Goal: Task Accomplishment & Management: Use online tool/utility

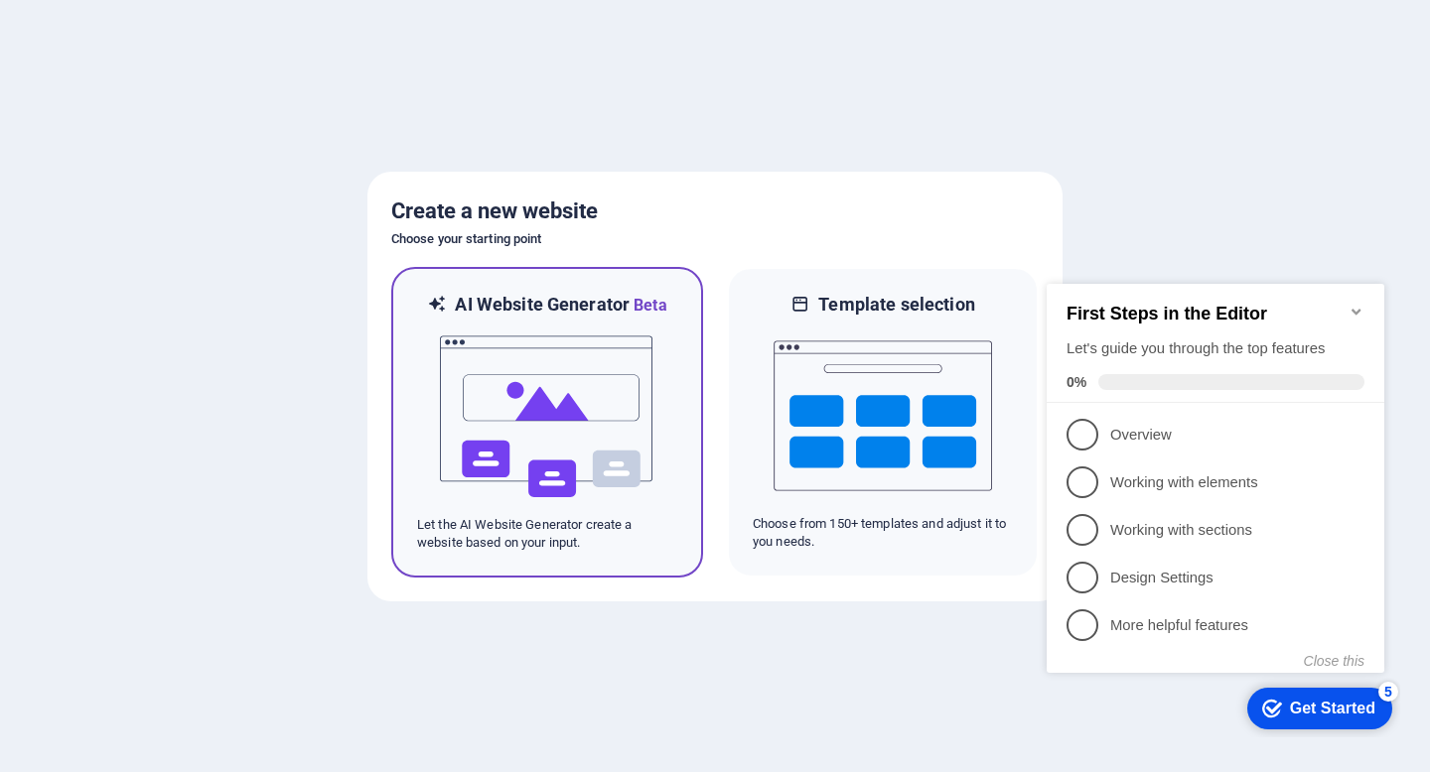
click at [671, 363] on div at bounding box center [547, 417] width 260 height 199
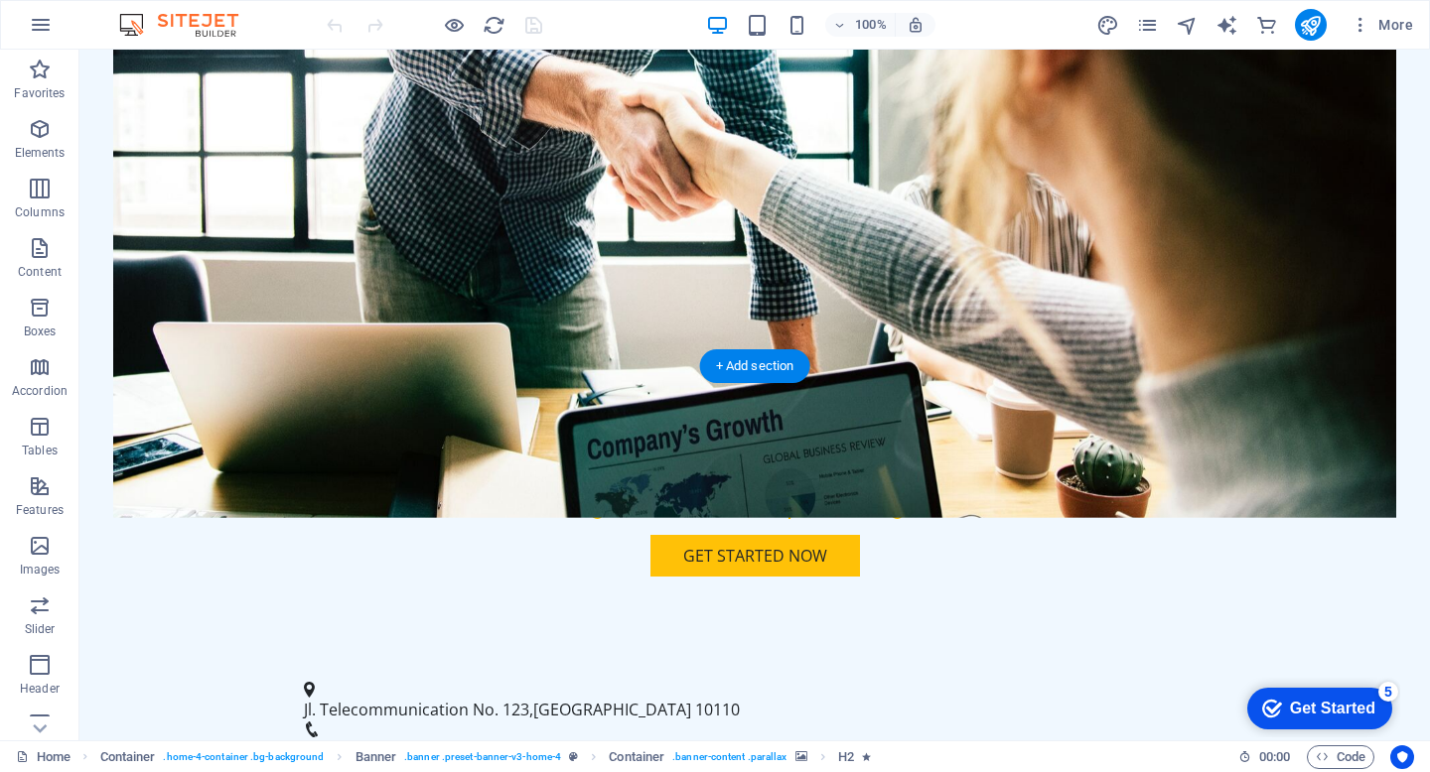
scroll to position [449, 0]
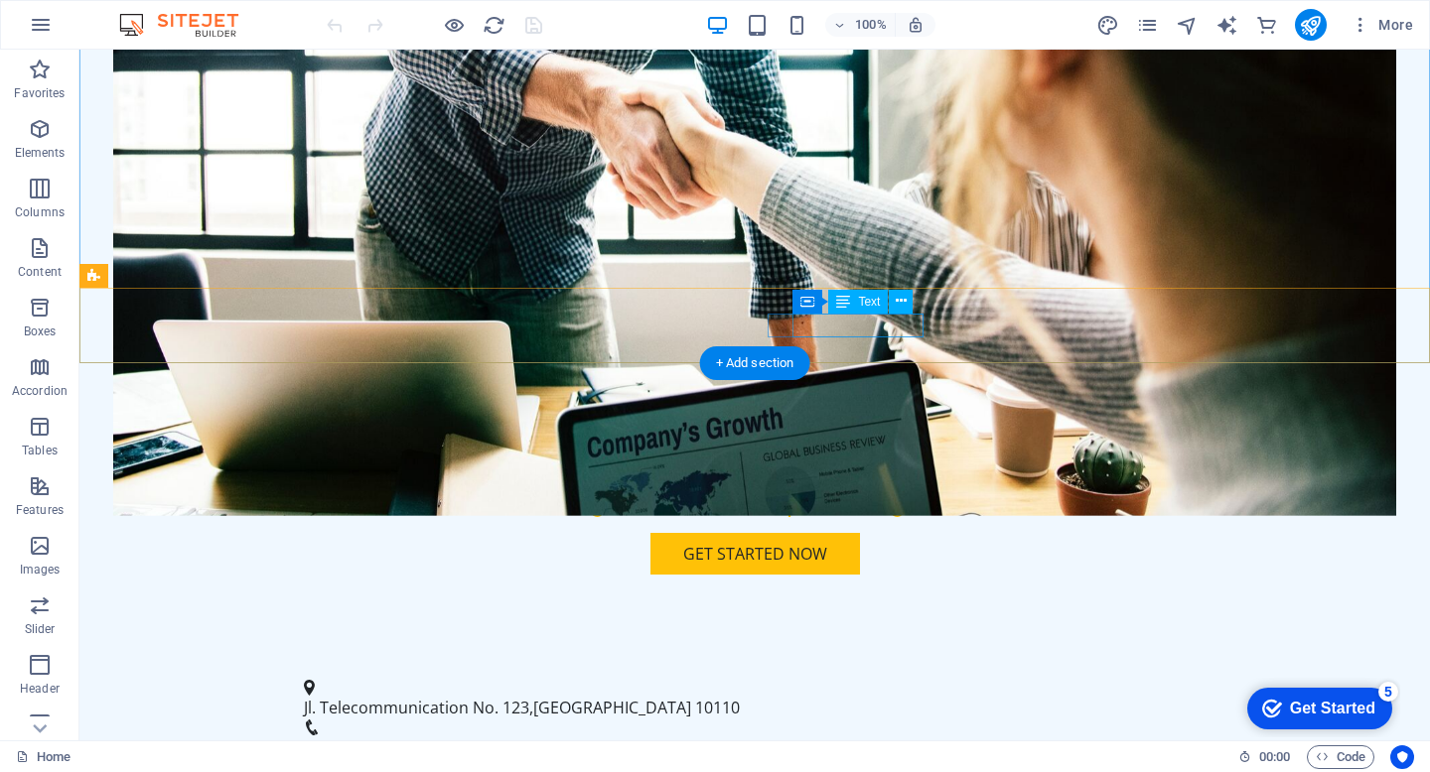
click at [442, 737] on span "[PHONE_NUMBER]" at bounding box center [373, 748] width 138 height 22
click at [859, 654] on div "Jl. [STREET_ADDRESS] [EMAIL_ADDRESS][DOMAIN_NAME]" at bounding box center [754, 724] width 1350 height 141
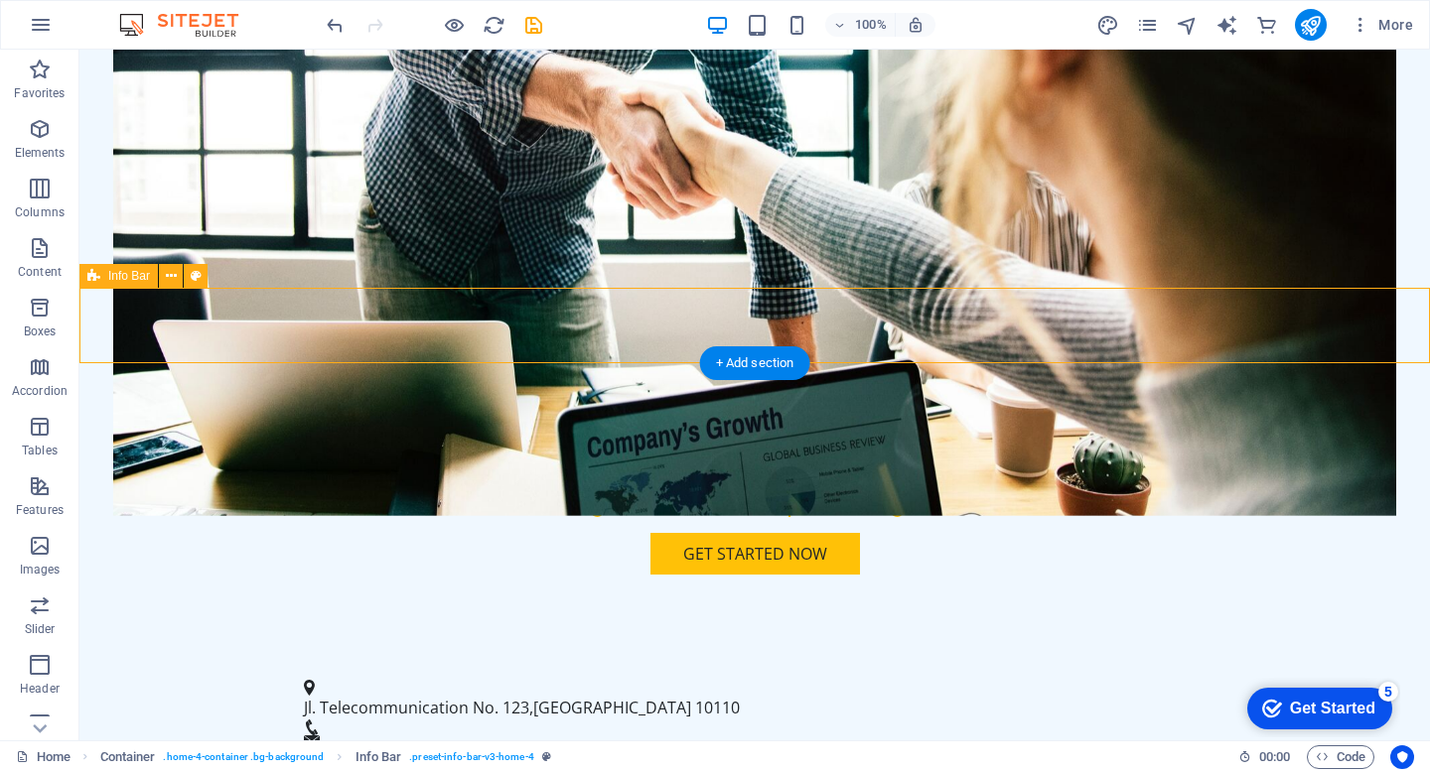
click at [859, 654] on div "Jl. [STREET_ADDRESS] [EMAIL_ADDRESS][DOMAIN_NAME]" at bounding box center [754, 724] width 1350 height 141
click at [509, 654] on div "Jl. [STREET_ADDRESS] [EMAIL_ADDRESS][DOMAIN_NAME]" at bounding box center [754, 724] width 1350 height 141
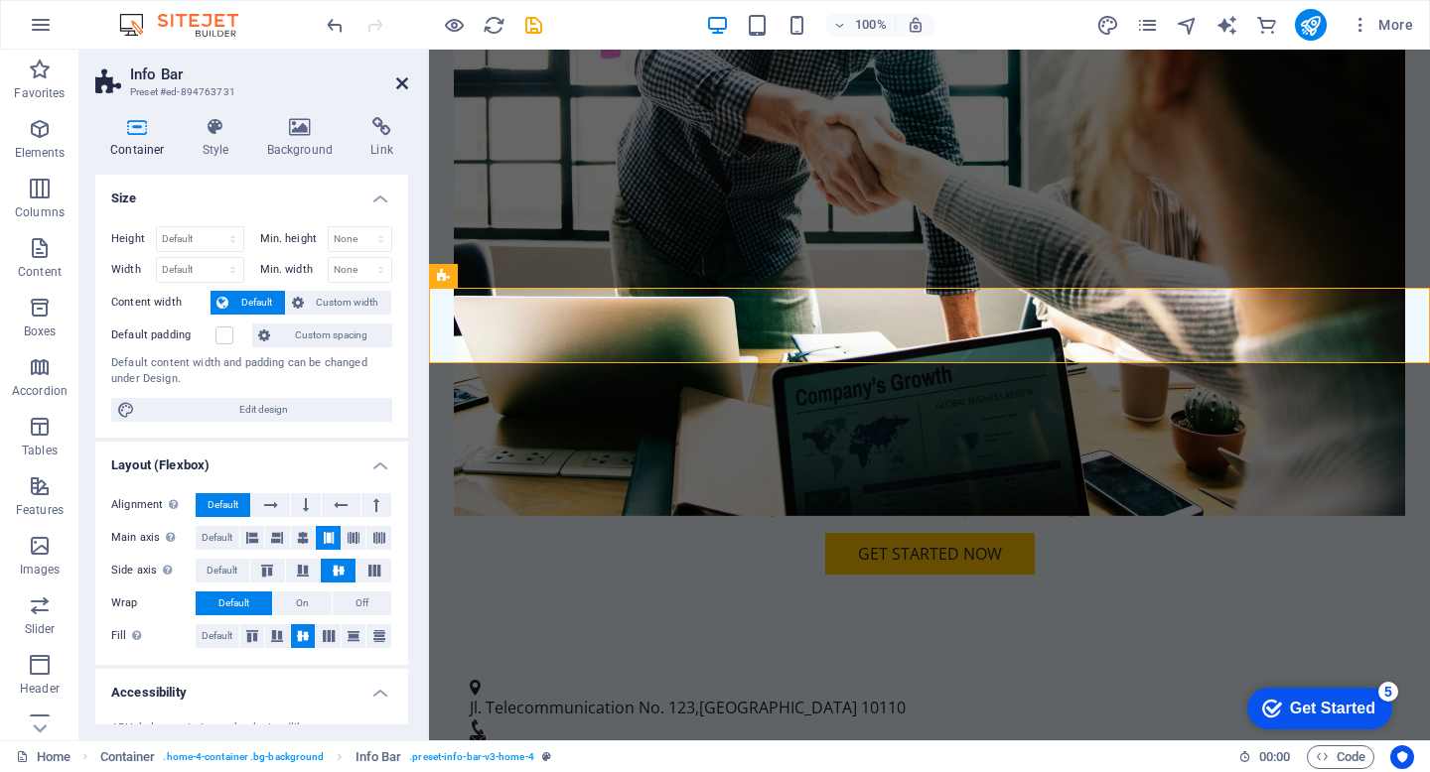
click at [405, 77] on icon at bounding box center [402, 83] width 12 height 16
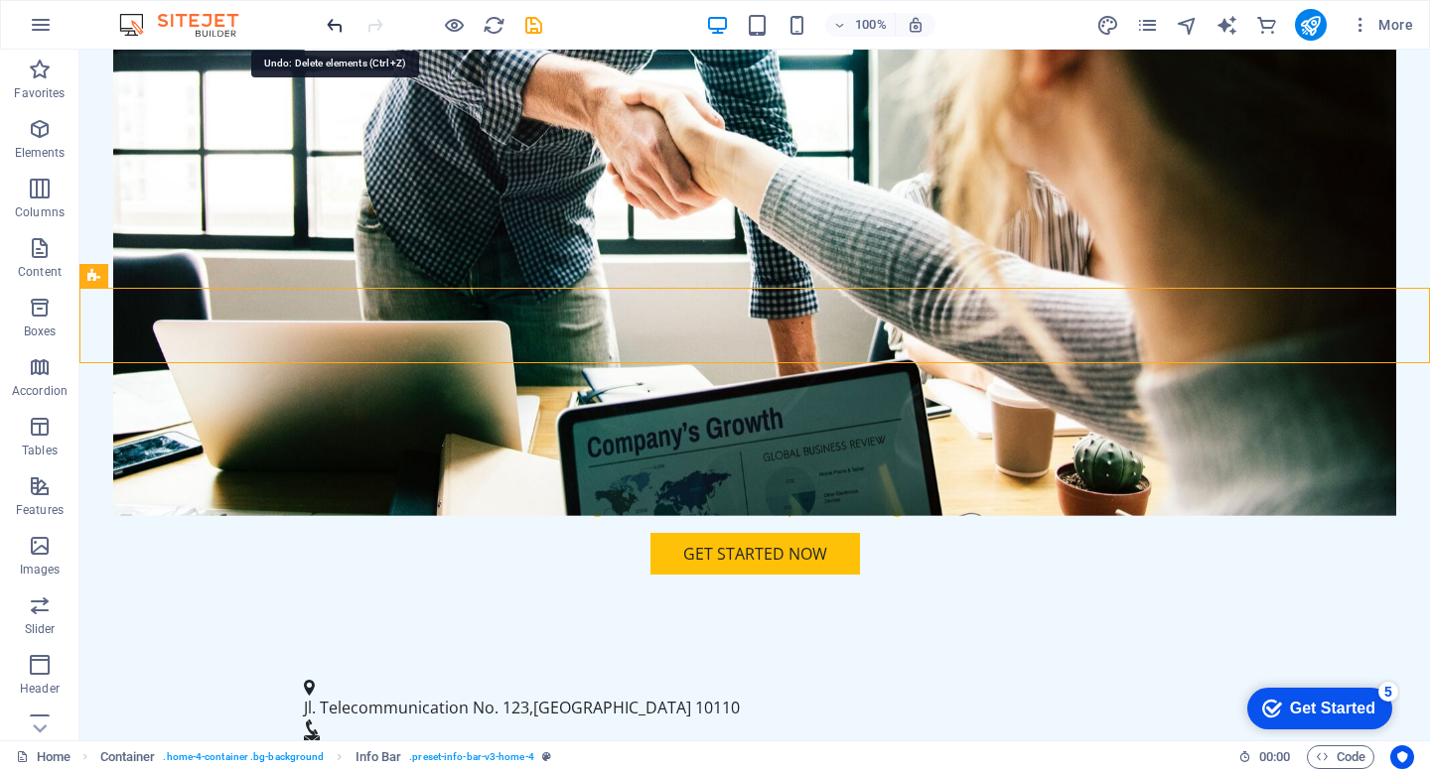
click at [337, 24] on icon "undo" at bounding box center [335, 25] width 23 height 23
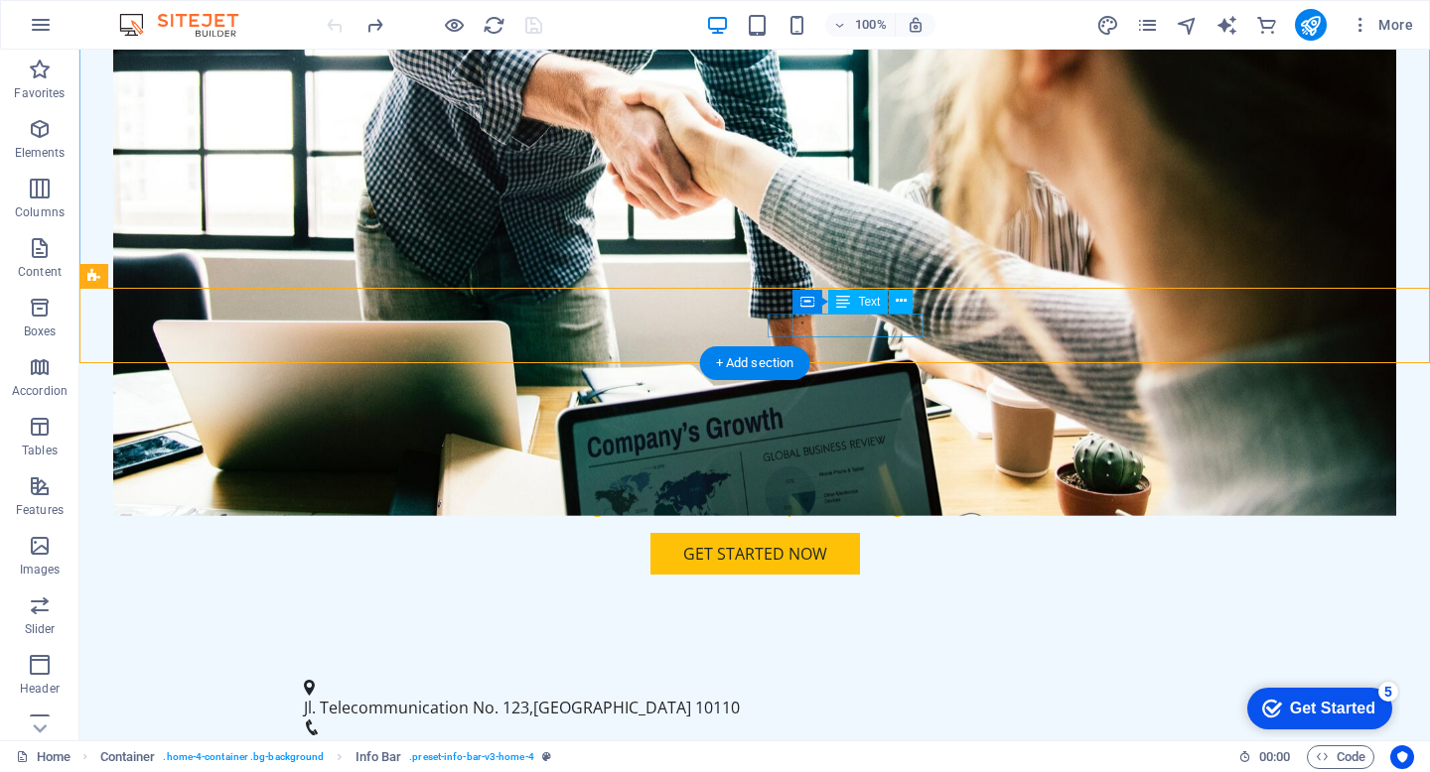
click at [442, 737] on span "[PHONE_NUMBER]" at bounding box center [373, 748] width 138 height 22
click at [862, 302] on span "Text" at bounding box center [869, 302] width 22 height 12
click at [442, 737] on span "[PHONE_NUMBER]" at bounding box center [373, 748] width 138 height 22
click at [903, 304] on icon at bounding box center [901, 301] width 11 height 21
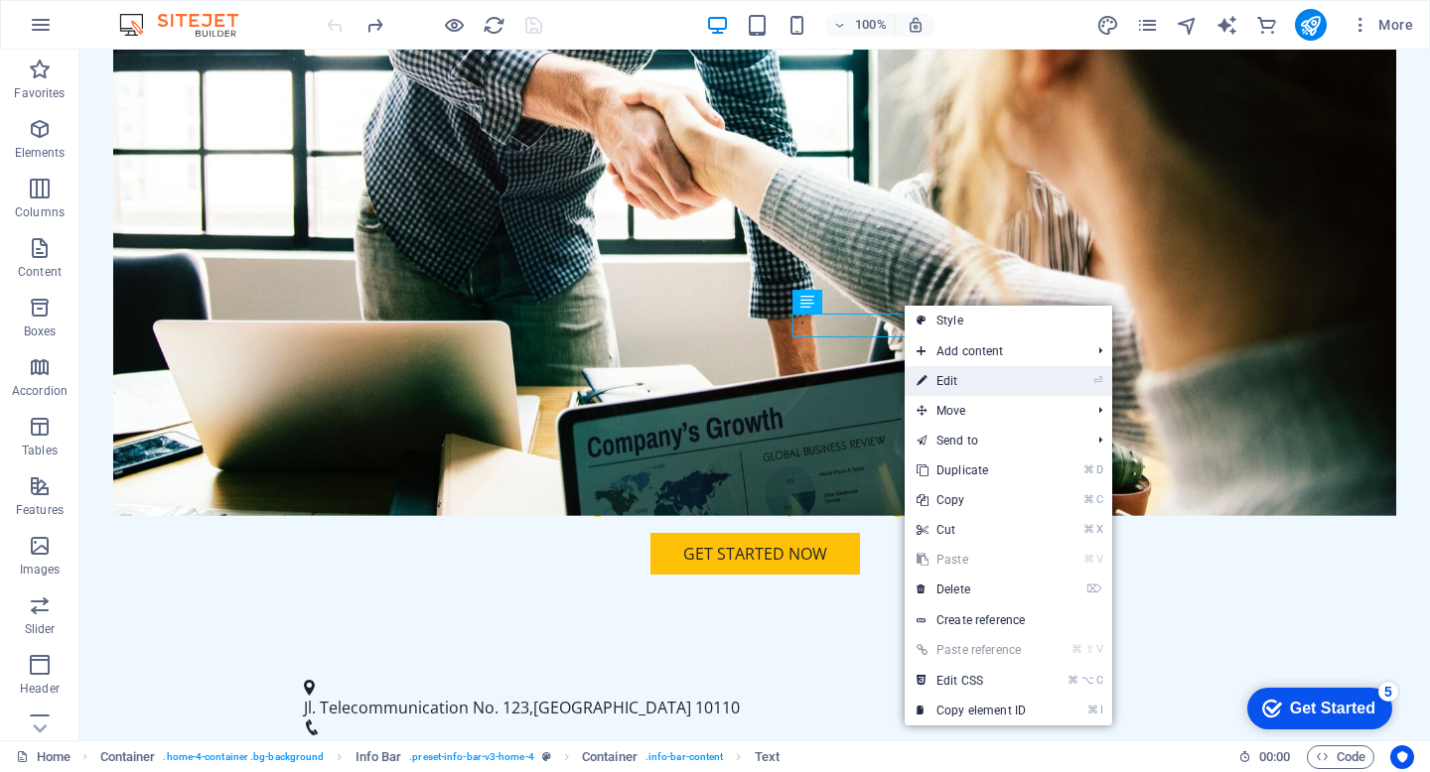
click at [961, 374] on link "⏎ Edit" at bounding box center [971, 381] width 133 height 30
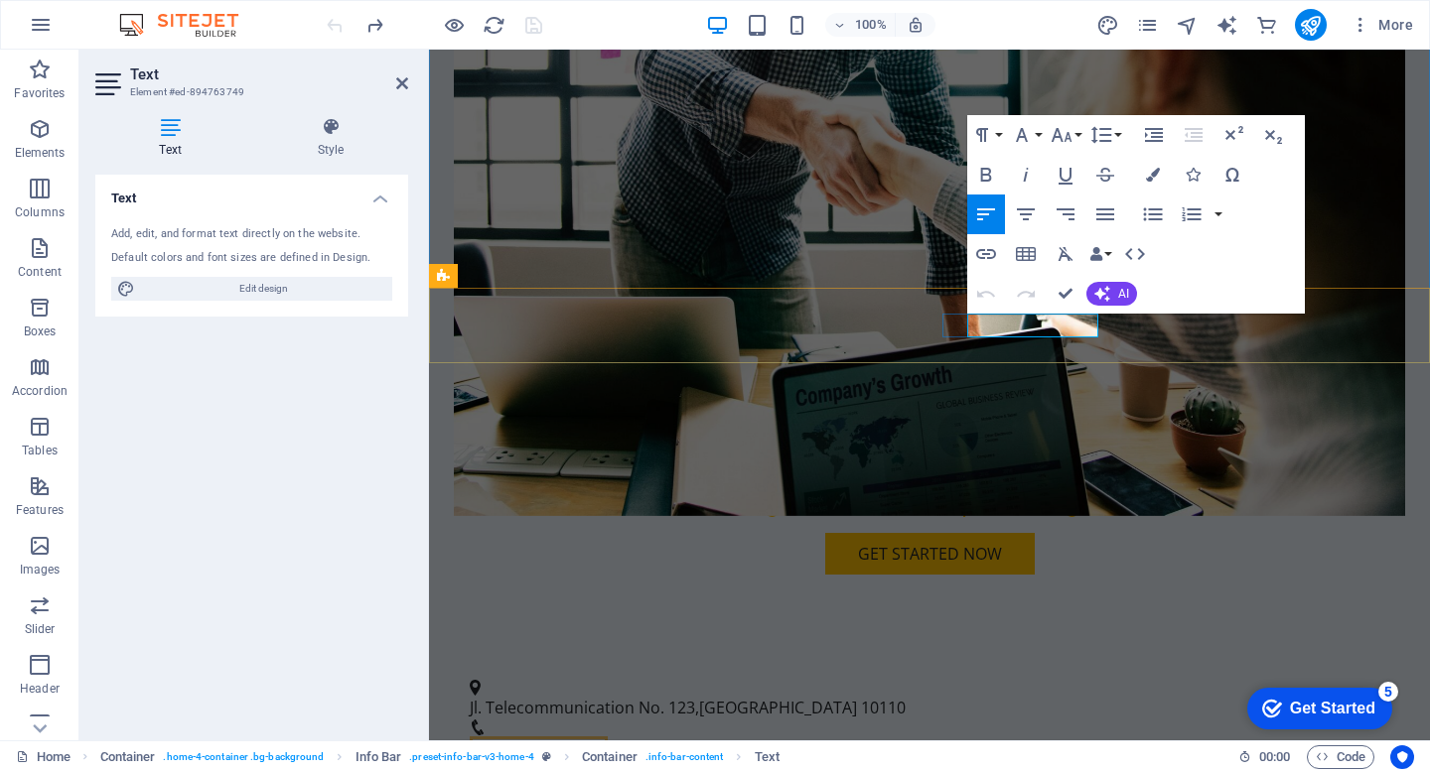
click at [608, 737] on span "[PHONE_NUMBER]" at bounding box center [539, 748] width 138 height 22
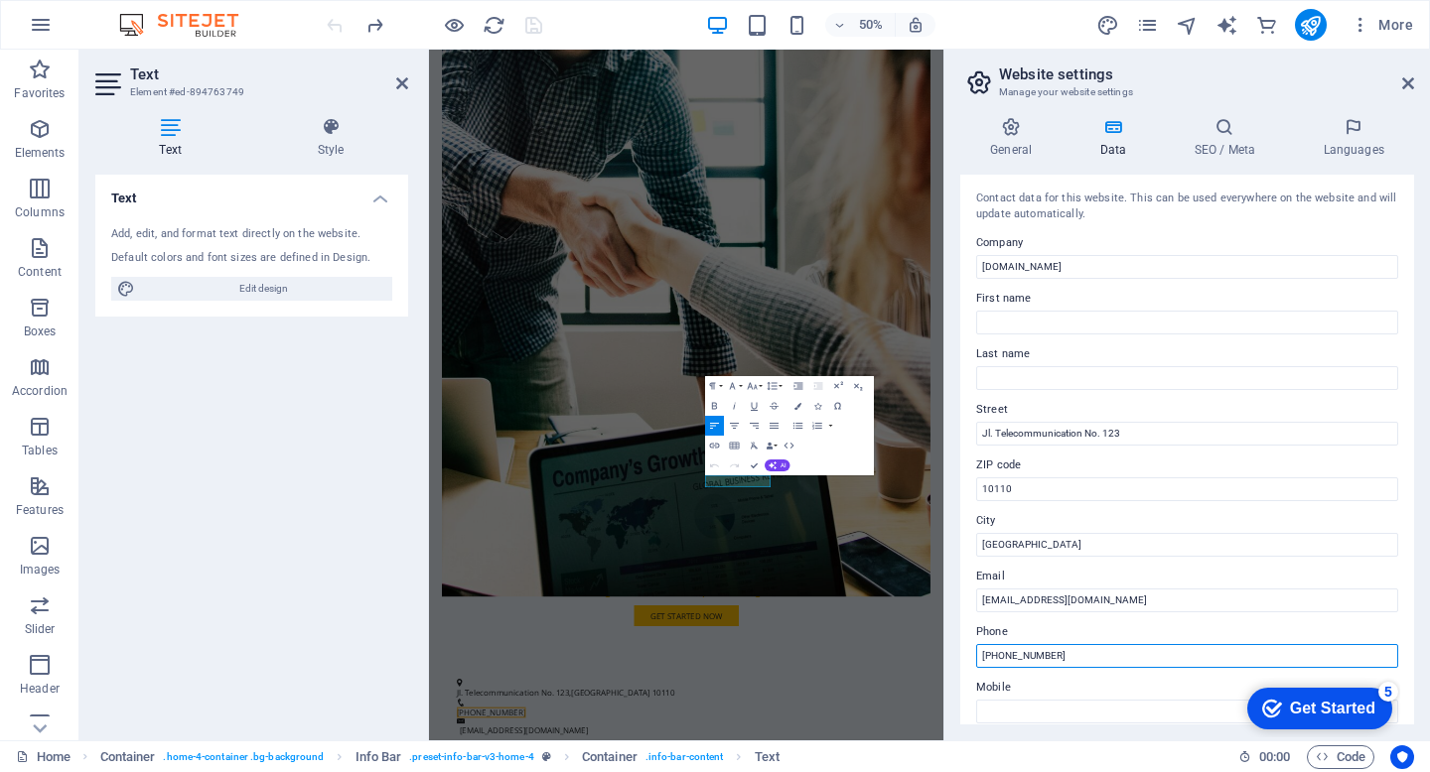
click at [1072, 661] on input "[PHONE_NUMBER]" at bounding box center [1187, 656] width 422 height 24
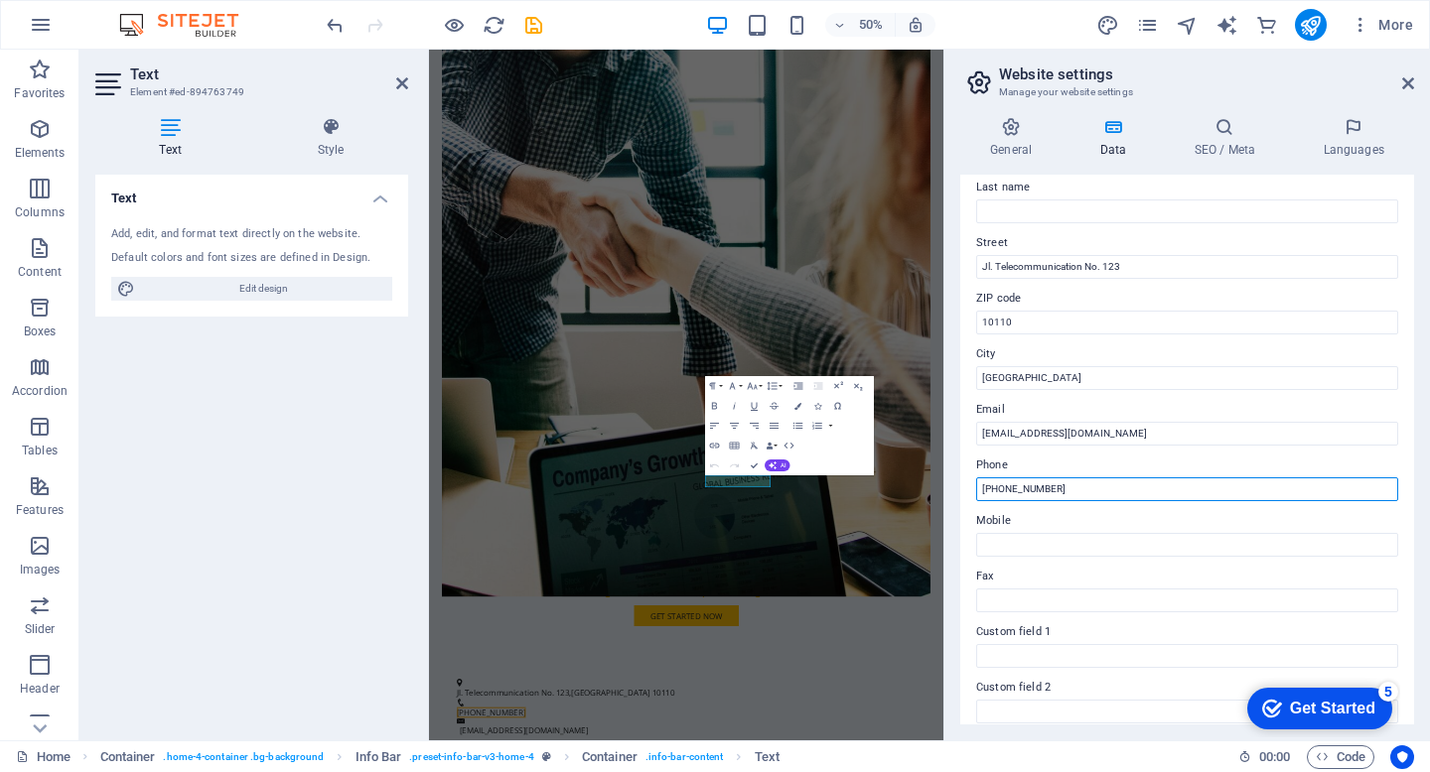
scroll to position [170, 0]
type input "[PHONE_NUMBER]"
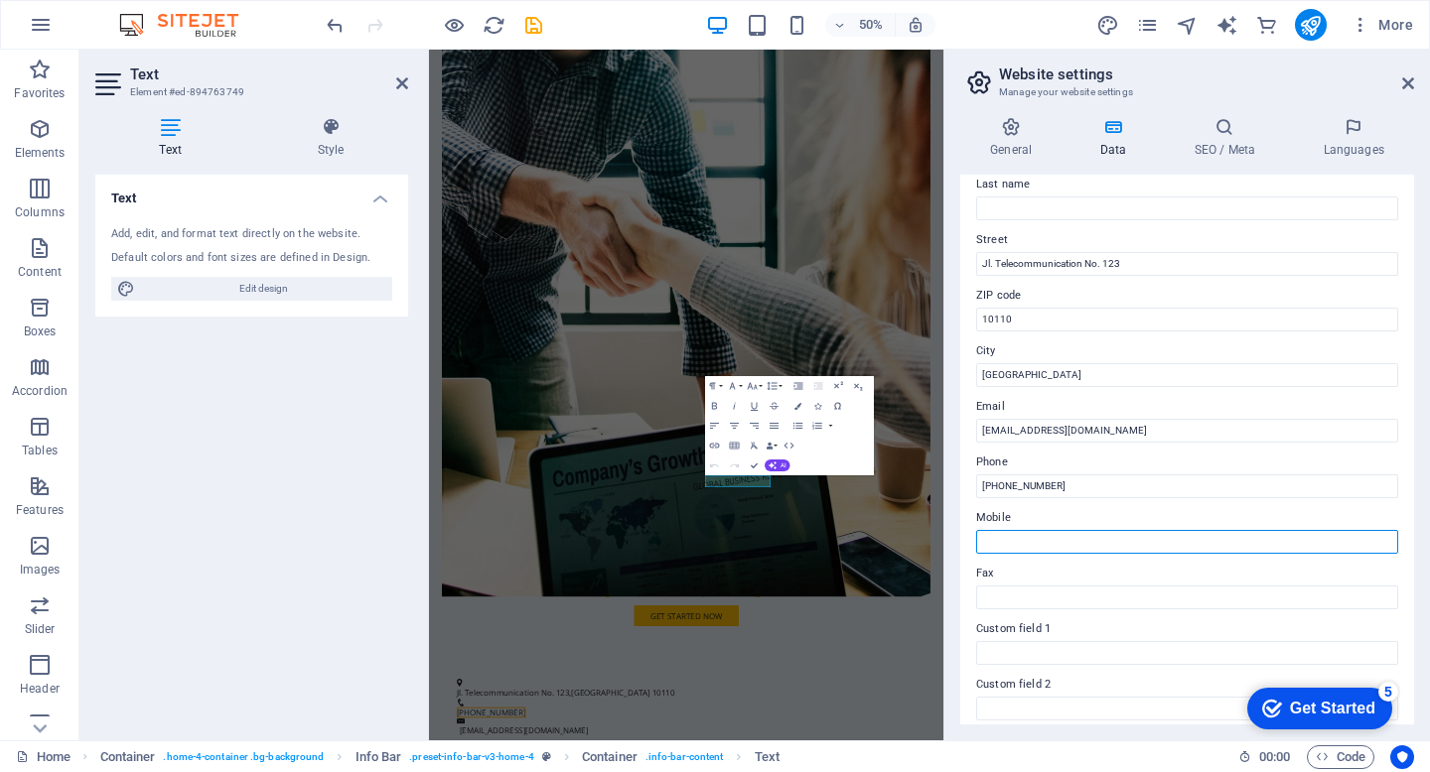
click at [1066, 547] on input "Mobile" at bounding box center [1187, 542] width 422 height 24
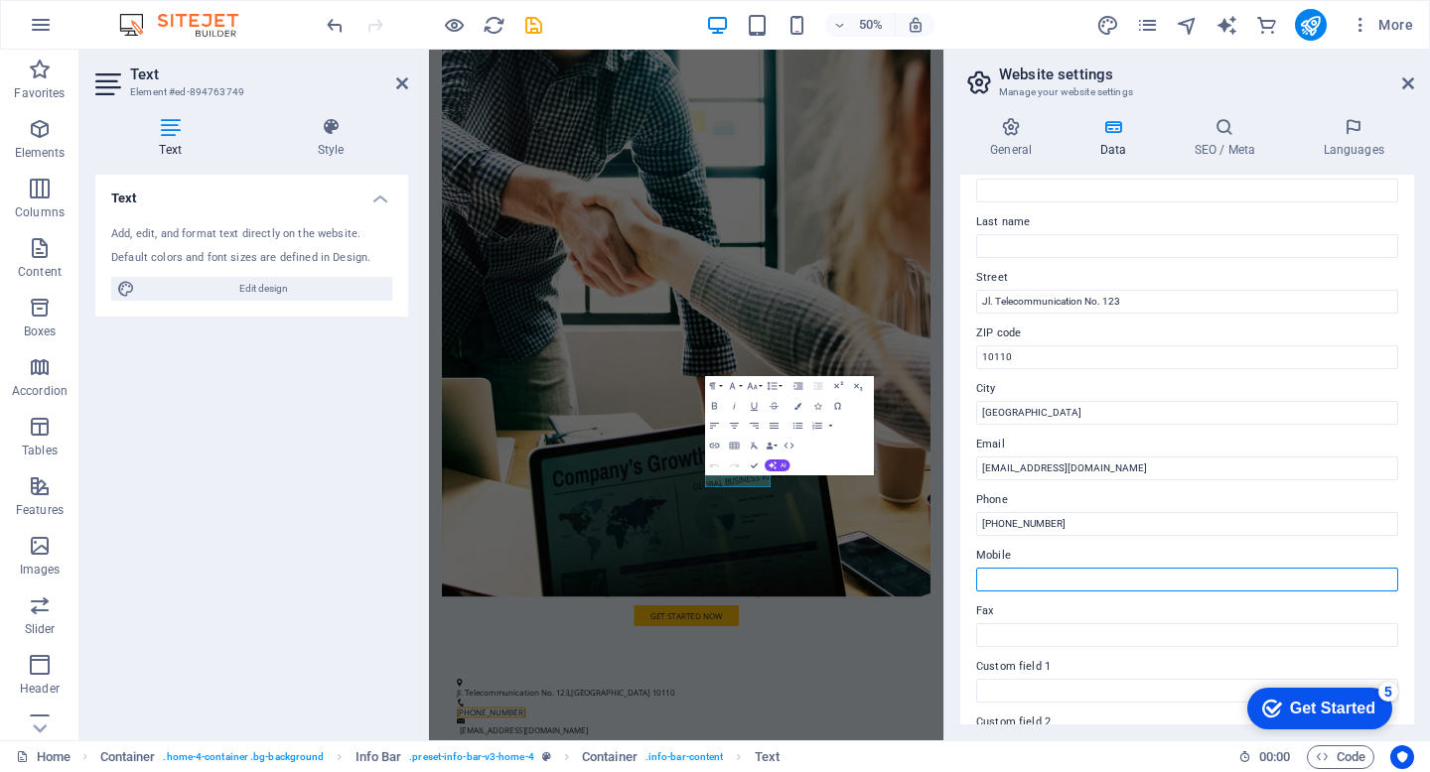
scroll to position [0, 0]
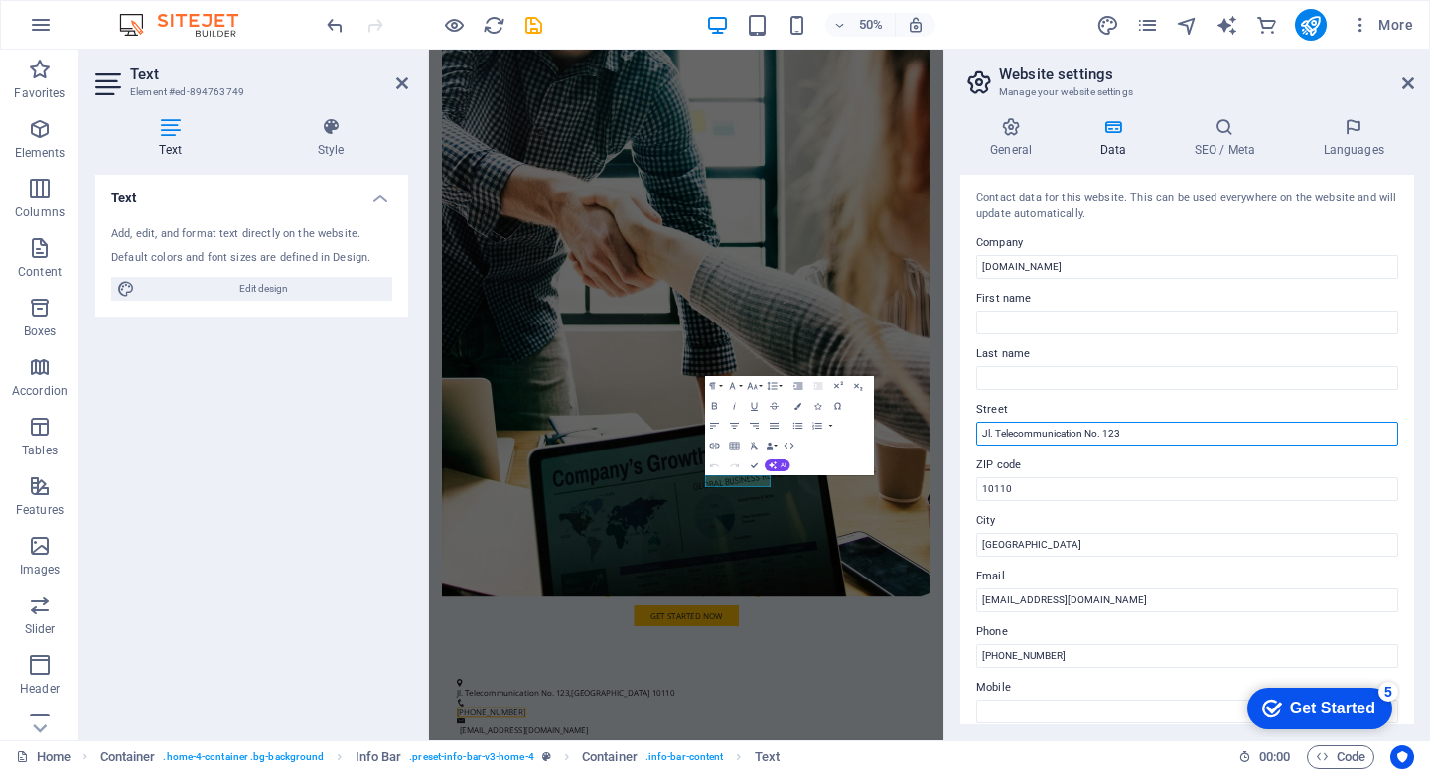
click at [1125, 434] on input "Jl. Telecommunication No. 123" at bounding box center [1187, 434] width 422 height 24
type input "J"
type input "CBD Palm Blok A no 33"
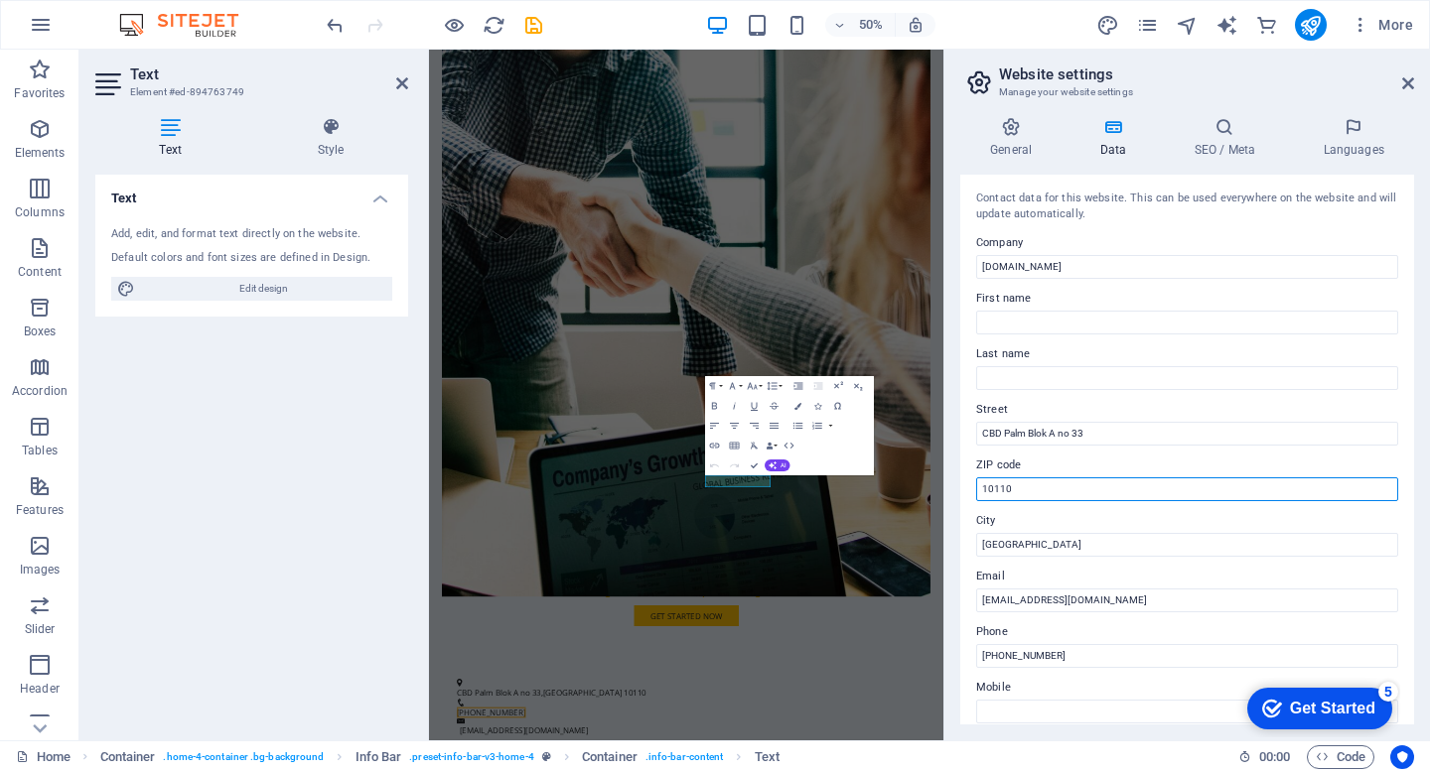
click at [1093, 490] on input "10110" at bounding box center [1187, 490] width 422 height 24
type input "11830"
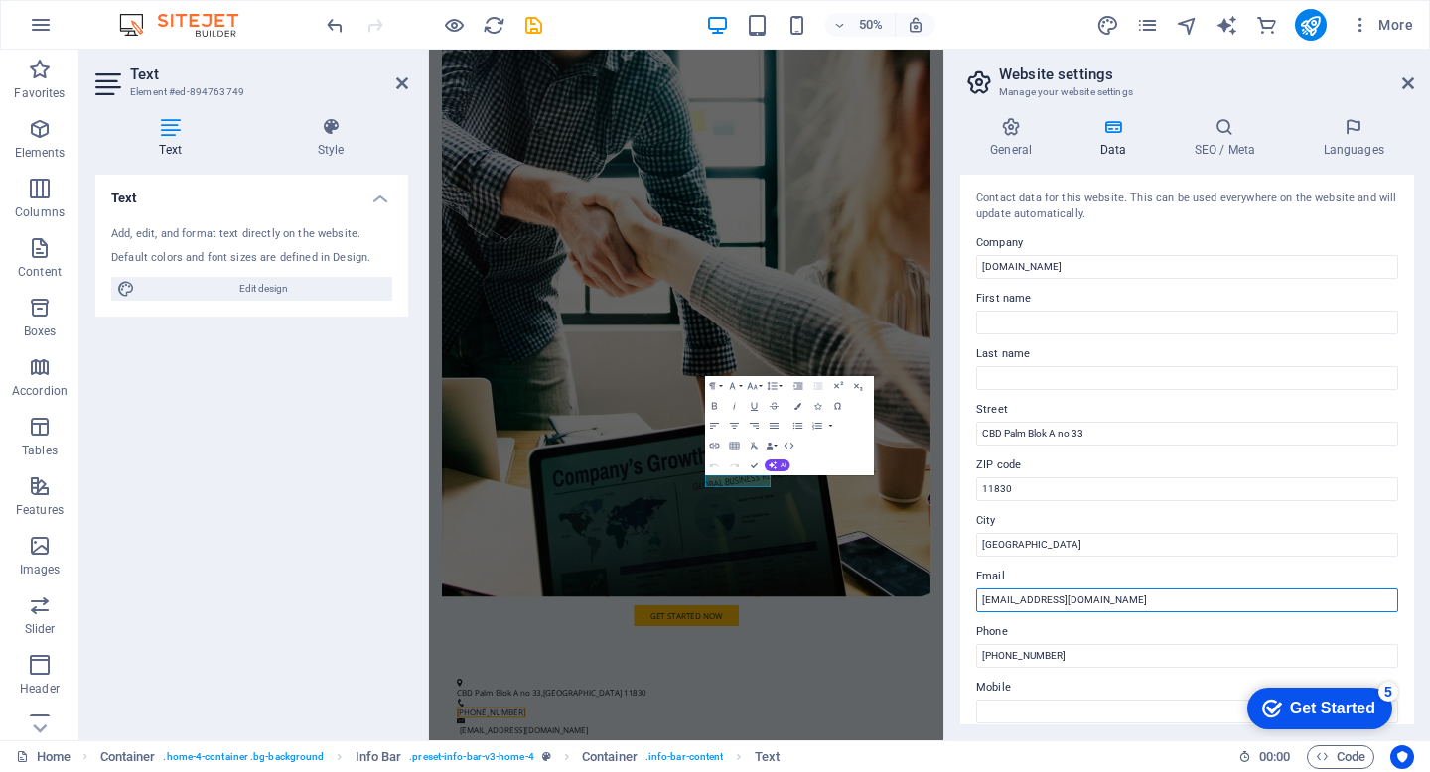
click at [999, 602] on input "[EMAIL_ADDRESS][DOMAIN_NAME]" at bounding box center [1187, 601] width 422 height 24
type input "[EMAIL_ADDRESS][DOMAIN_NAME]"
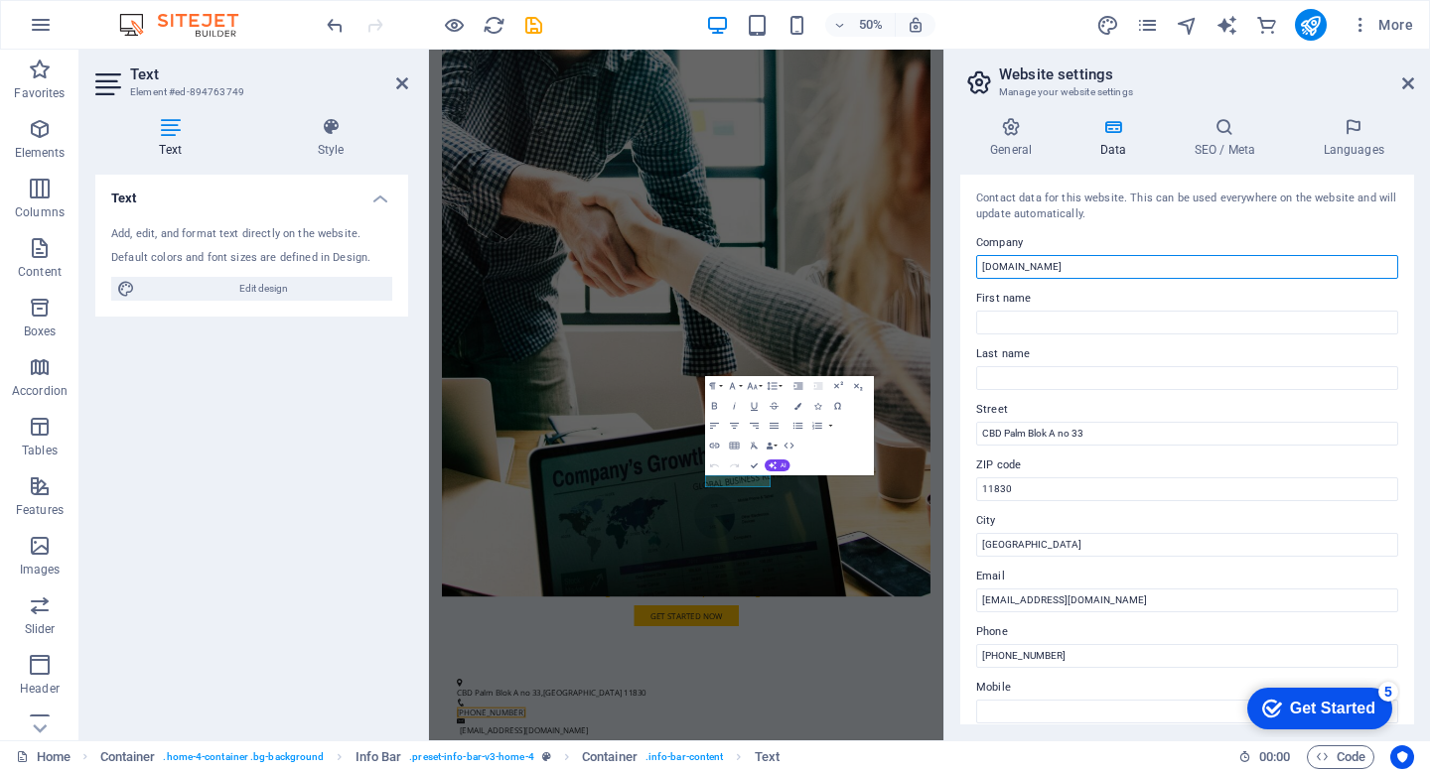
click at [1148, 266] on input "[DOMAIN_NAME]" at bounding box center [1187, 267] width 422 height 24
type input "m"
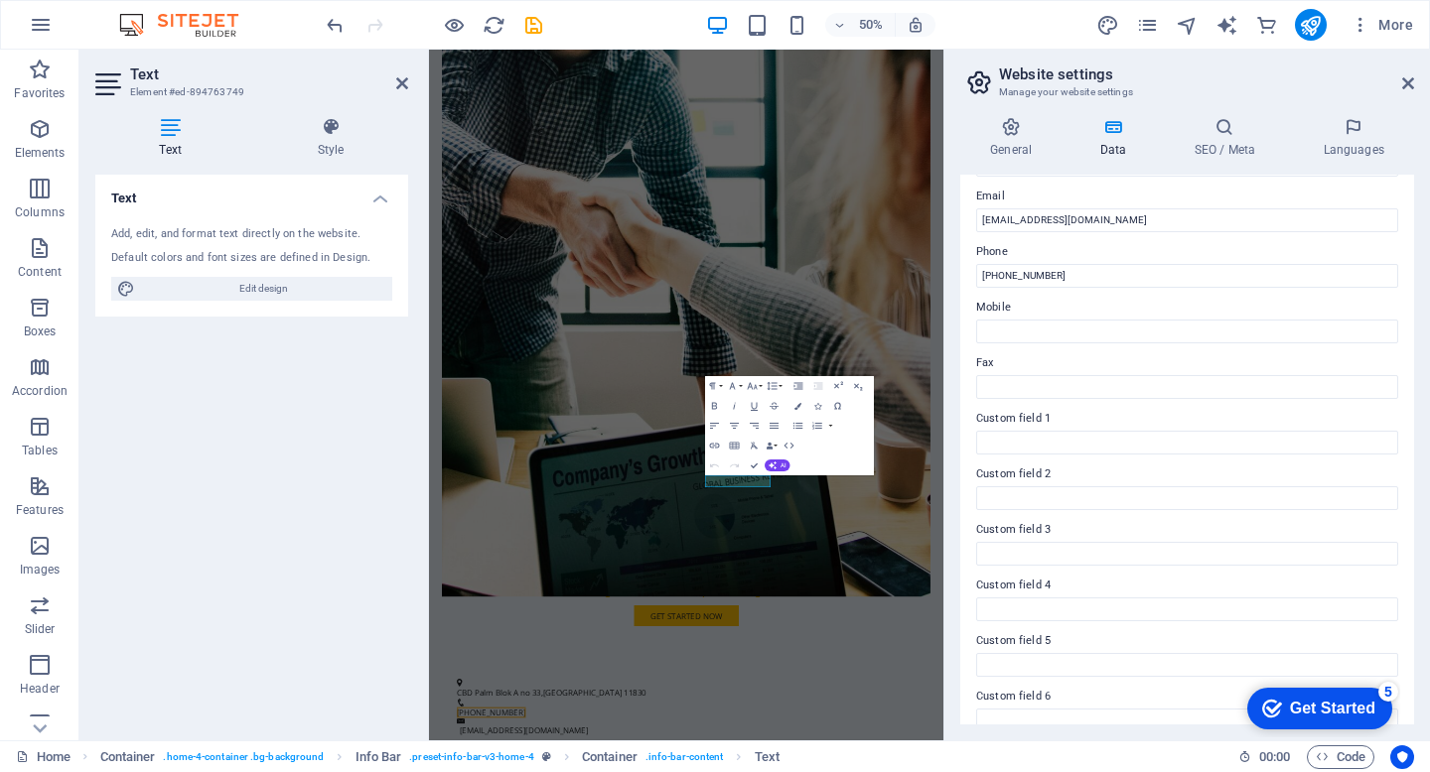
scroll to position [403, 0]
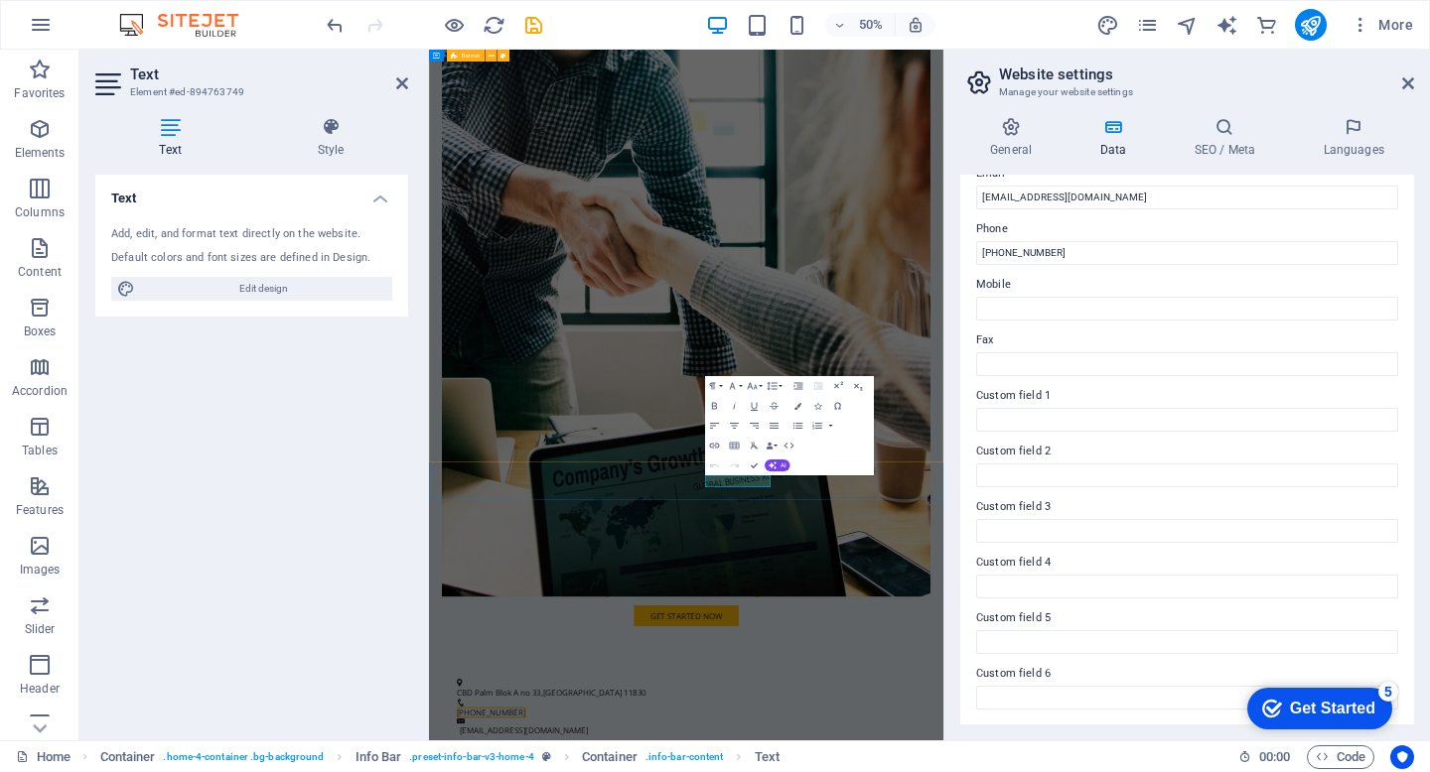
type input "Moresbu"
click at [1363, 636] on figure at bounding box center [943, 515] width 977 height 1258
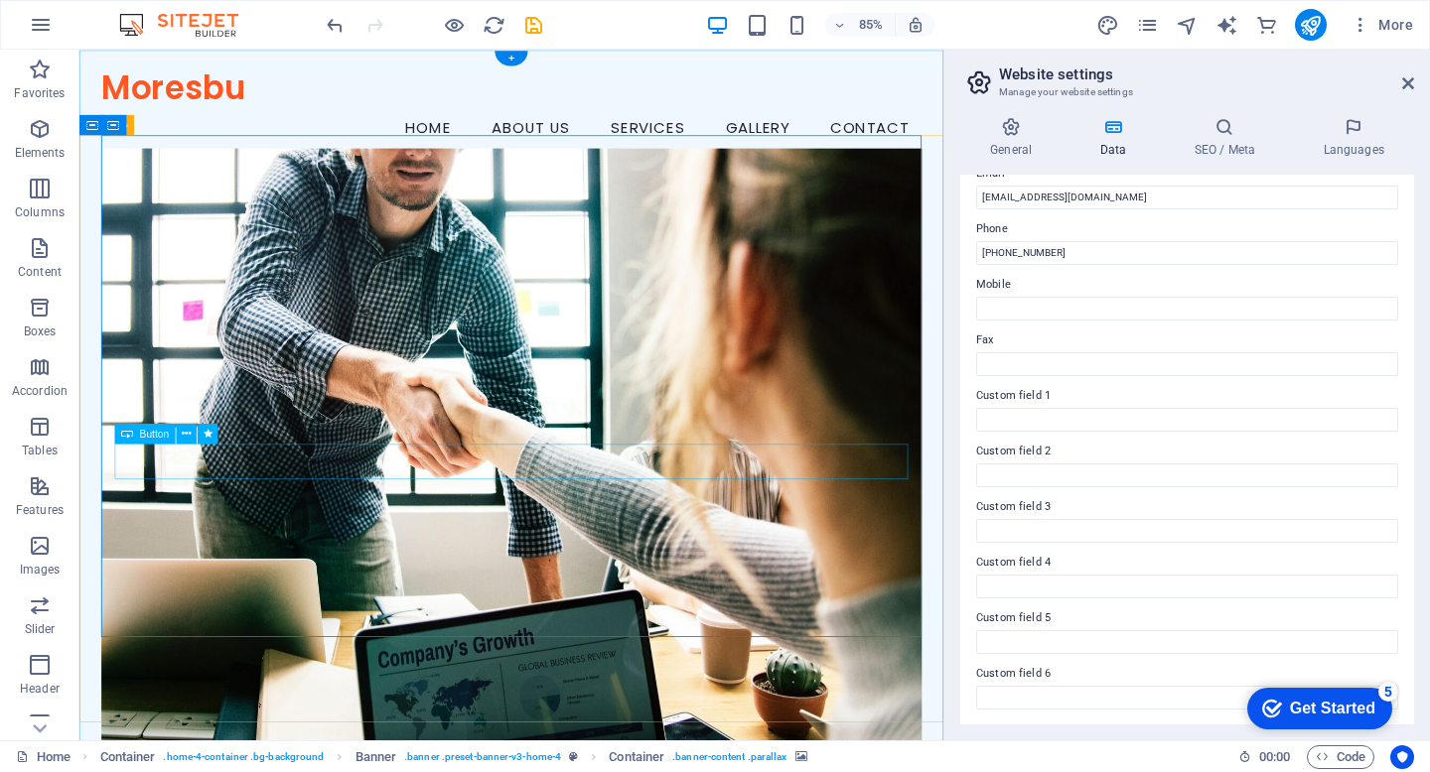
scroll to position [0, 0]
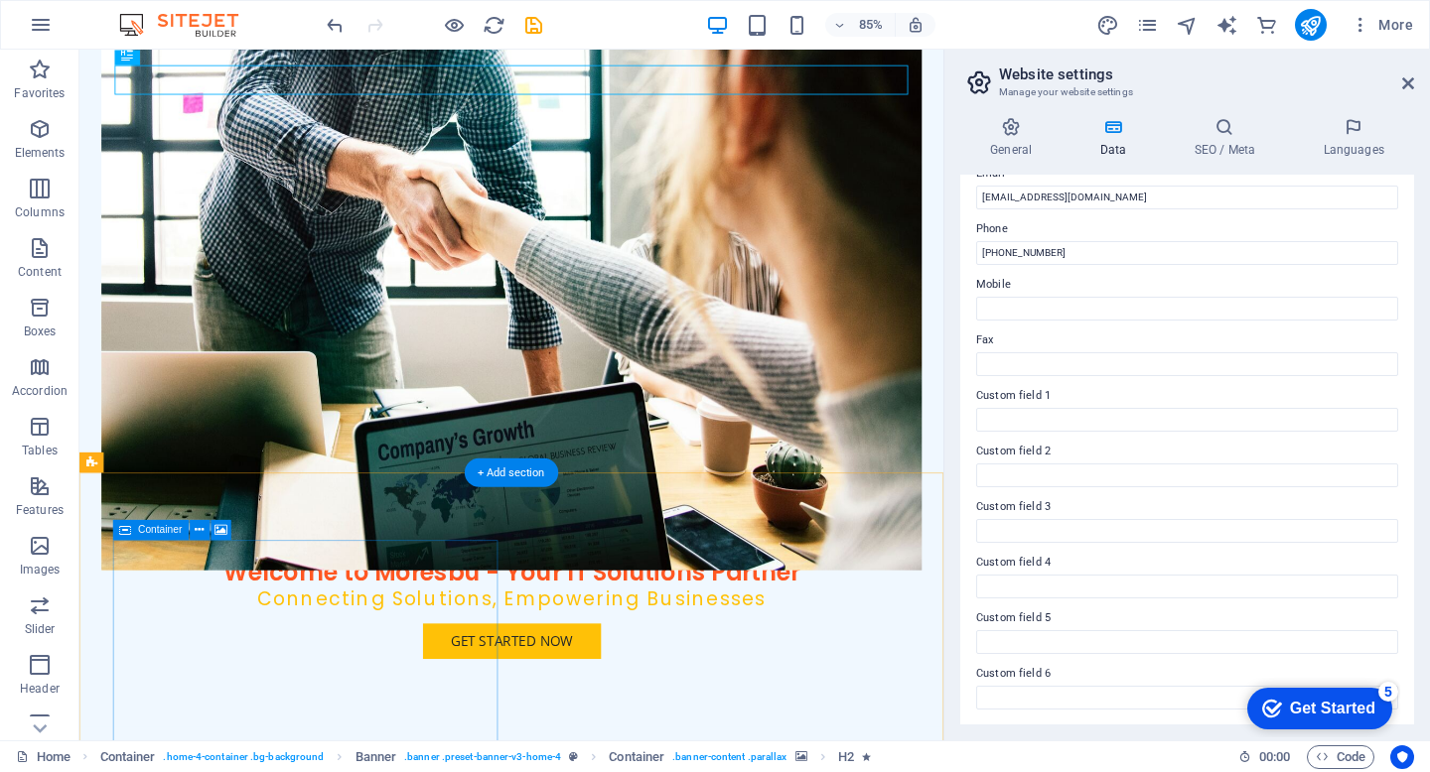
scroll to position [377, 0]
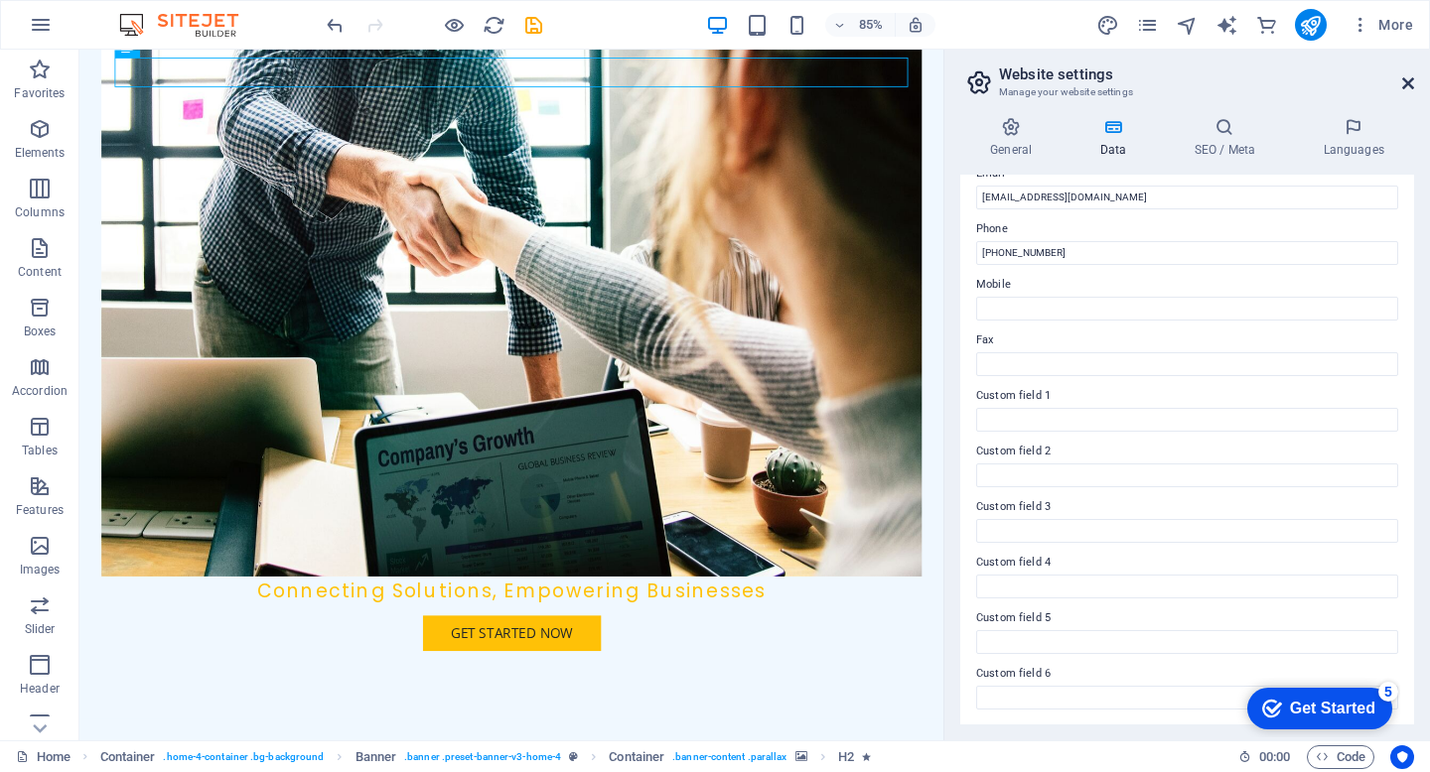
click at [1406, 82] on icon at bounding box center [1408, 83] width 12 height 16
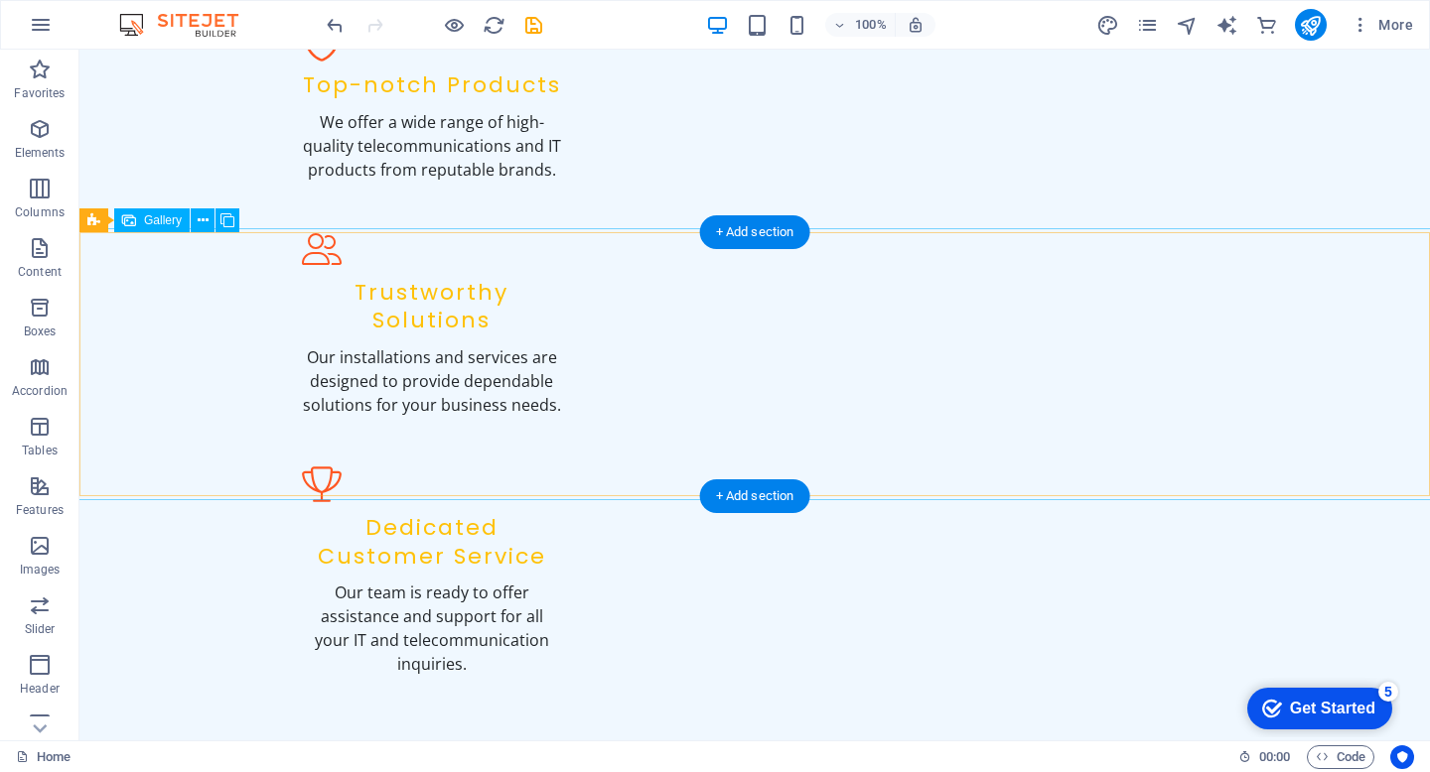
scroll to position [2383, 0]
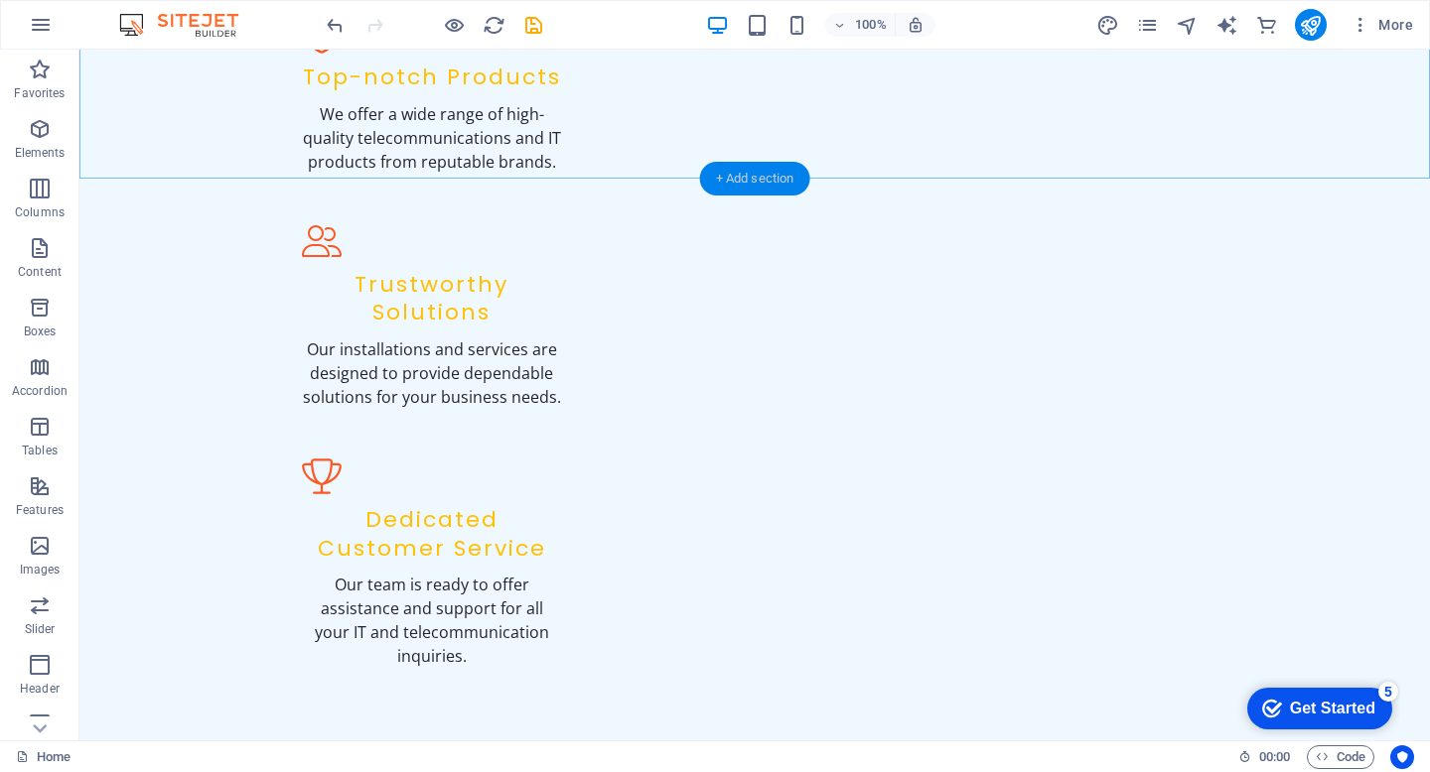
click at [746, 179] on div "+ Add section" at bounding box center [755, 179] width 110 height 34
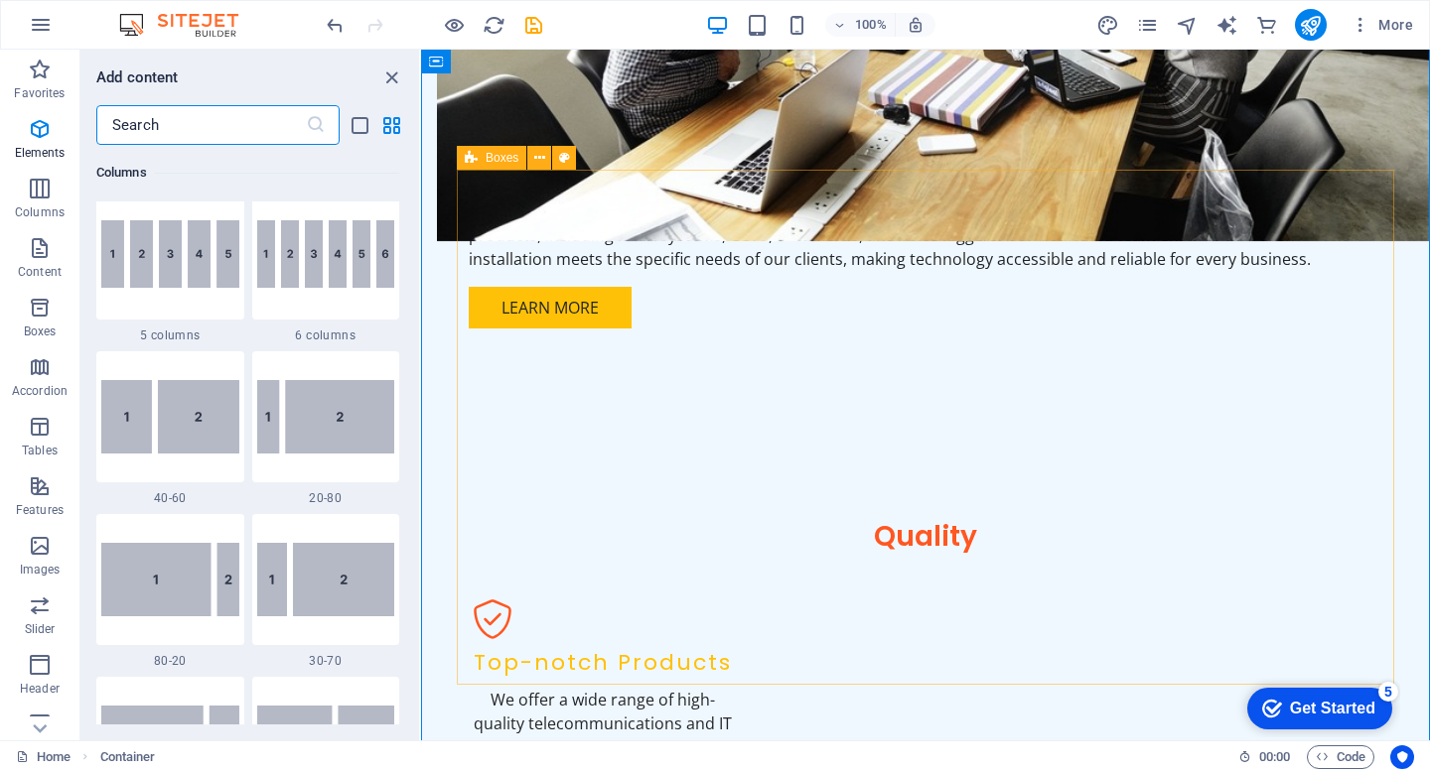
scroll to position [3474, 0]
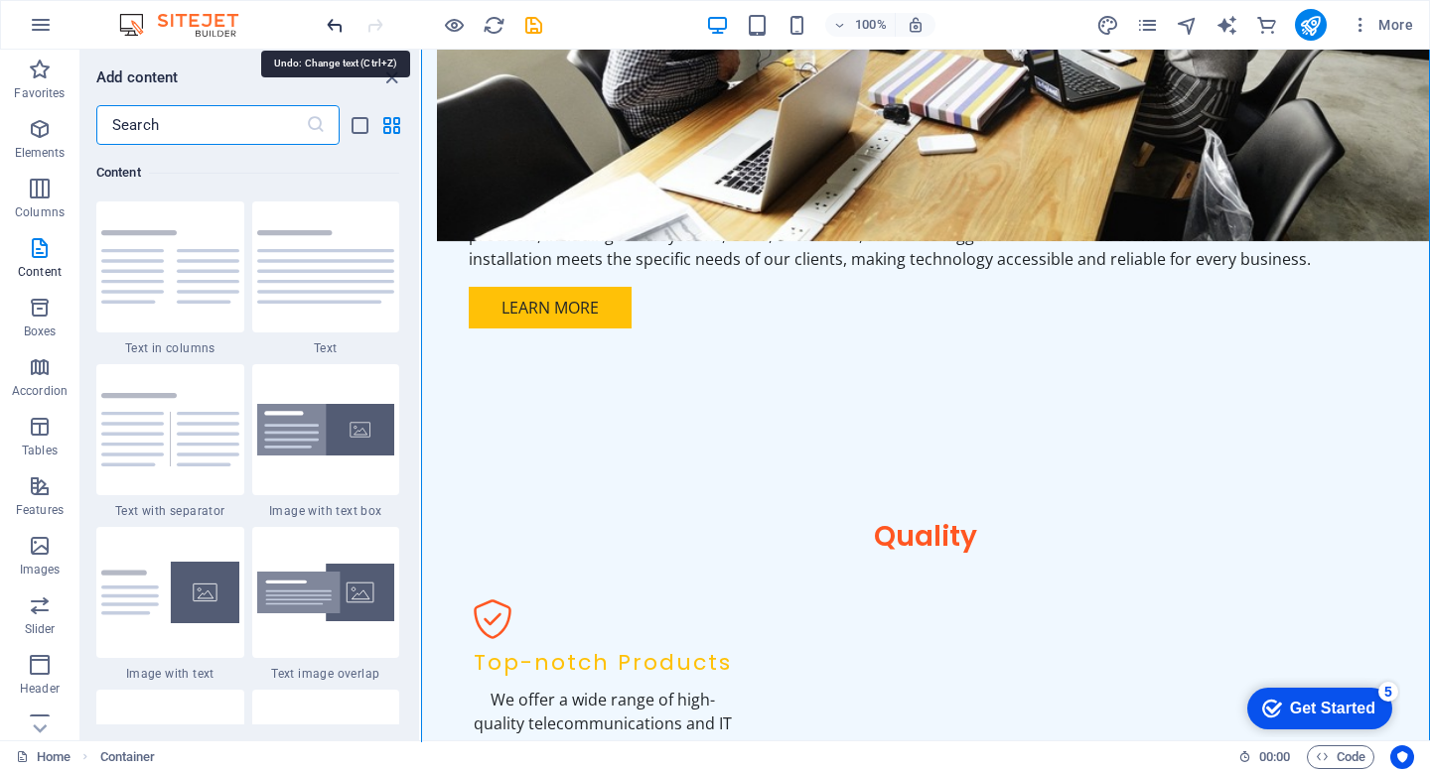
click at [329, 17] on icon "undo" at bounding box center [335, 25] width 23 height 23
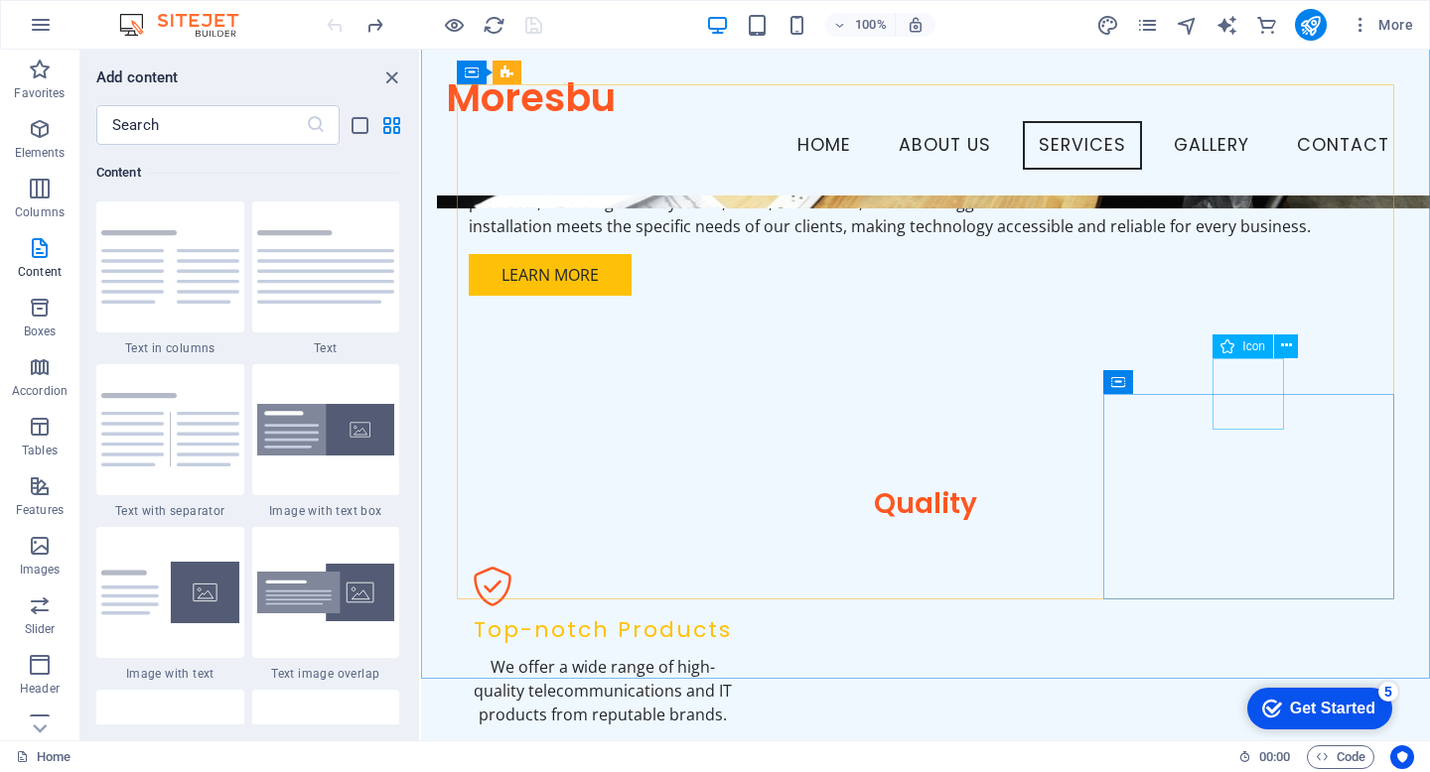
scroll to position [1781, 0]
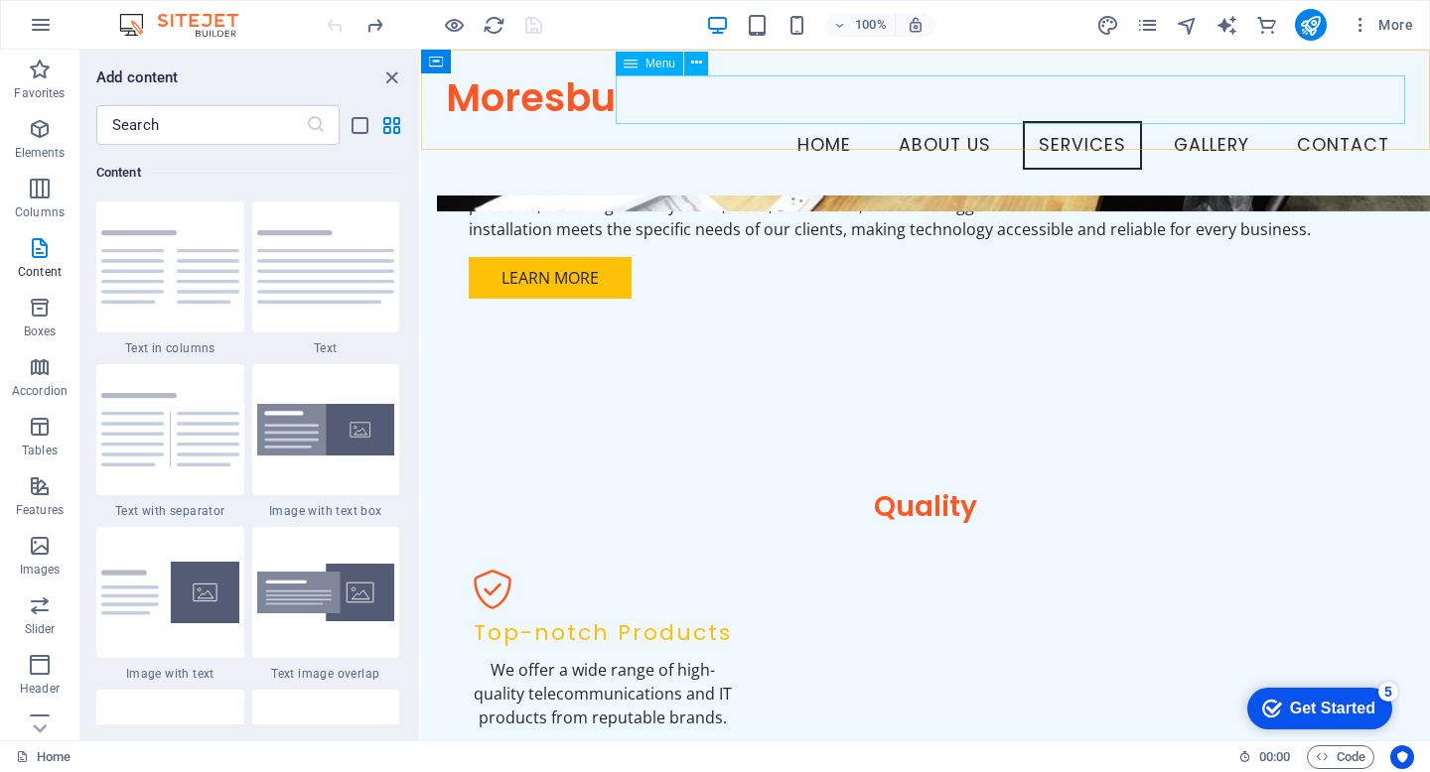
click at [1198, 121] on nav "Home About Us Services Gallery Contact" at bounding box center [925, 146] width 958 height 50
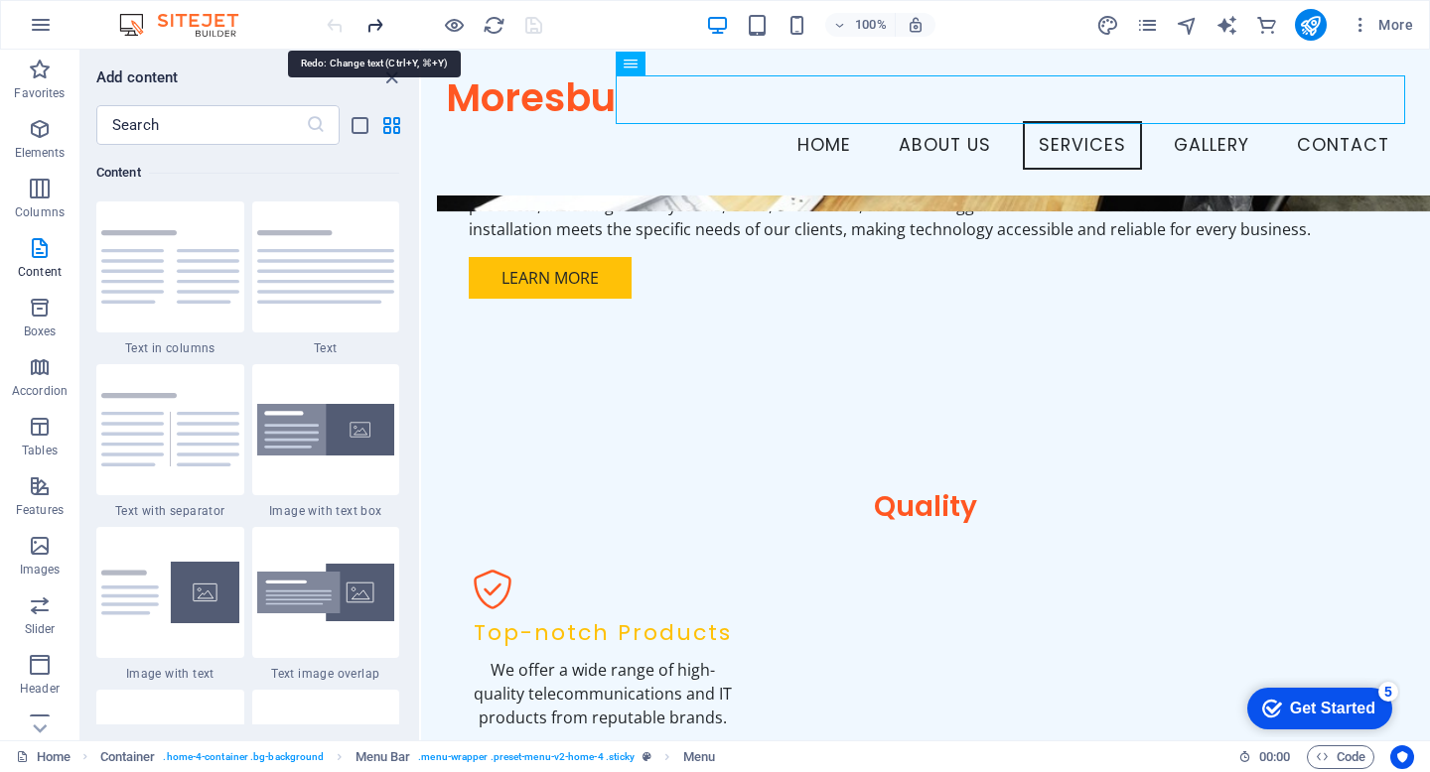
click at [378, 23] on icon "redo" at bounding box center [374, 25] width 23 height 23
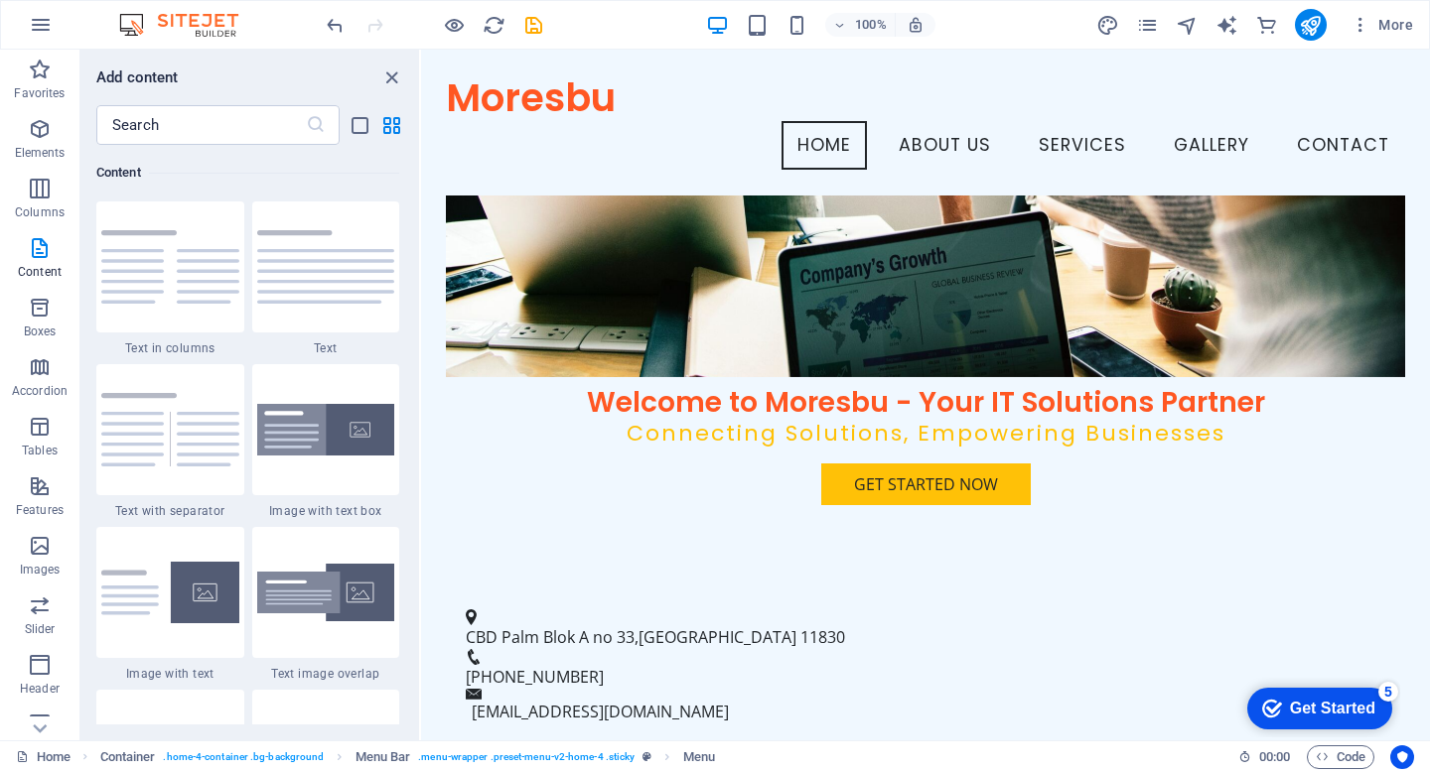
scroll to position [279, 0]
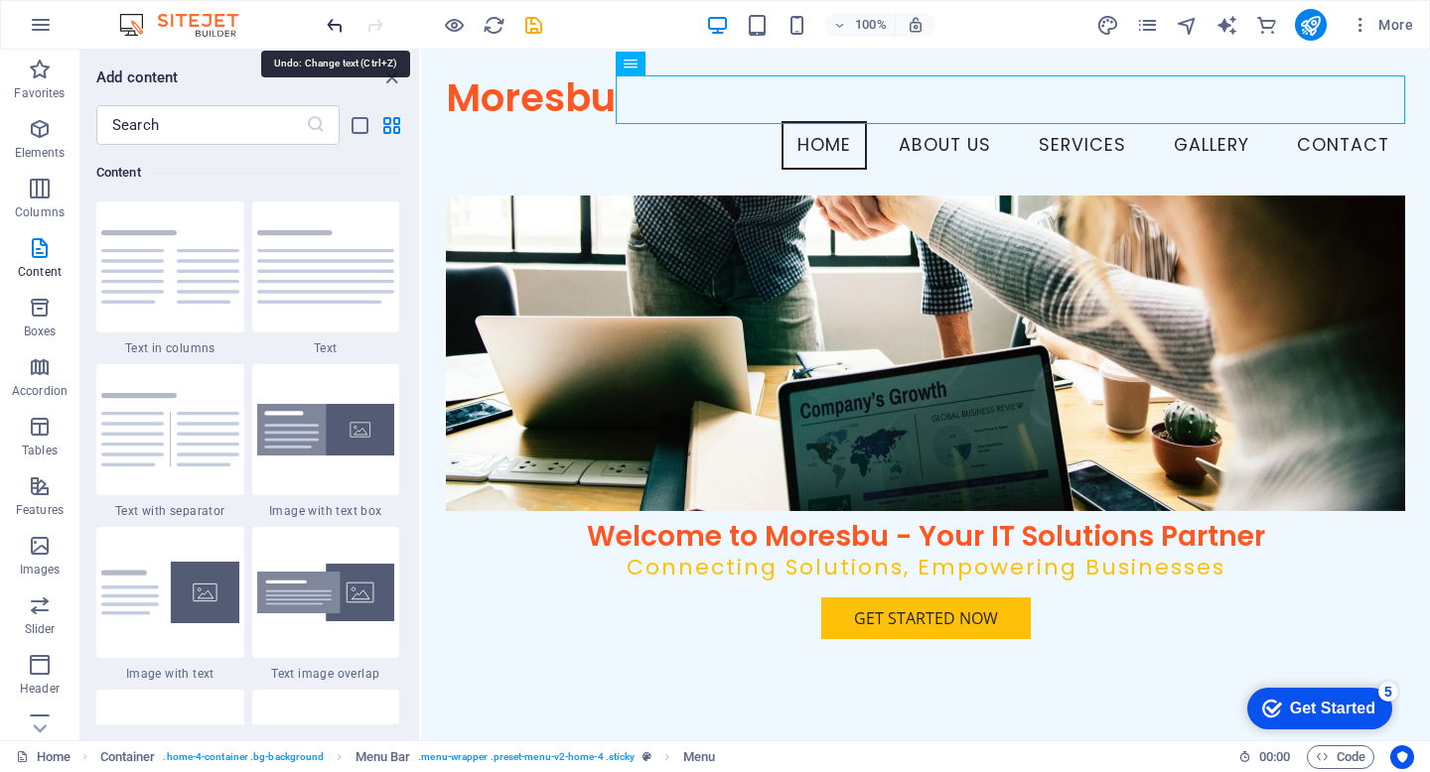
click at [325, 26] on icon "undo" at bounding box center [335, 25] width 23 height 23
click at [380, 23] on icon "redo" at bounding box center [374, 25] width 23 height 23
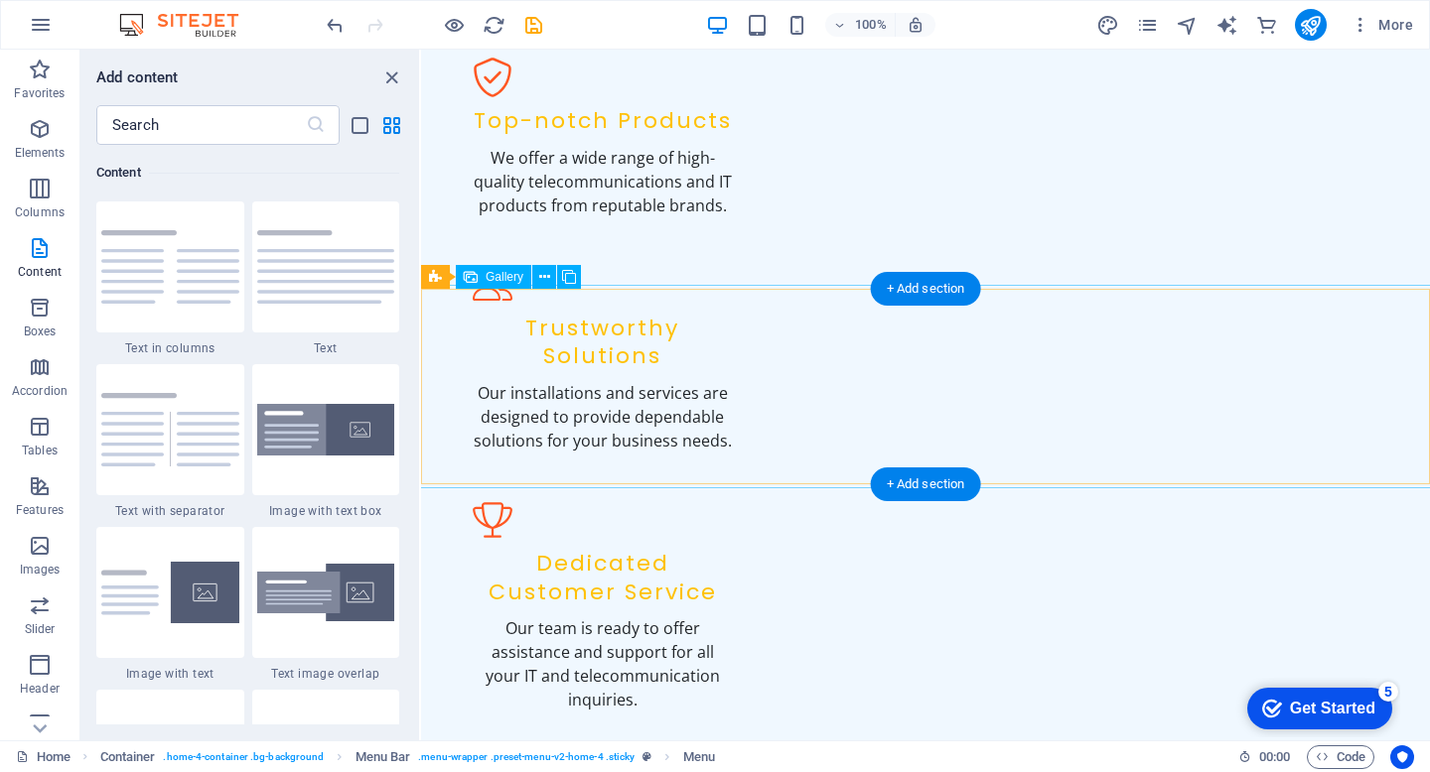
scroll to position [2287, 0]
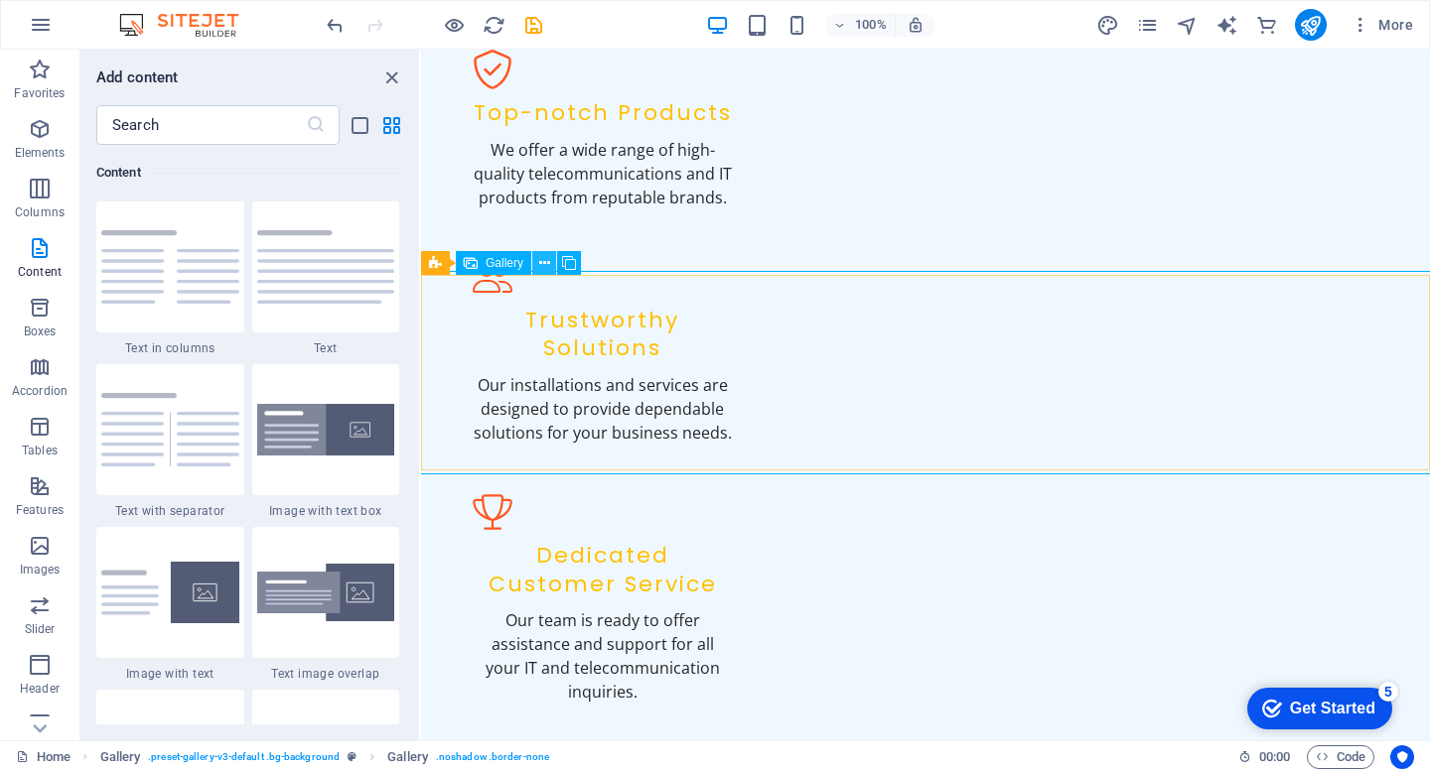
click at [550, 262] on button at bounding box center [544, 263] width 24 height 24
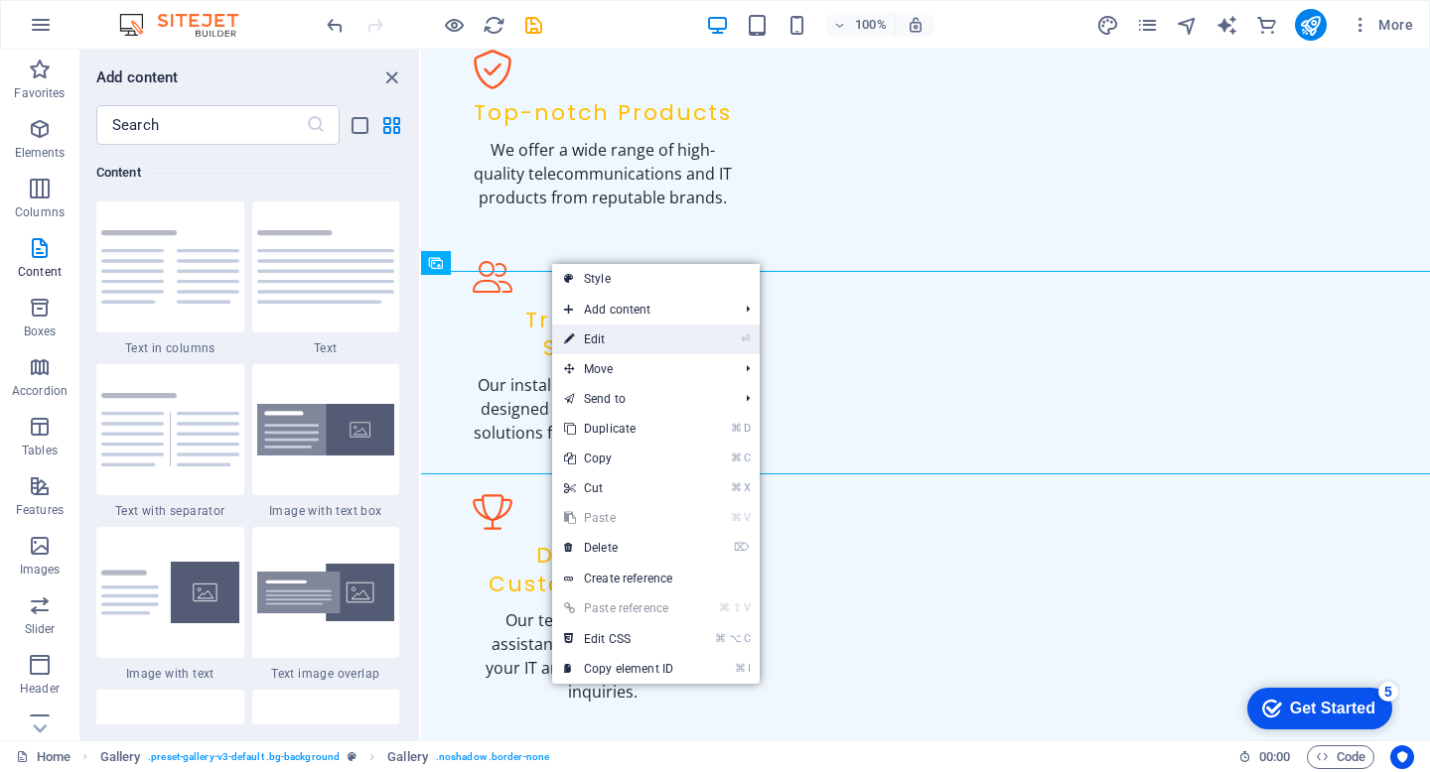
click at [621, 334] on link "⏎ Edit" at bounding box center [618, 340] width 133 height 30
select select "px"
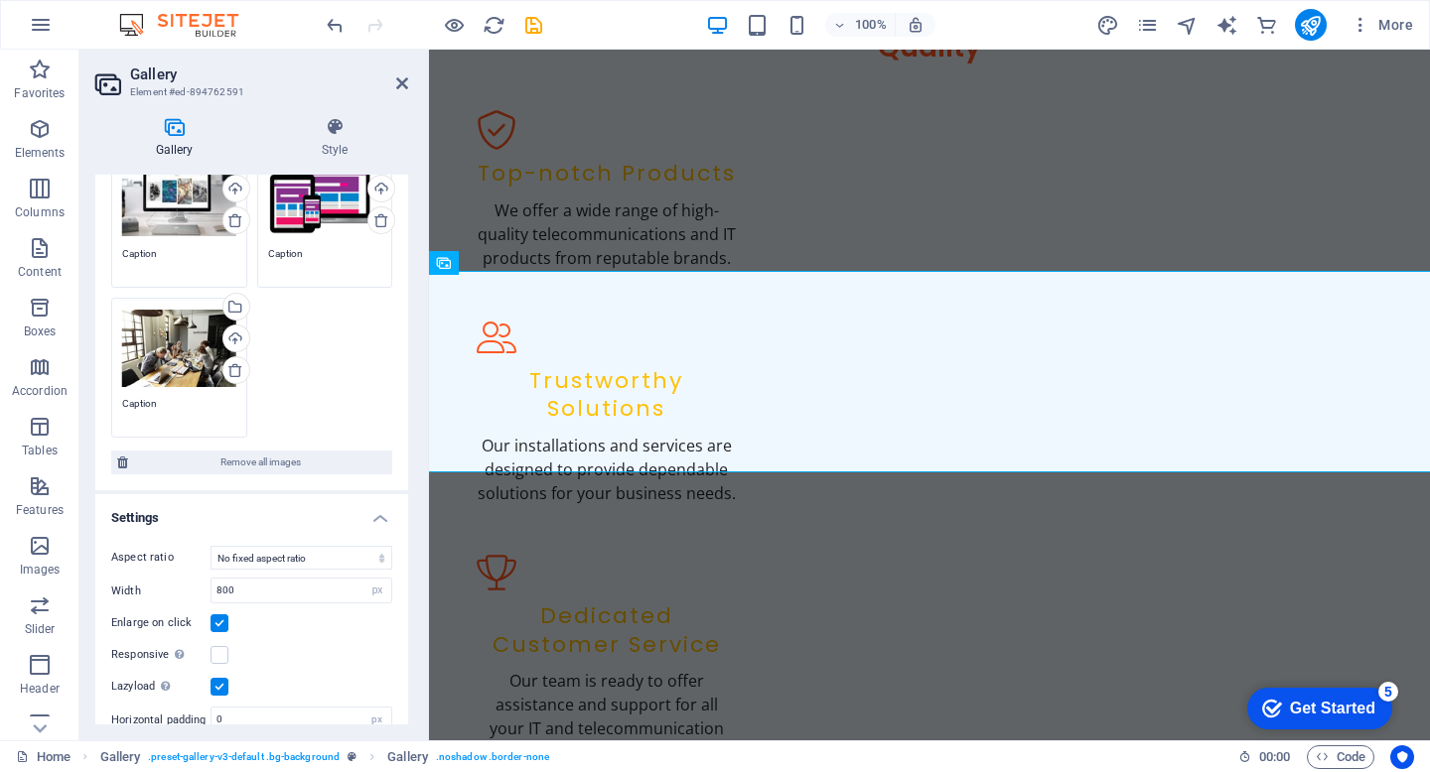
scroll to position [389, 0]
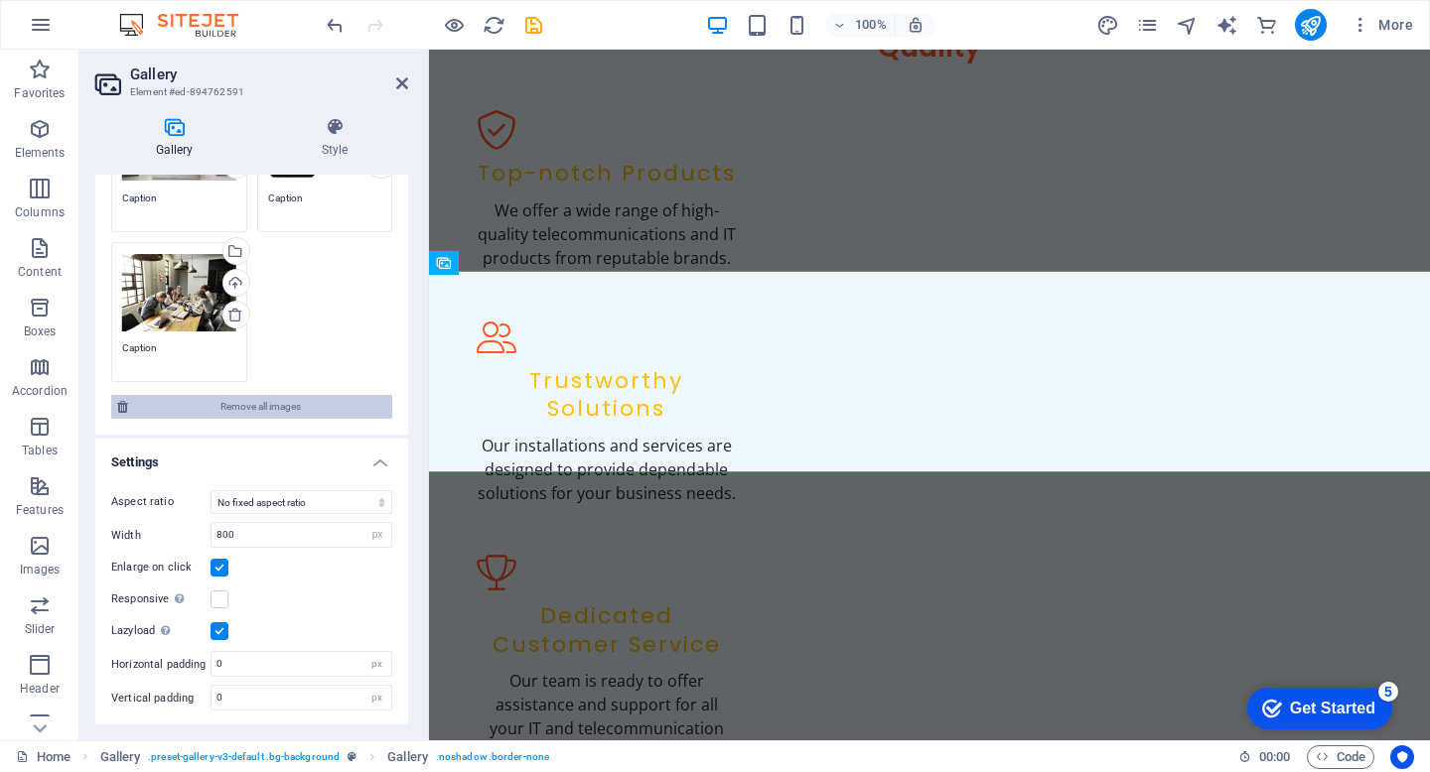
click at [245, 411] on span "Remove all images" at bounding box center [260, 407] width 252 height 24
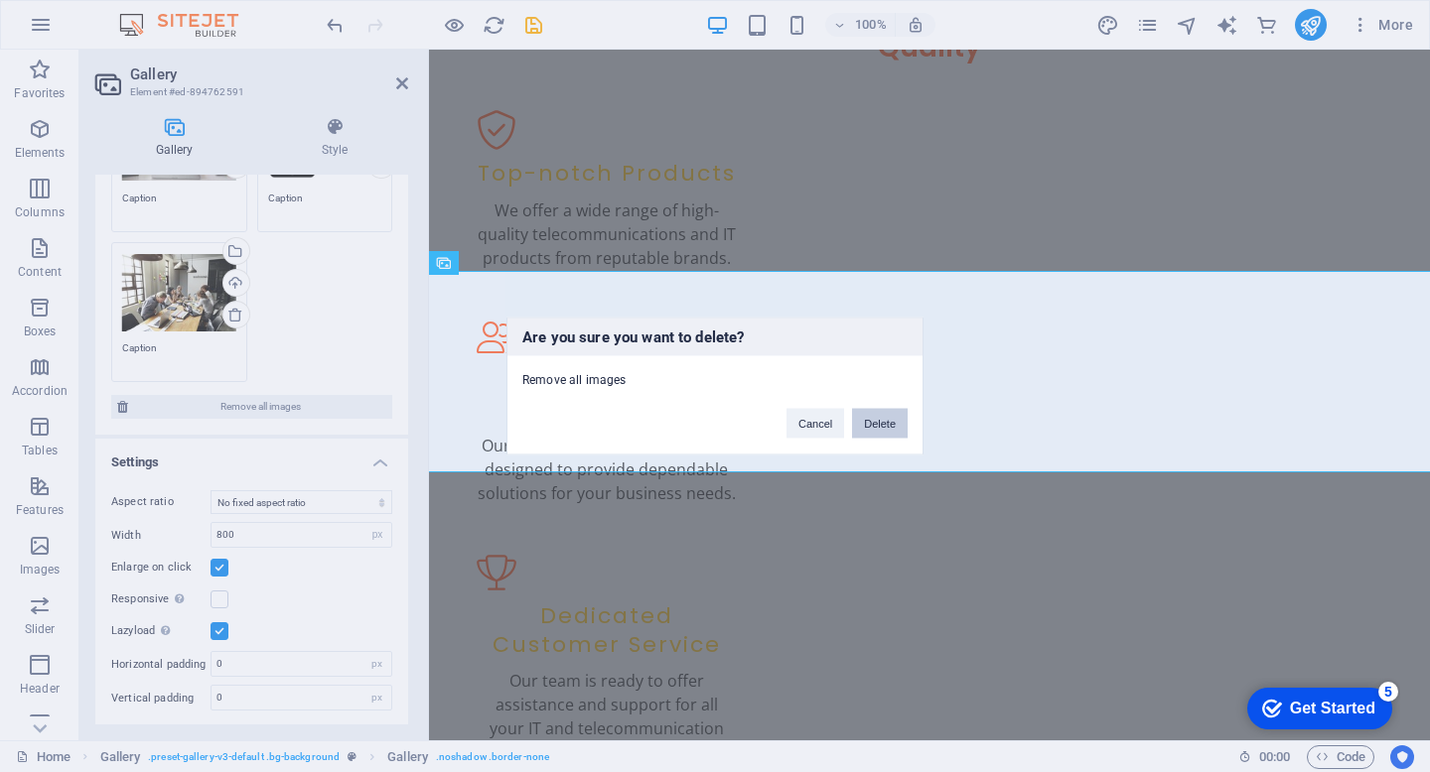
click at [893, 423] on button "Delete" at bounding box center [880, 424] width 56 height 30
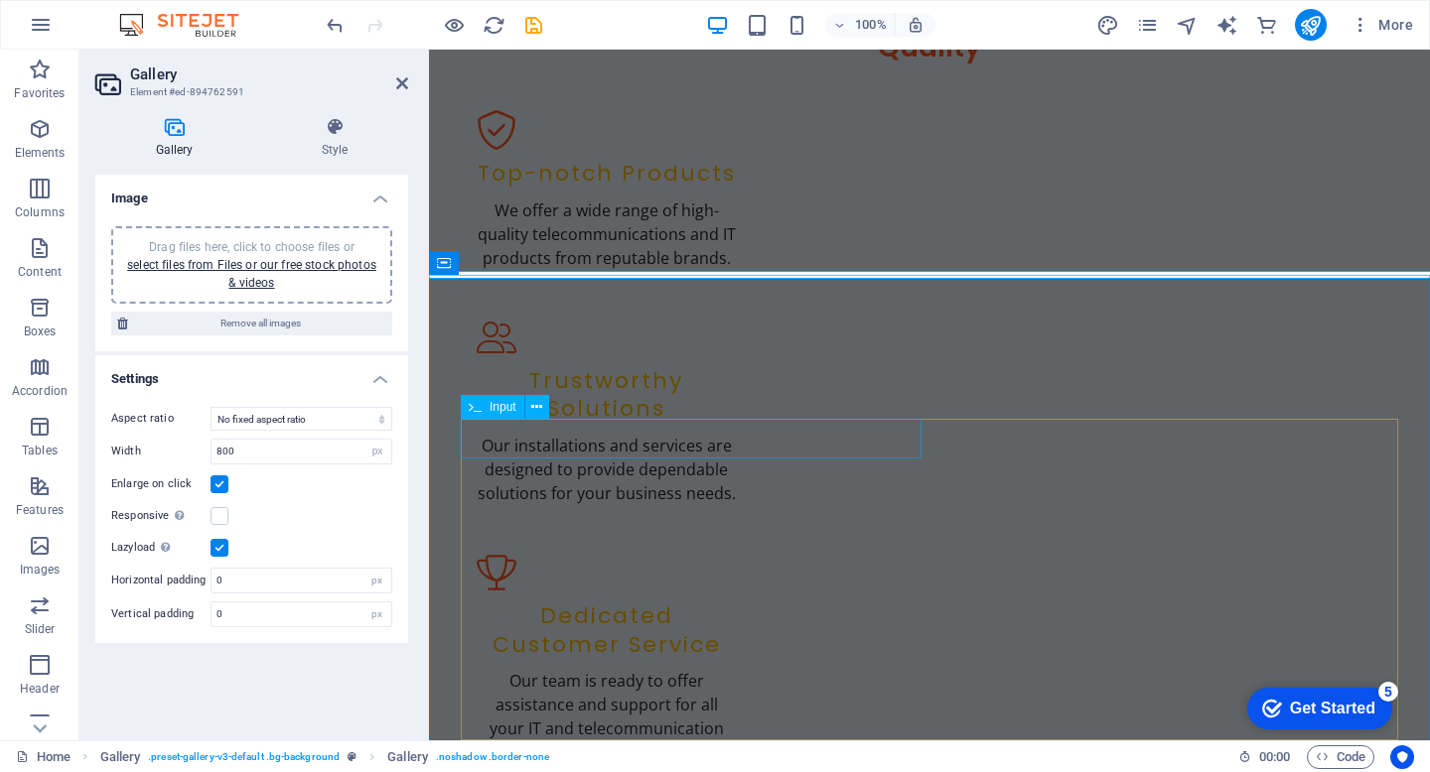
scroll to position [0, 0]
click at [311, 261] on link "select files from Files or our free stock photos & videos" at bounding box center [251, 274] width 249 height 32
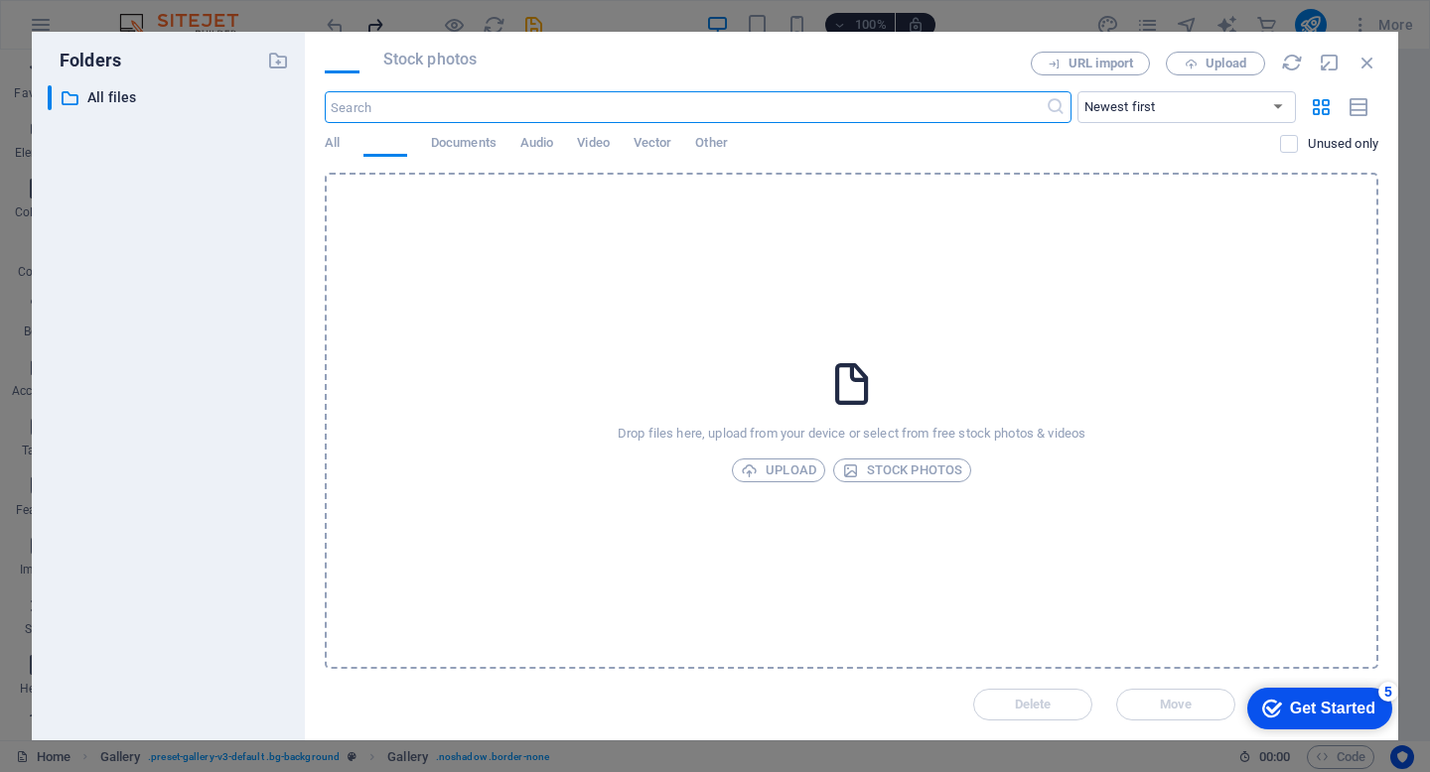
scroll to position [2388, 0]
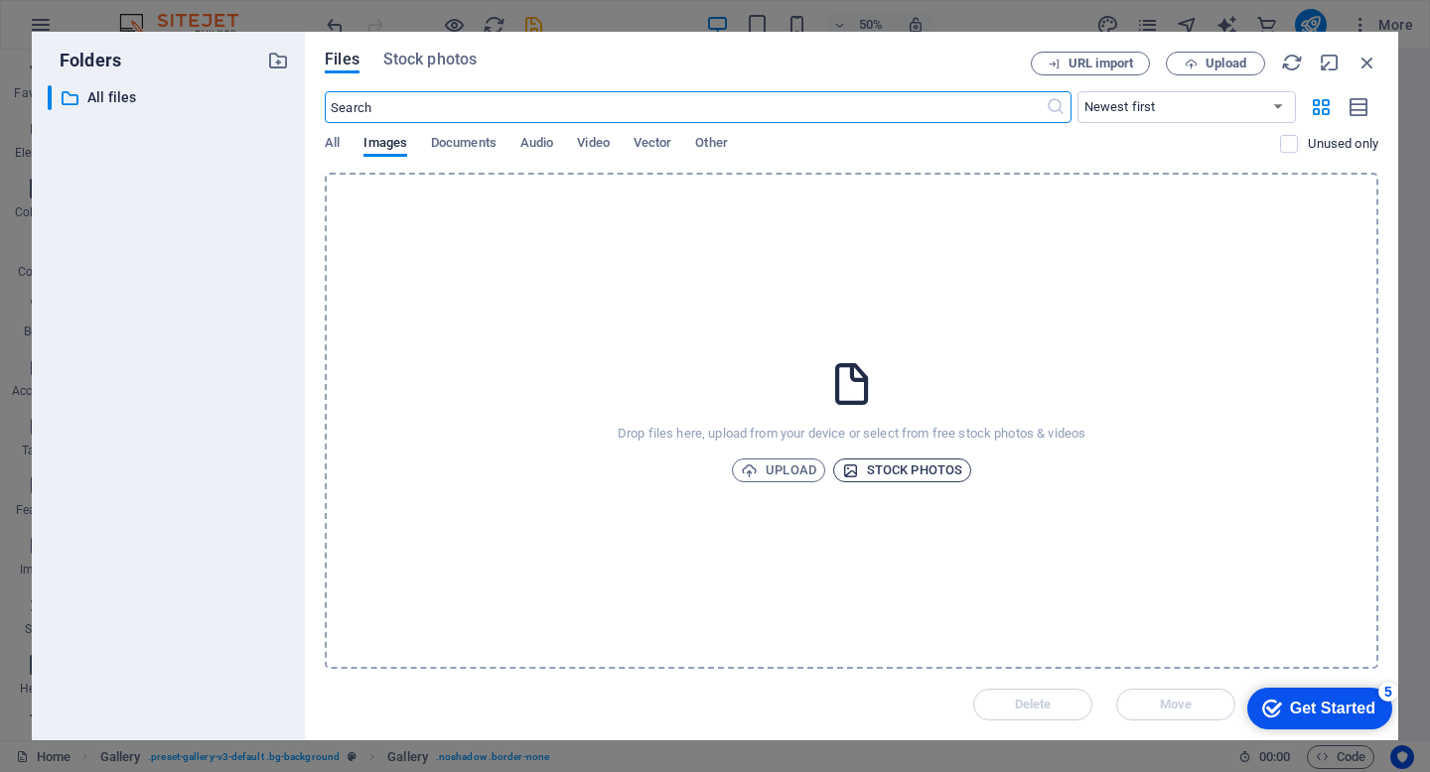
click at [907, 471] on span "Stock photos" at bounding box center [902, 471] width 120 height 24
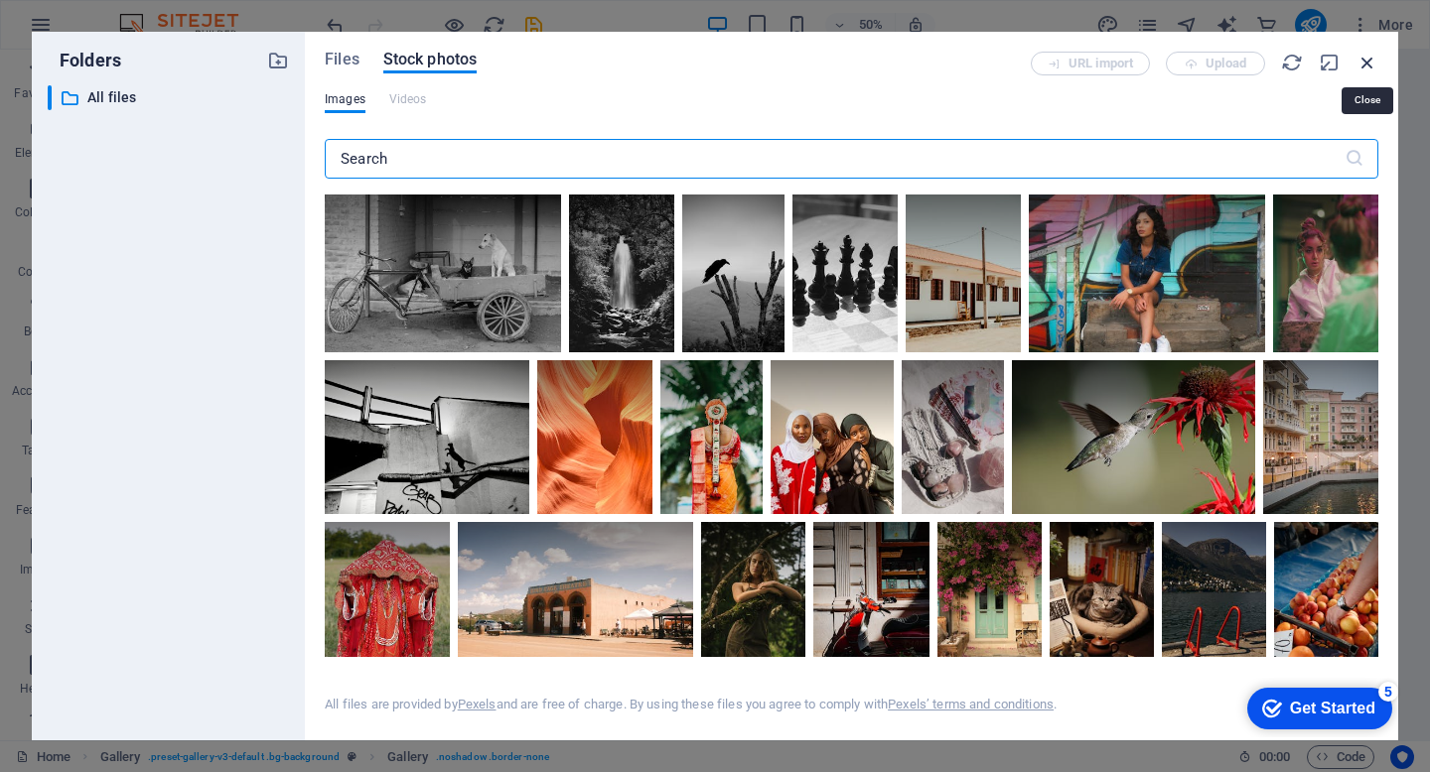
click at [1375, 59] on icon "button" at bounding box center [1367, 63] width 22 height 22
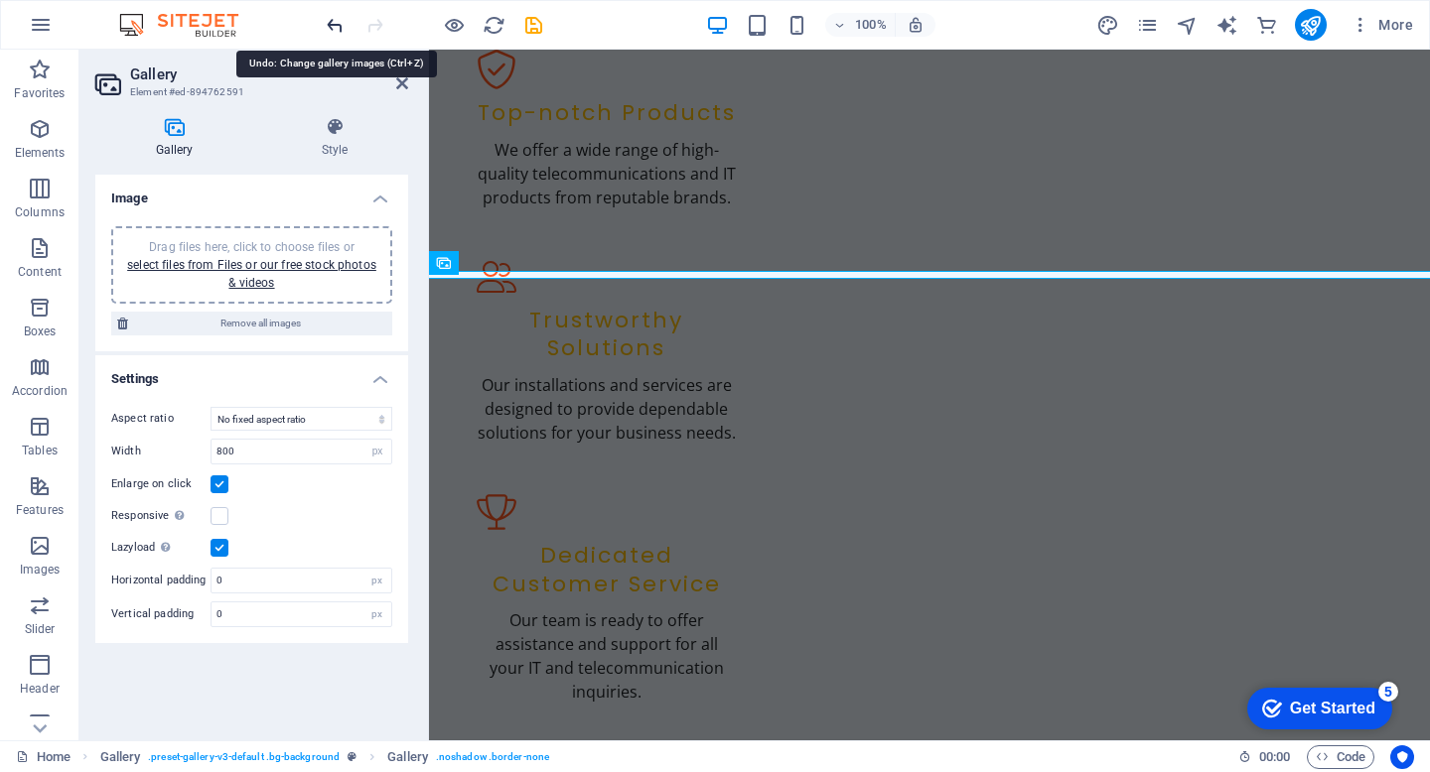
click at [333, 24] on icon "undo" at bounding box center [335, 25] width 23 height 23
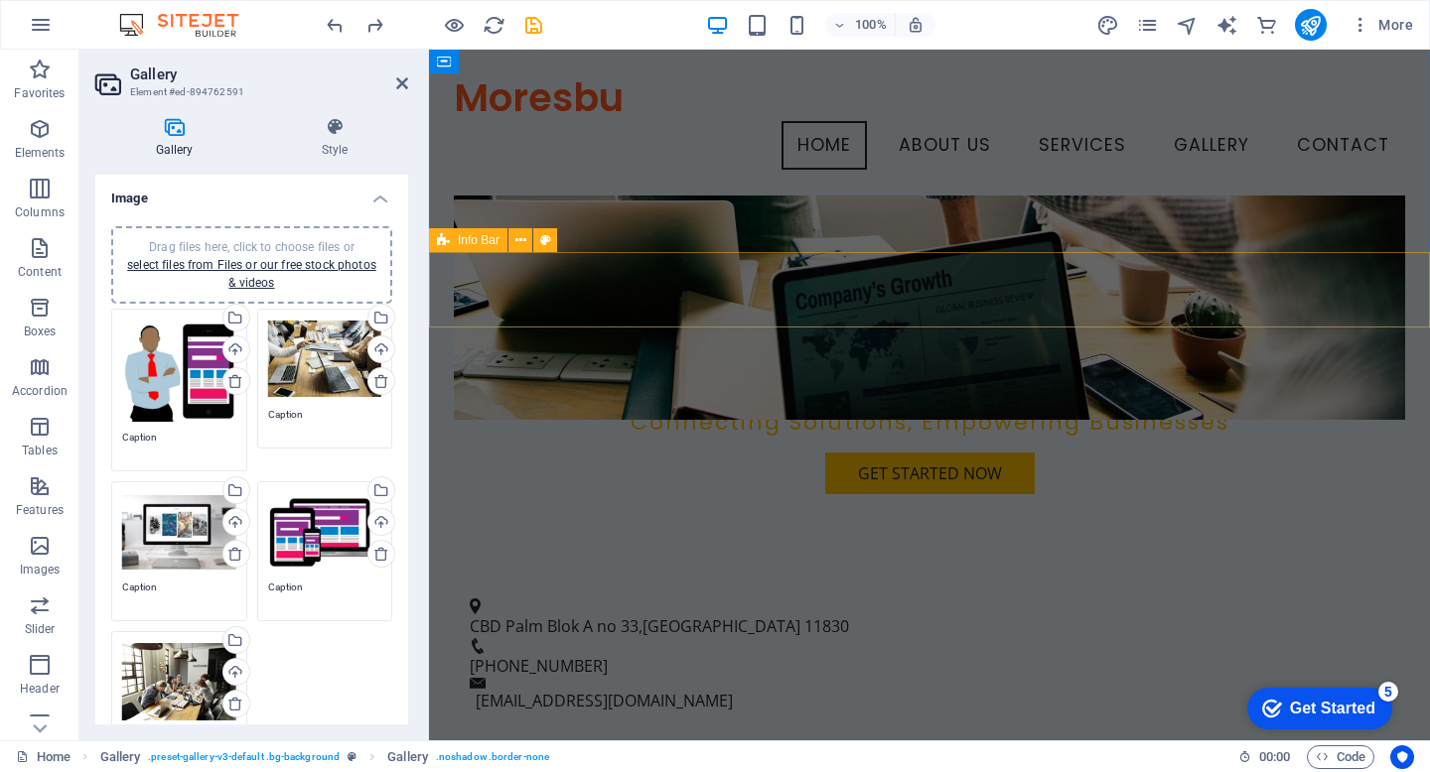
scroll to position [0, 0]
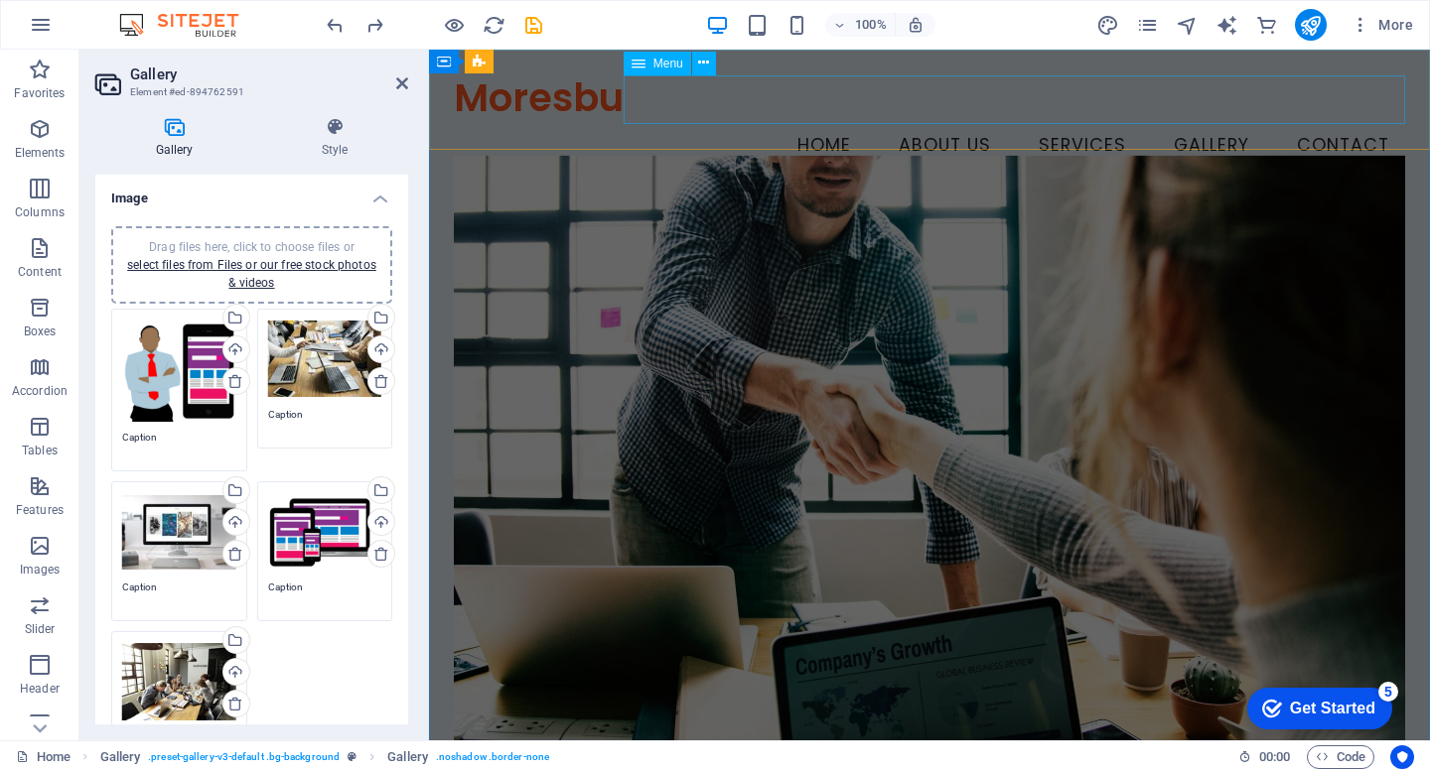
click at [1221, 121] on nav "Home About Us Services Gallery Contact" at bounding box center [929, 146] width 951 height 50
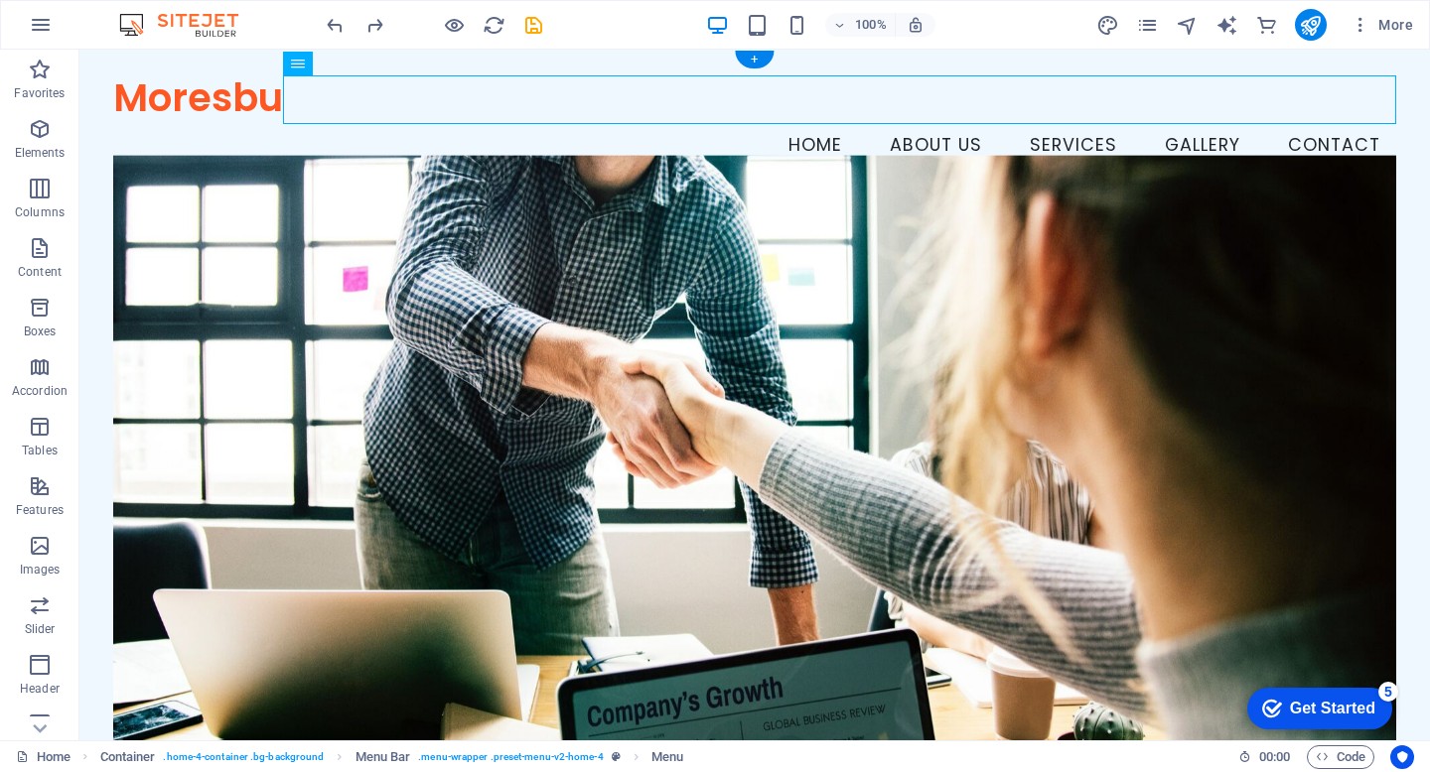
click at [1205, 263] on figure at bounding box center [754, 470] width 1283 height 629
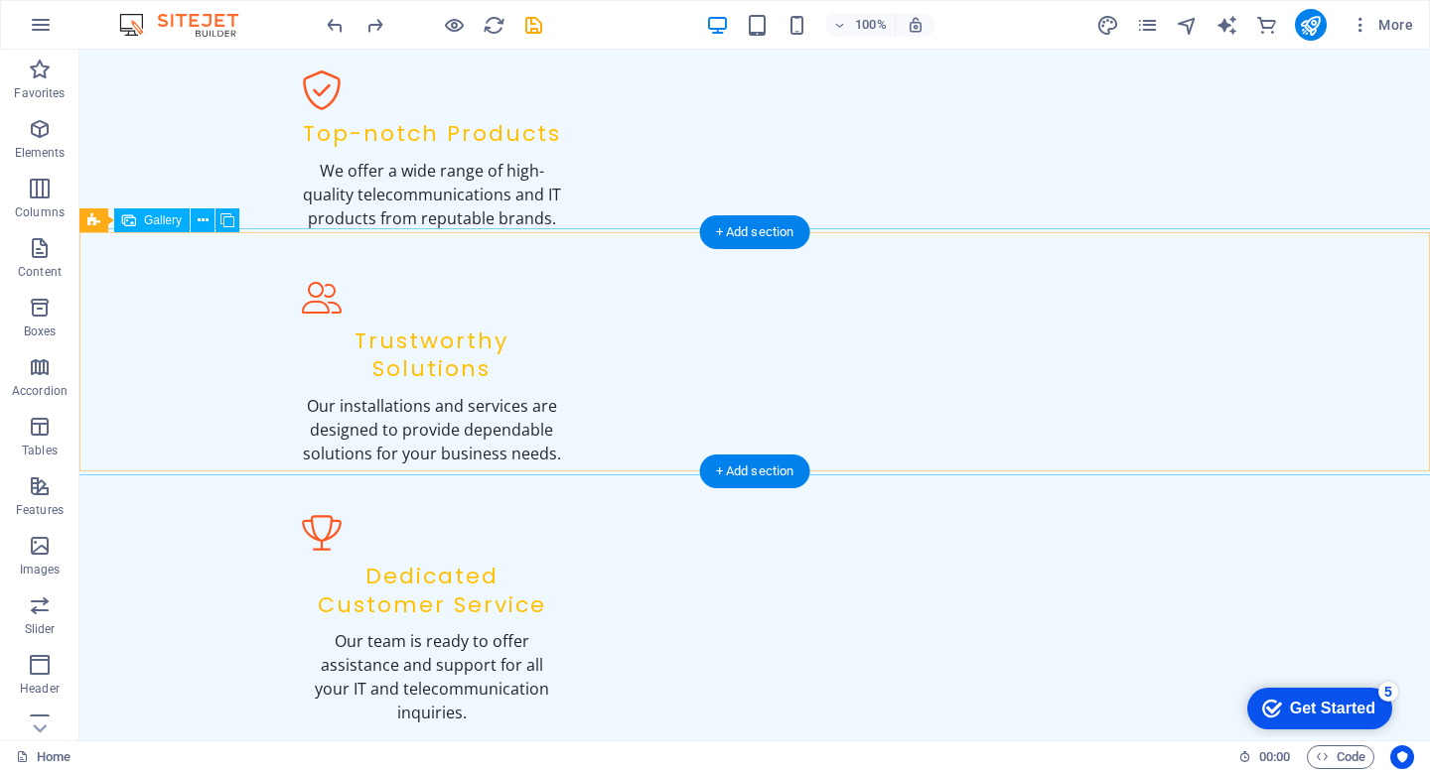
scroll to position [2329, 0]
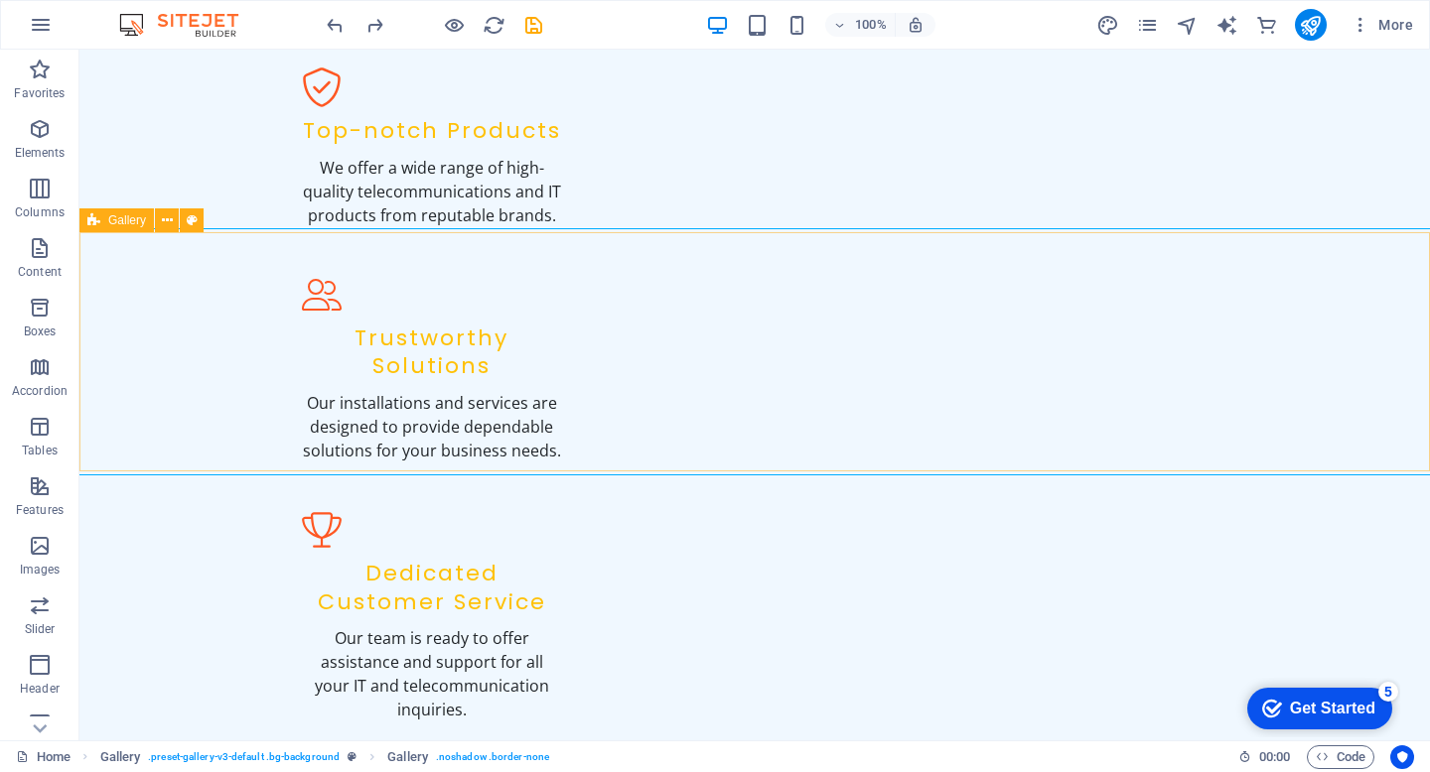
click at [128, 217] on span "Gallery" at bounding box center [127, 220] width 38 height 12
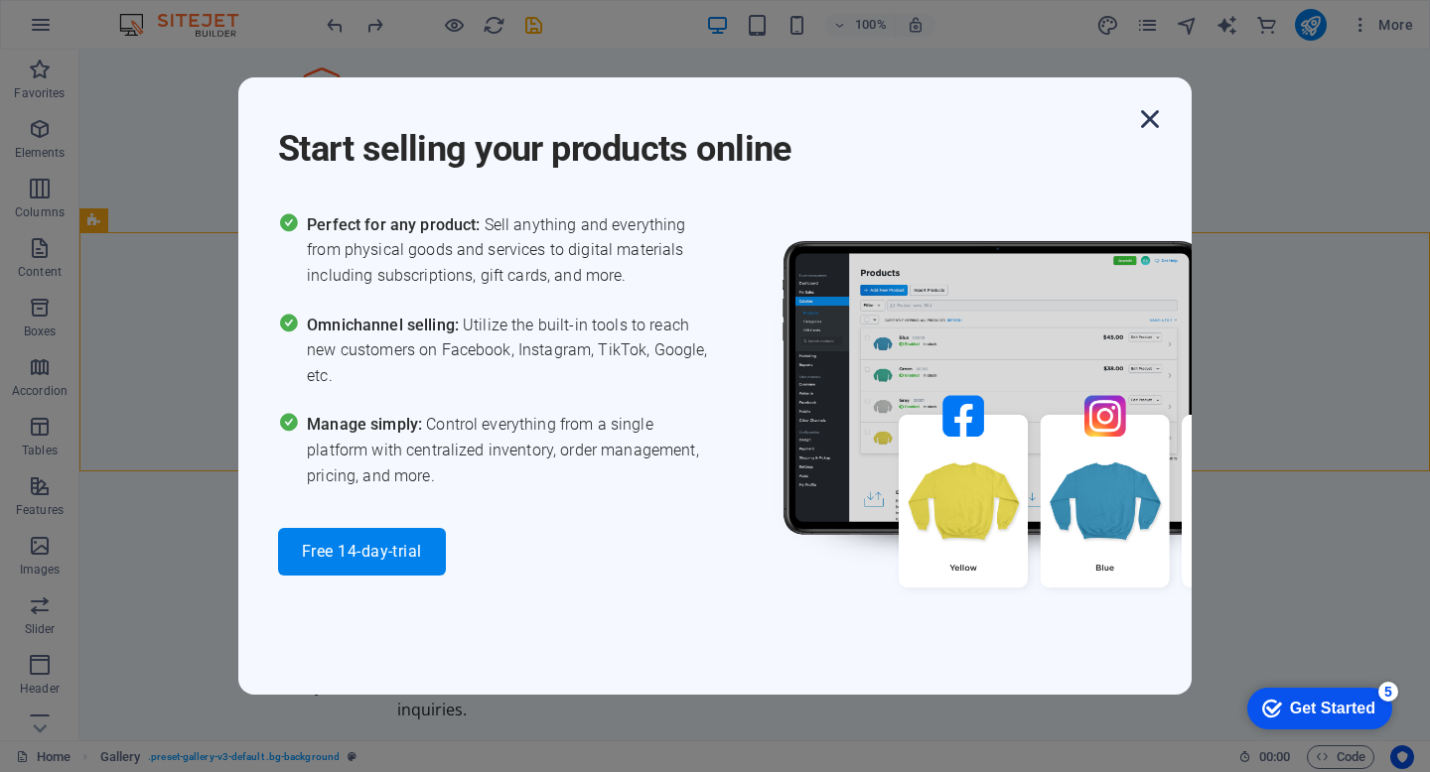
click at [1160, 115] on icon "button" at bounding box center [1150, 119] width 36 height 36
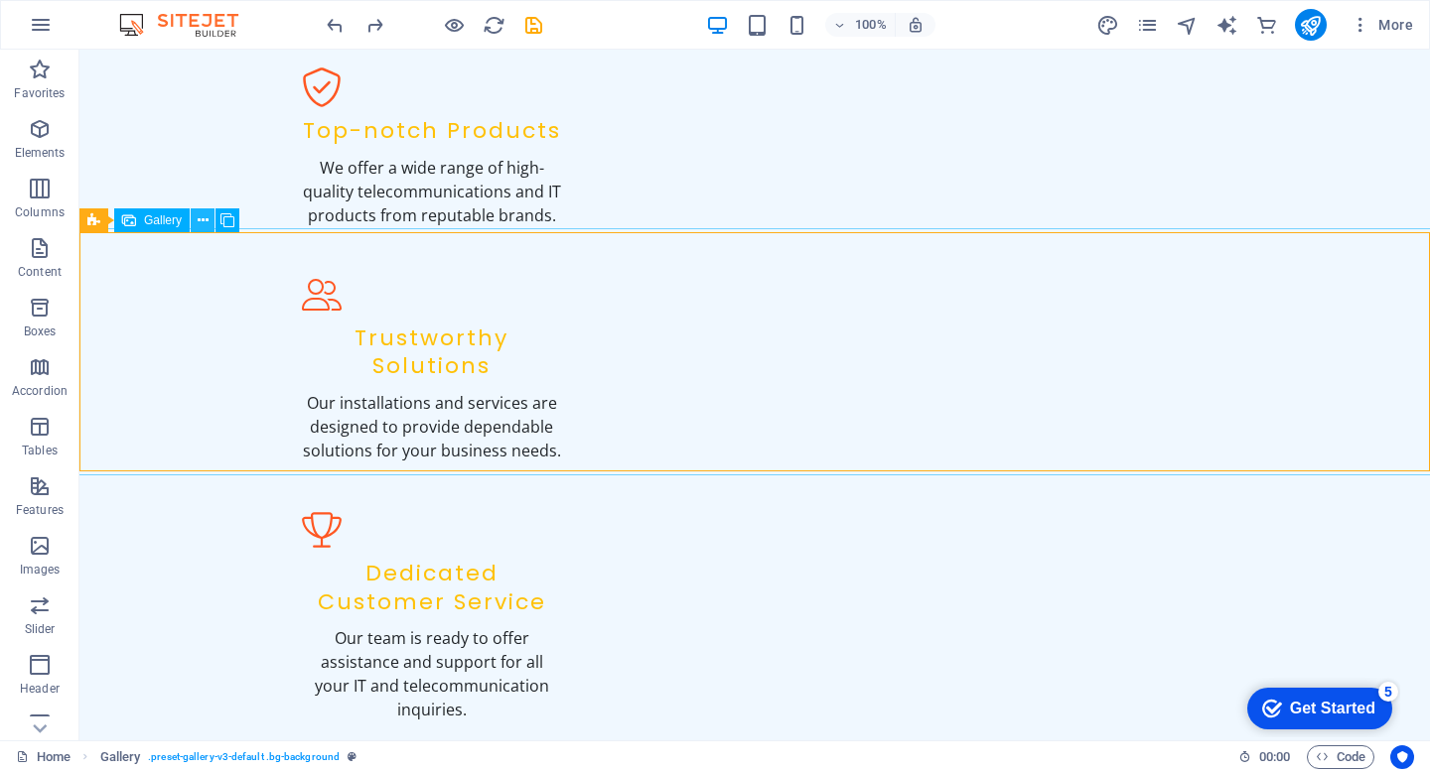
click at [198, 226] on icon at bounding box center [203, 220] width 11 height 21
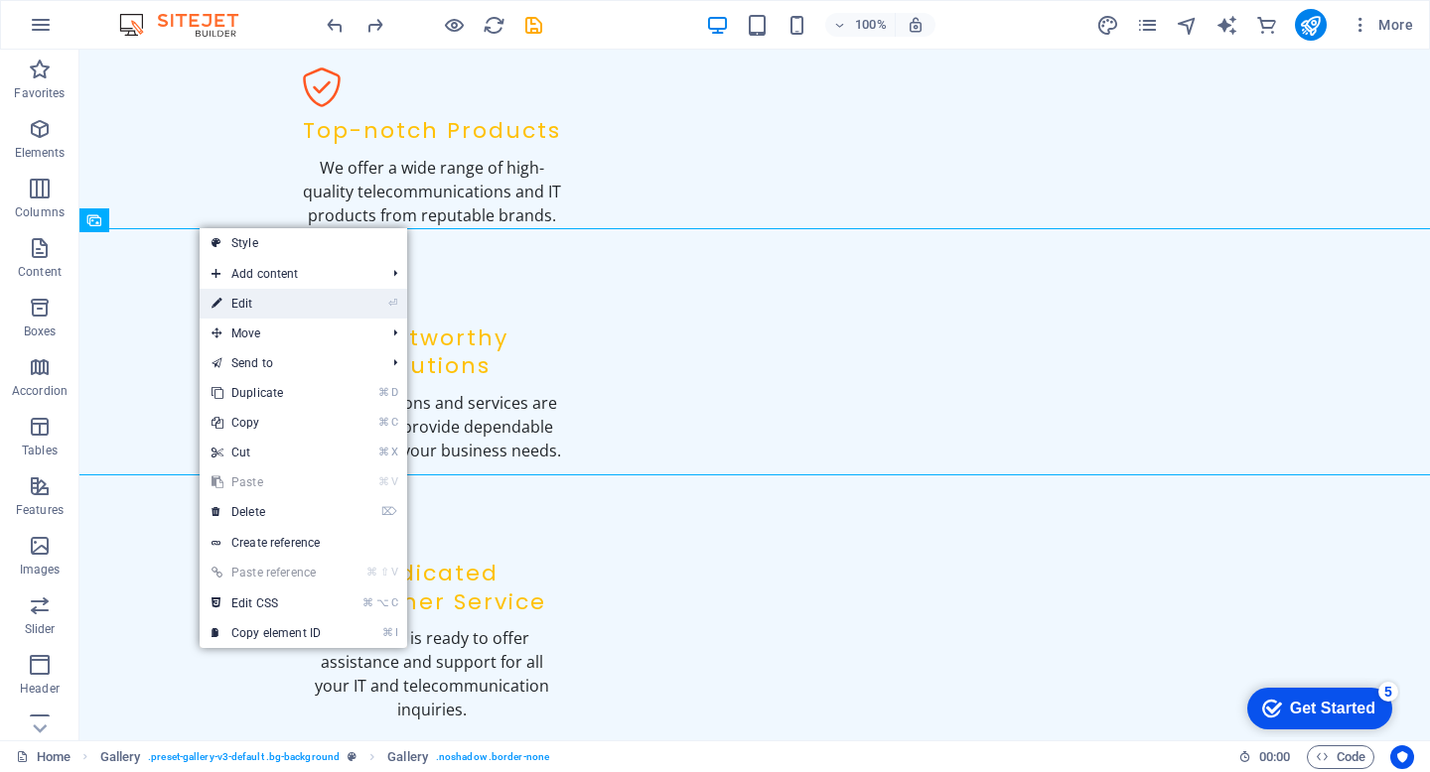
click at [257, 300] on link "⏎ Edit" at bounding box center [266, 304] width 133 height 30
select select "px"
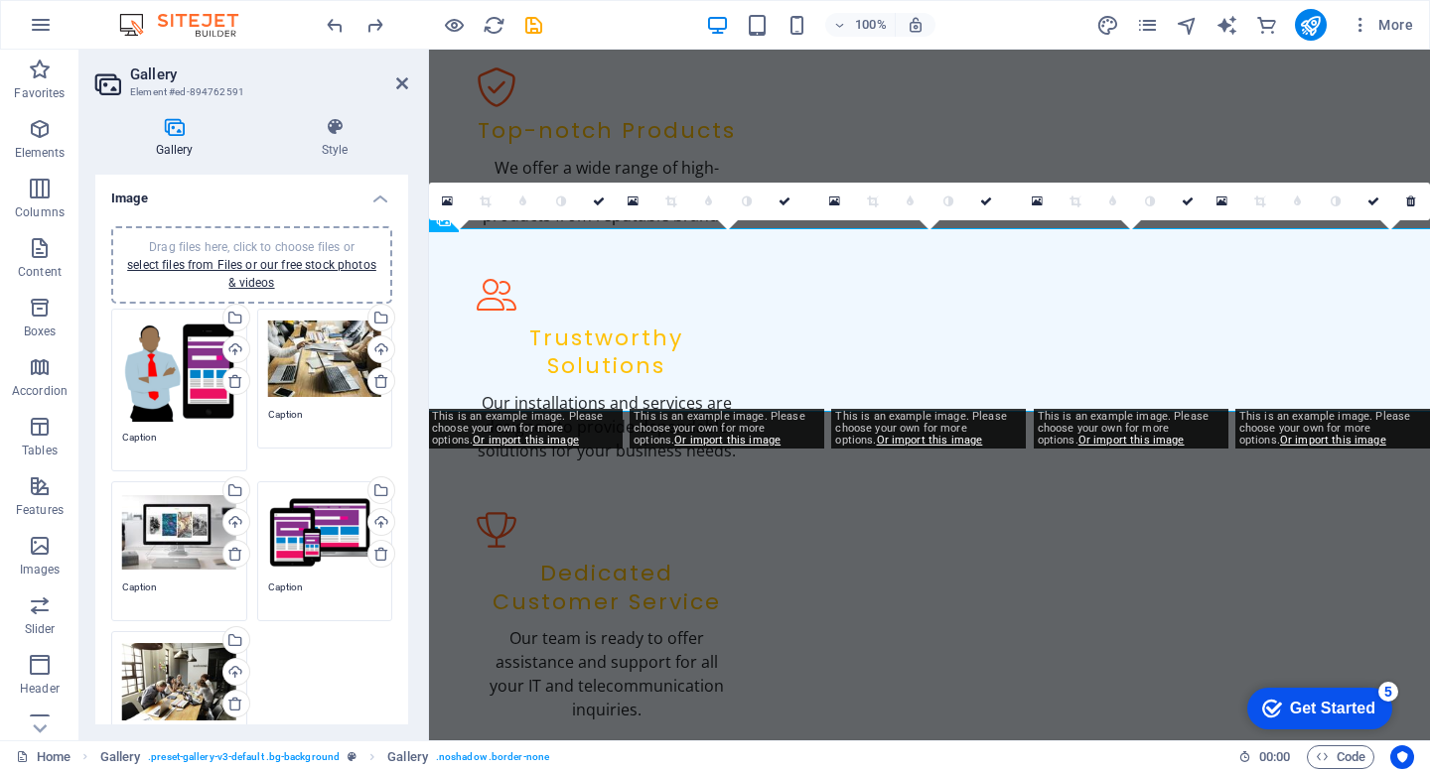
click at [175, 125] on icon at bounding box center [174, 127] width 158 height 20
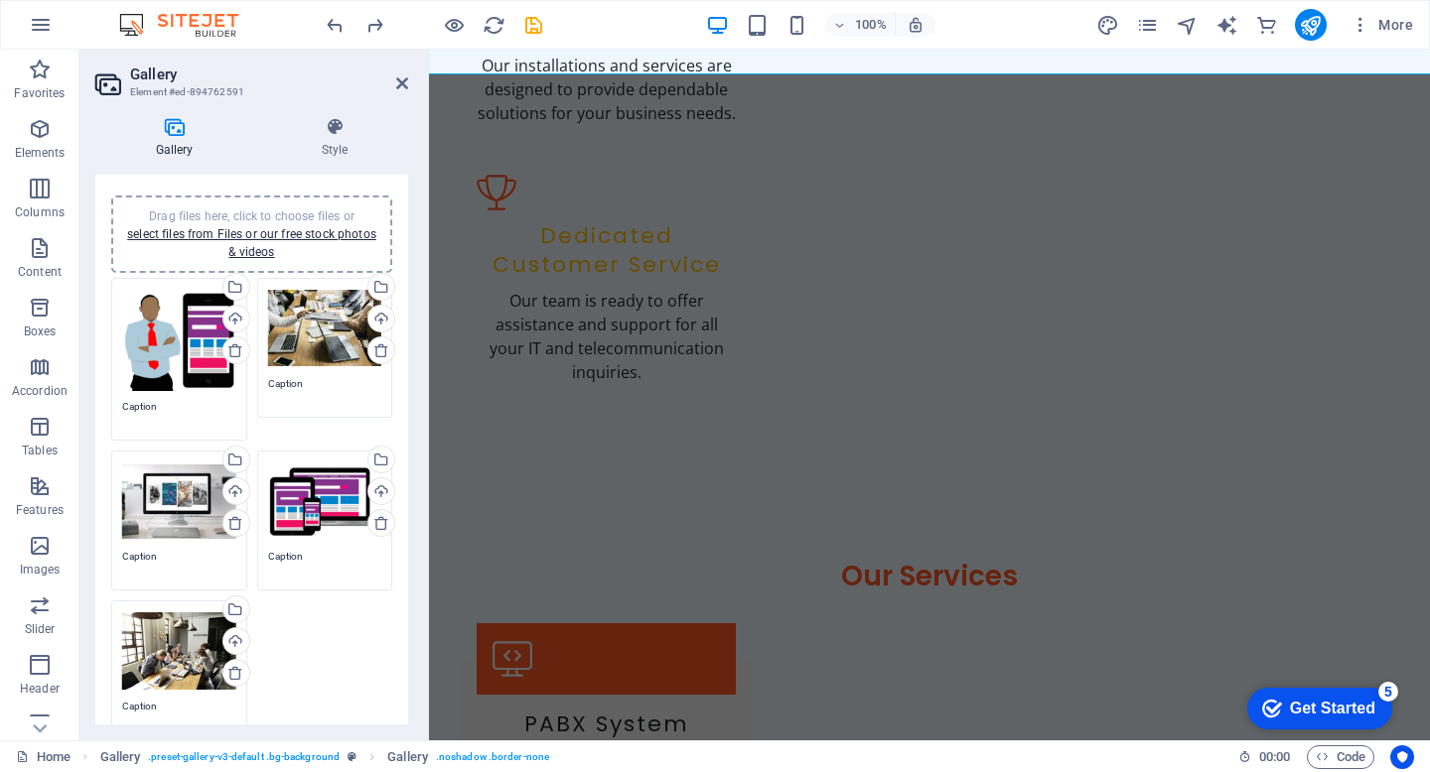
scroll to position [0, 0]
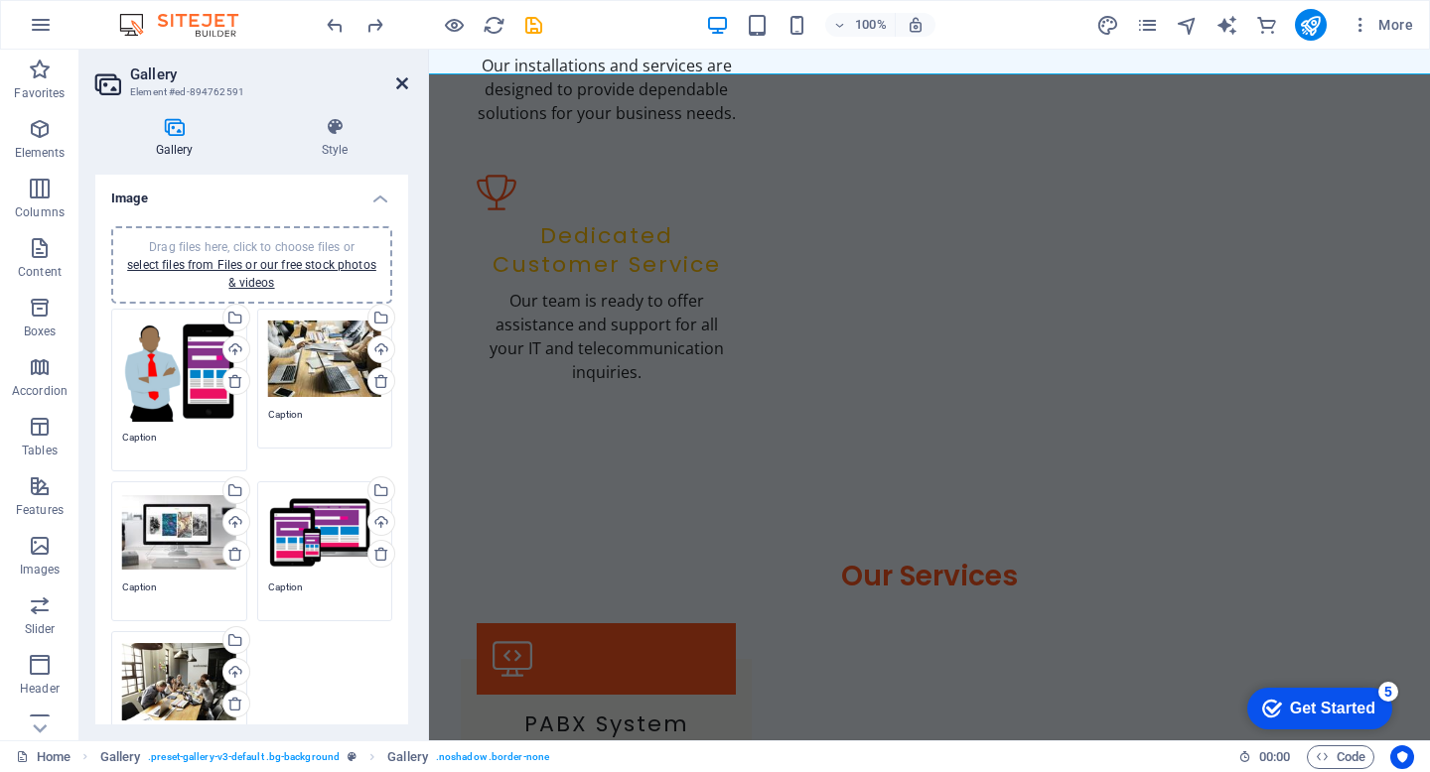
click at [404, 83] on icon at bounding box center [402, 83] width 12 height 16
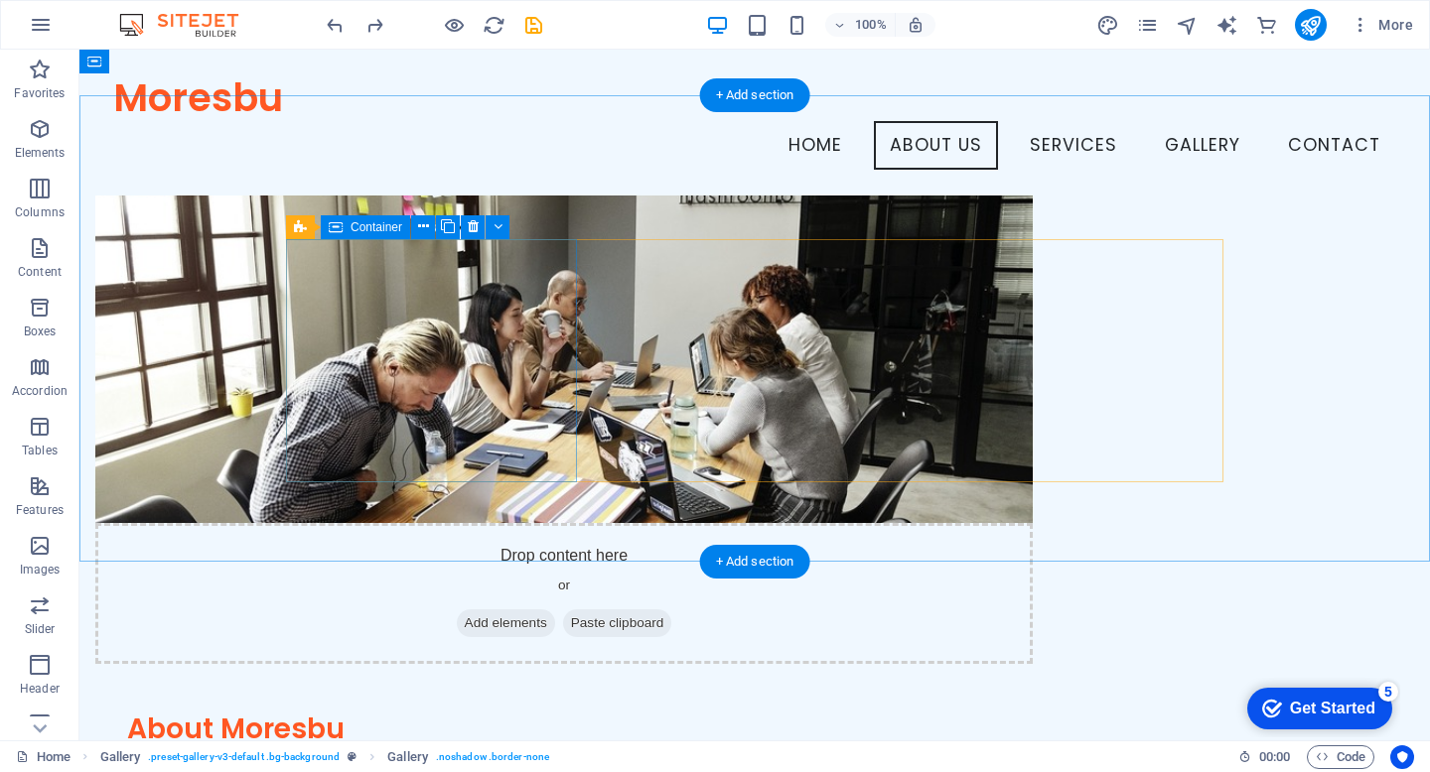
scroll to position [1161, 0]
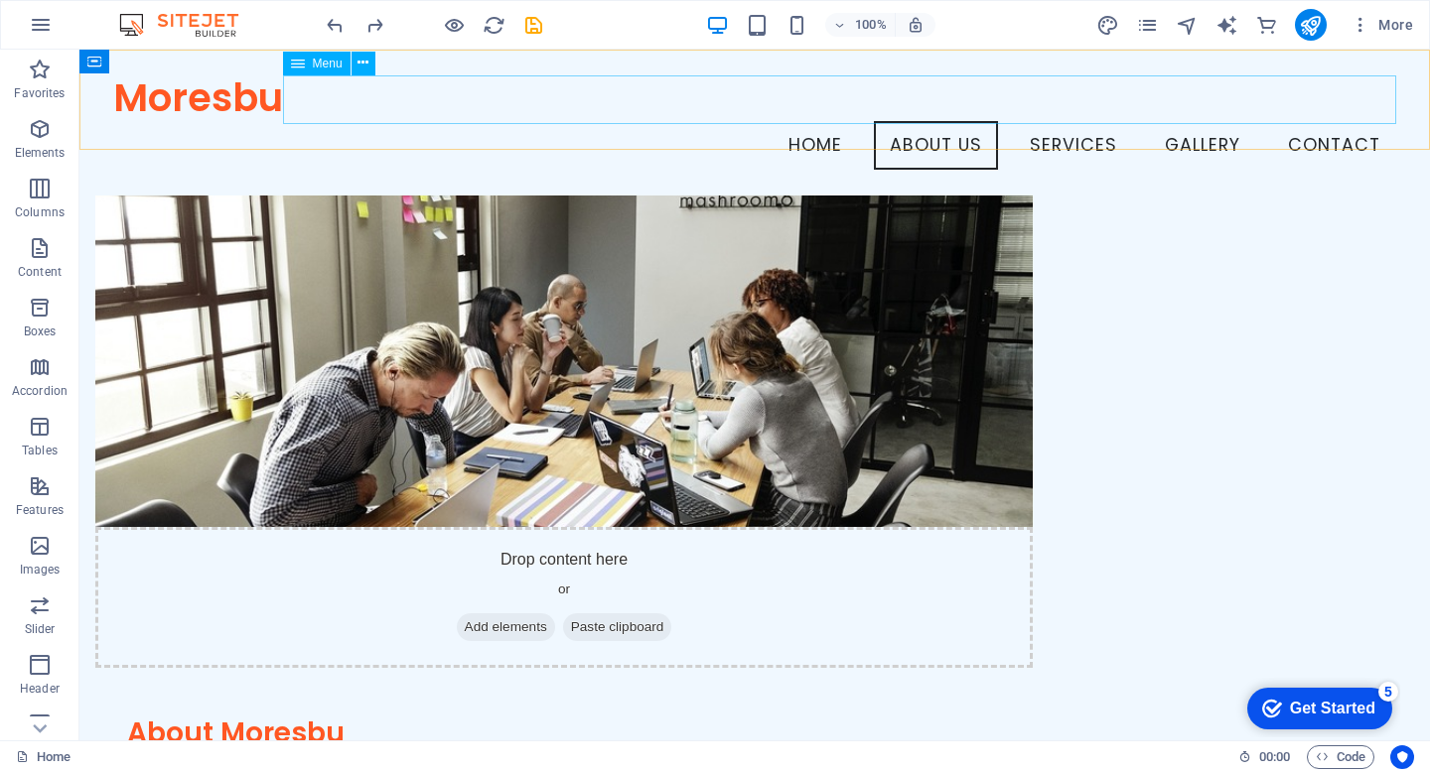
click at [1067, 121] on nav "Home About Us Services Gallery Contact" at bounding box center [754, 146] width 1283 height 50
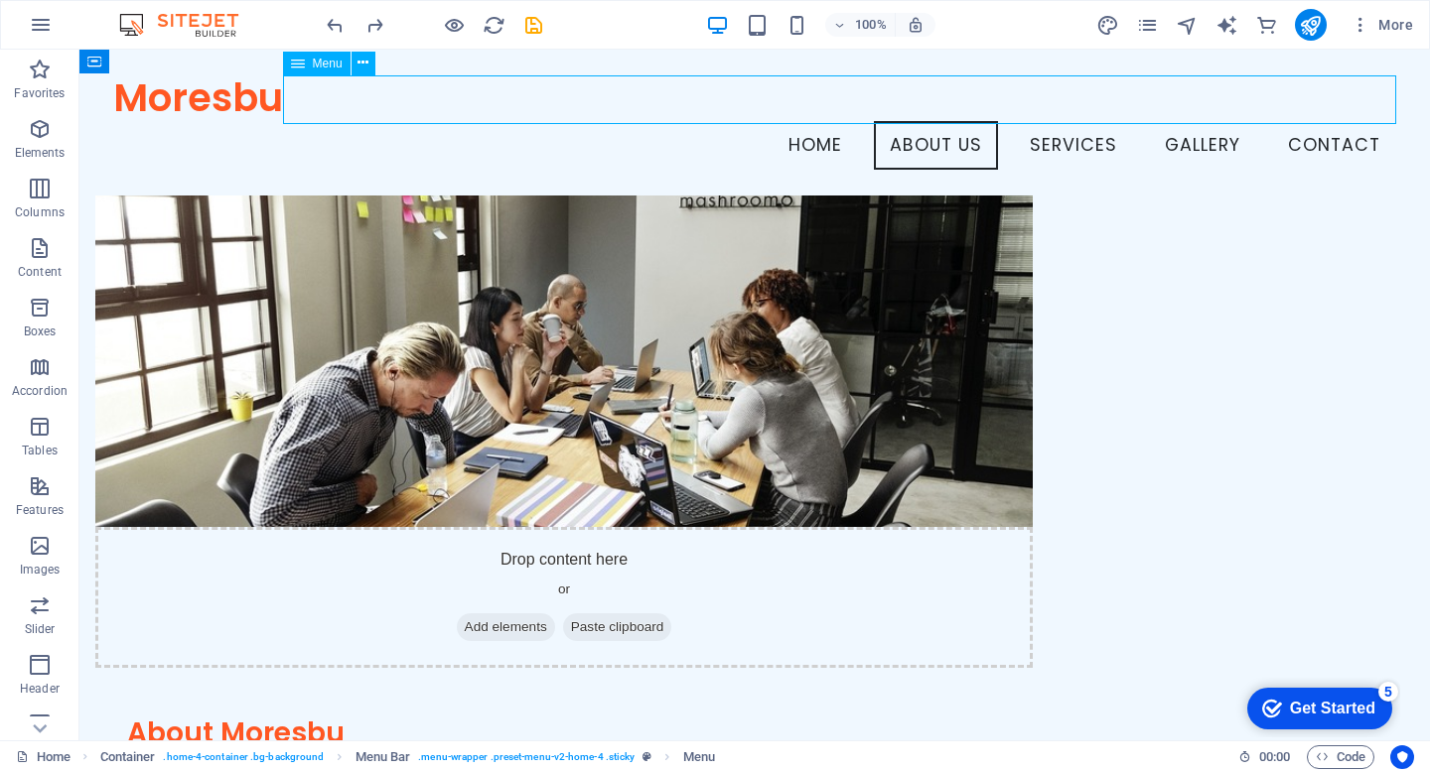
click at [1067, 121] on nav "Home About Us Services Gallery Contact" at bounding box center [754, 146] width 1283 height 50
click at [1185, 121] on nav "Home About Us Services Gallery Contact" at bounding box center [754, 146] width 1283 height 50
select select
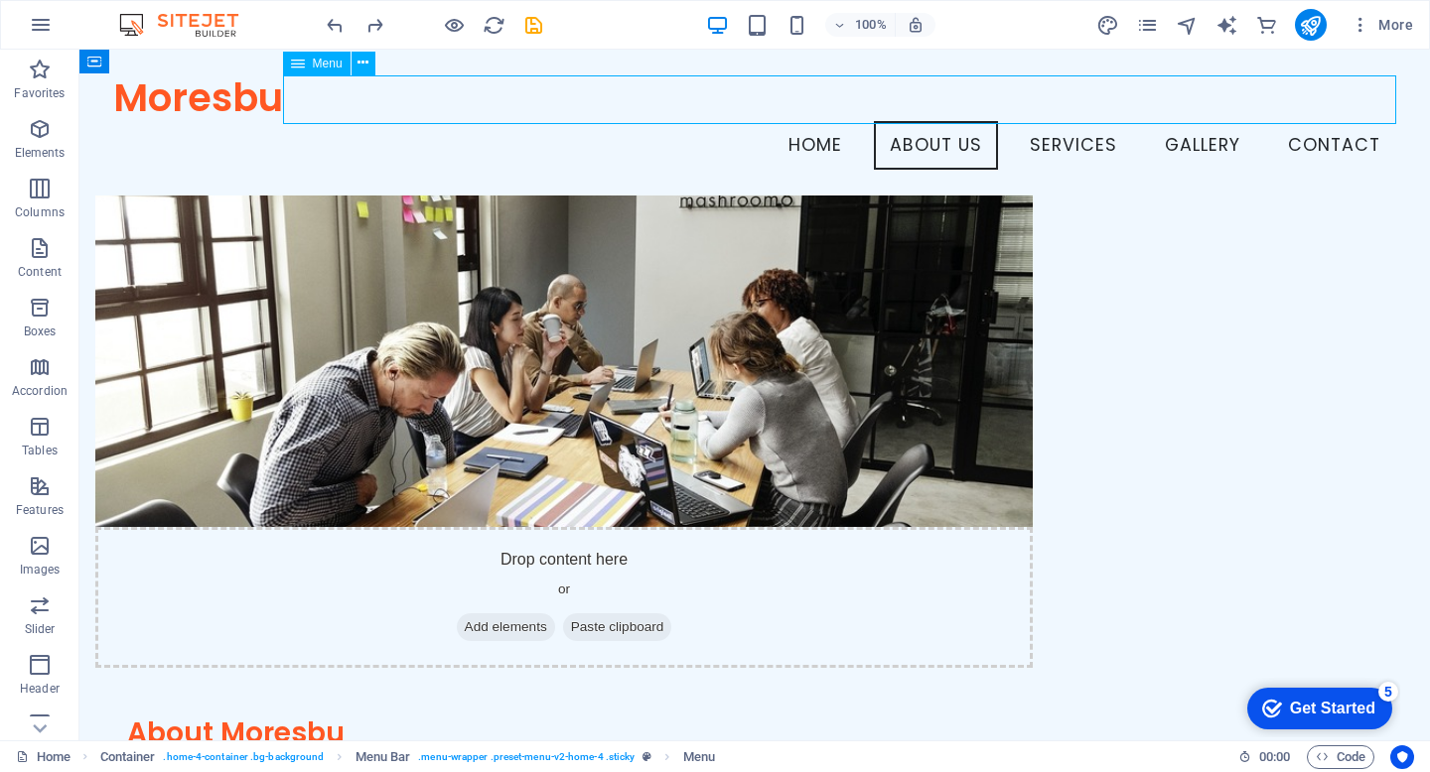
select select
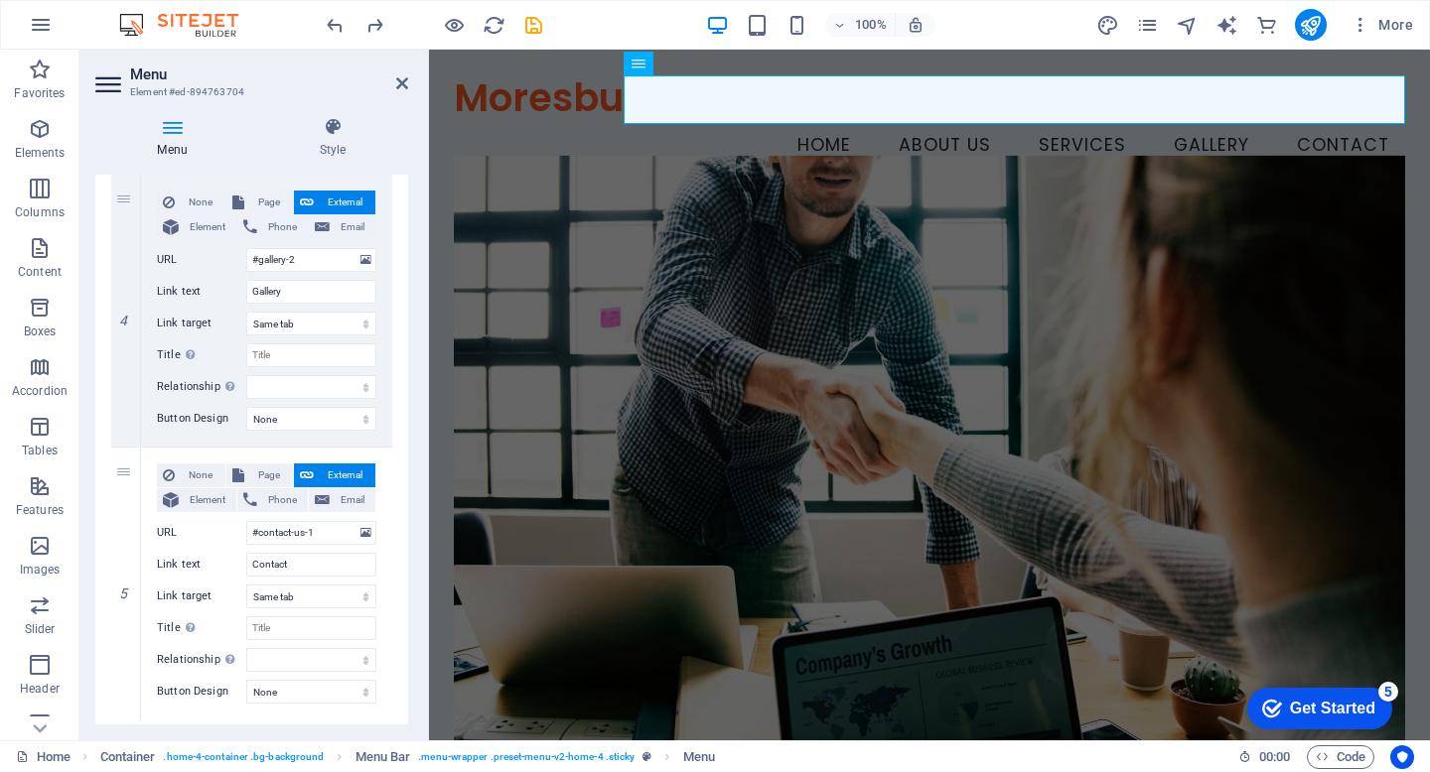
scroll to position [1011, 0]
click at [300, 293] on input "Gallery" at bounding box center [311, 289] width 130 height 24
type input "G"
select select
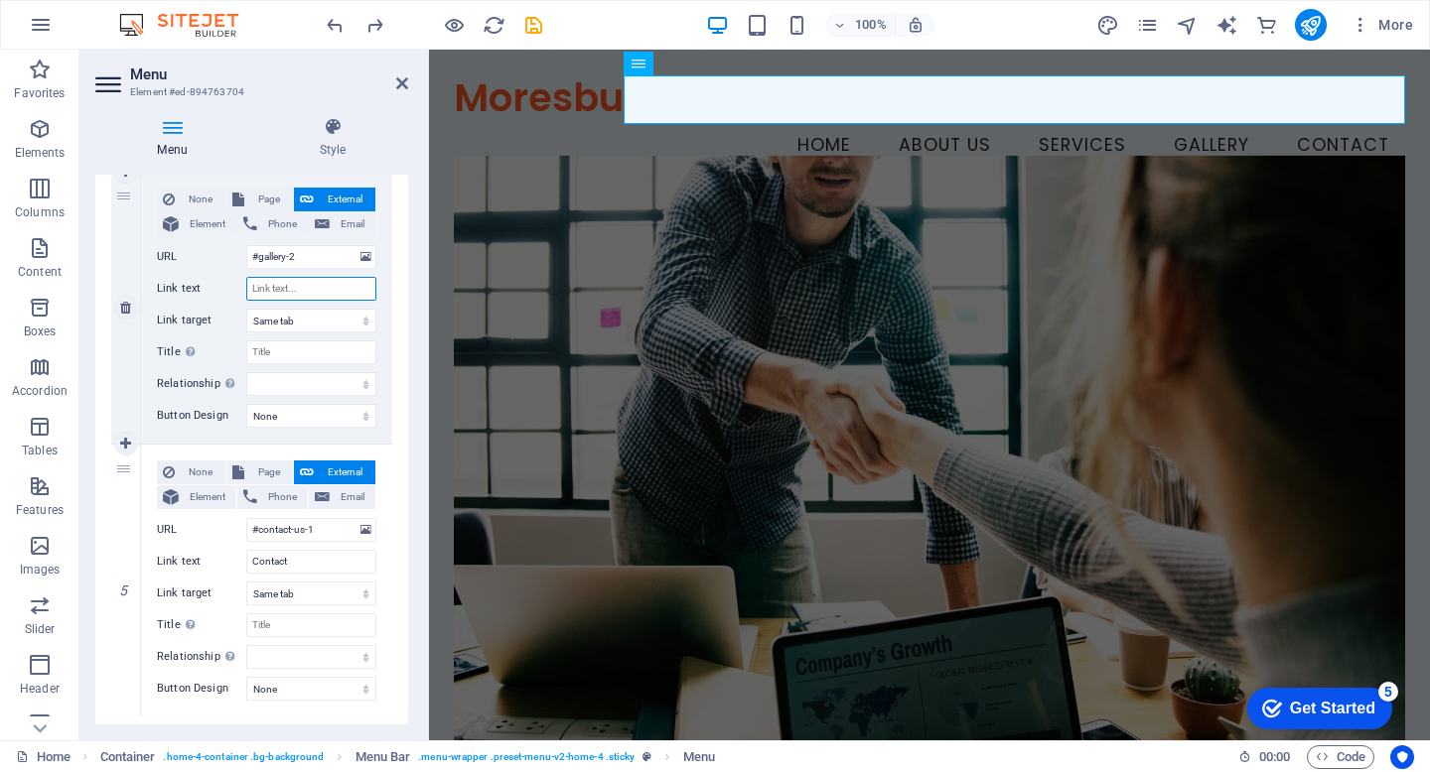
select select
type input "O"
select select
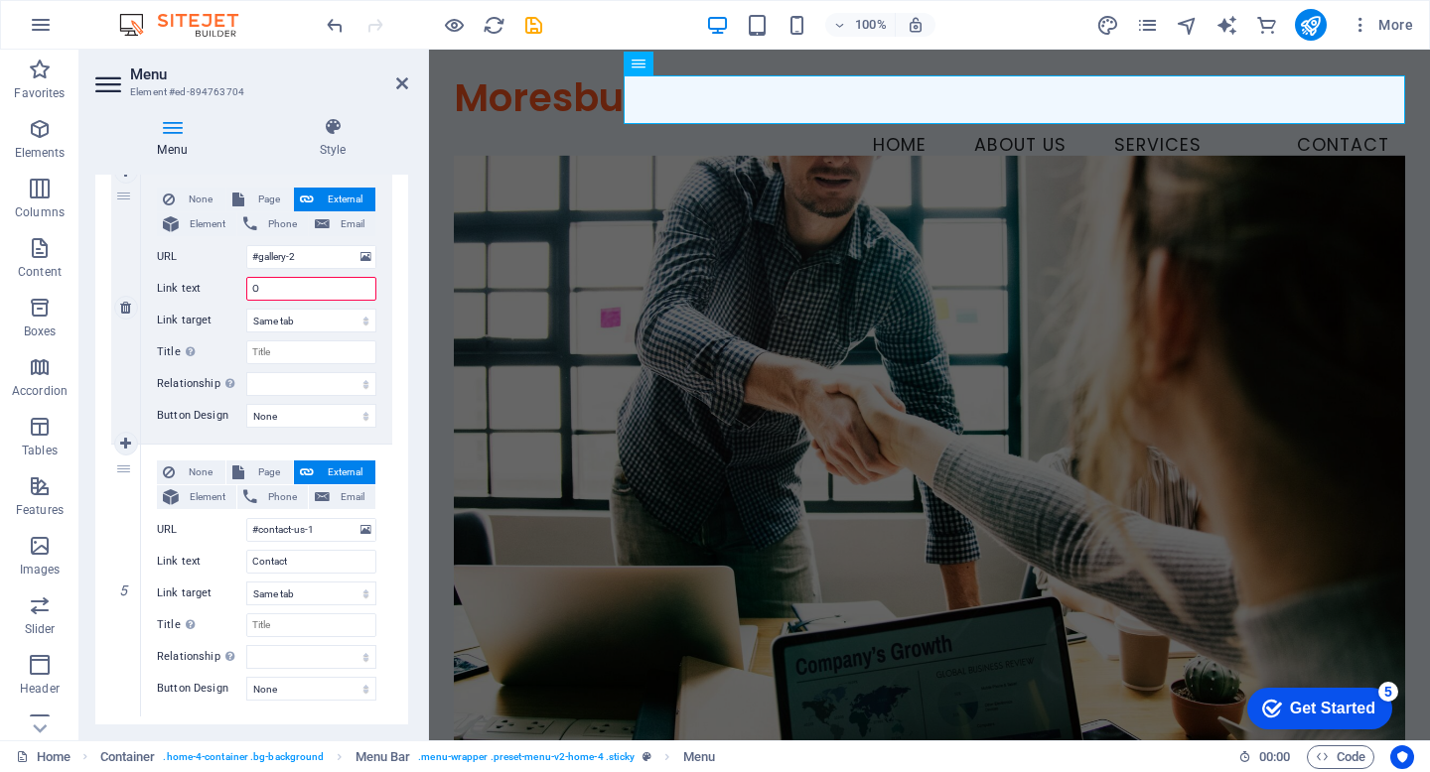
select select
type input "OU"
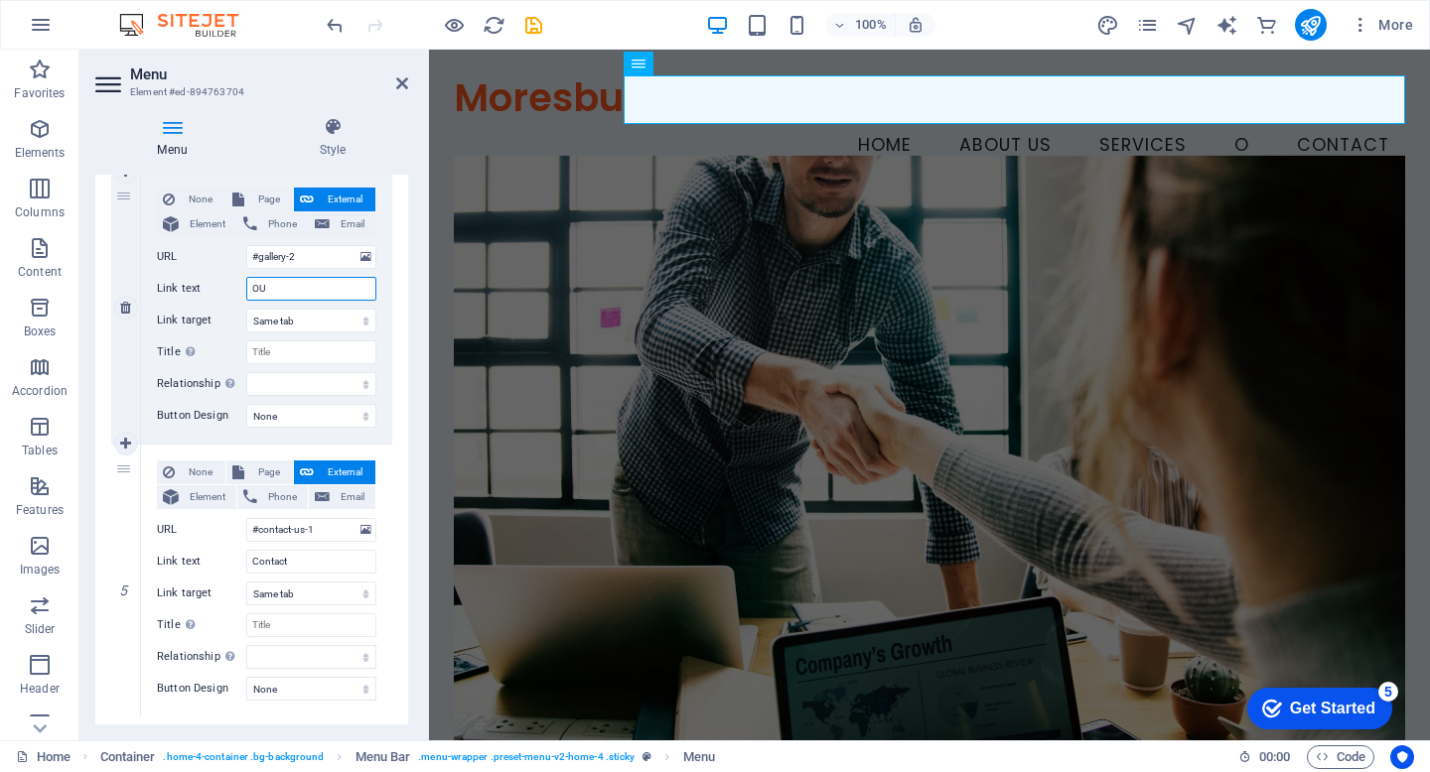
select select
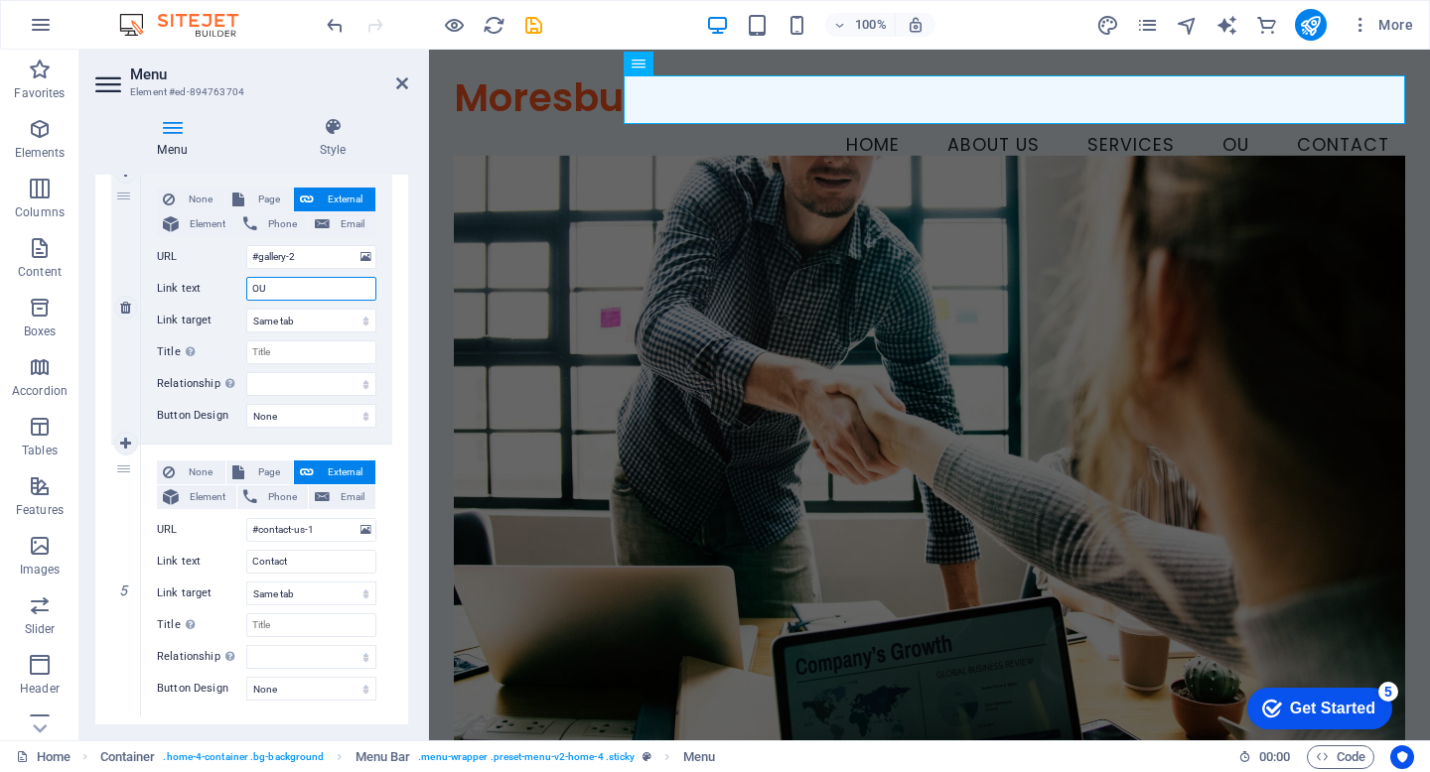
type input "OUr"
select select
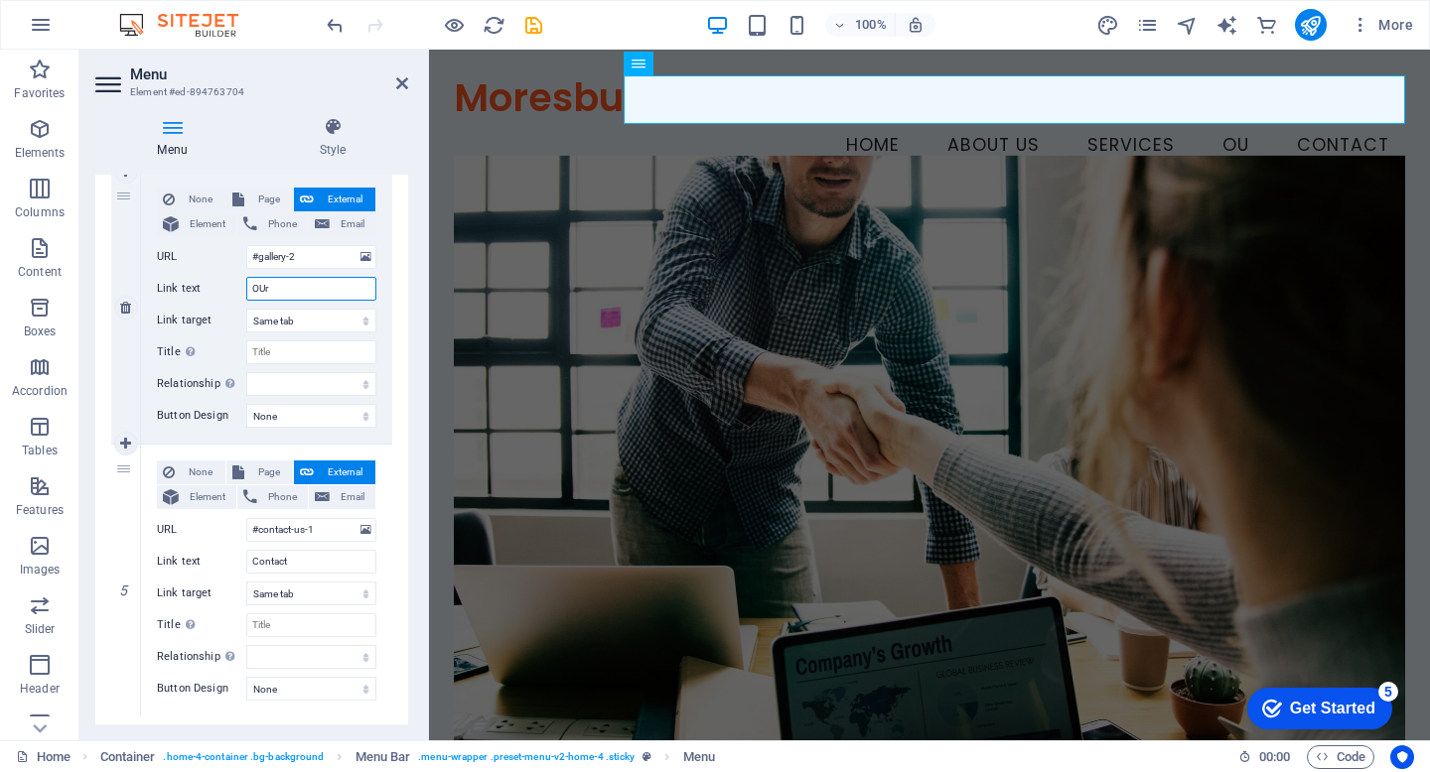
select select
type input "OU"
select select
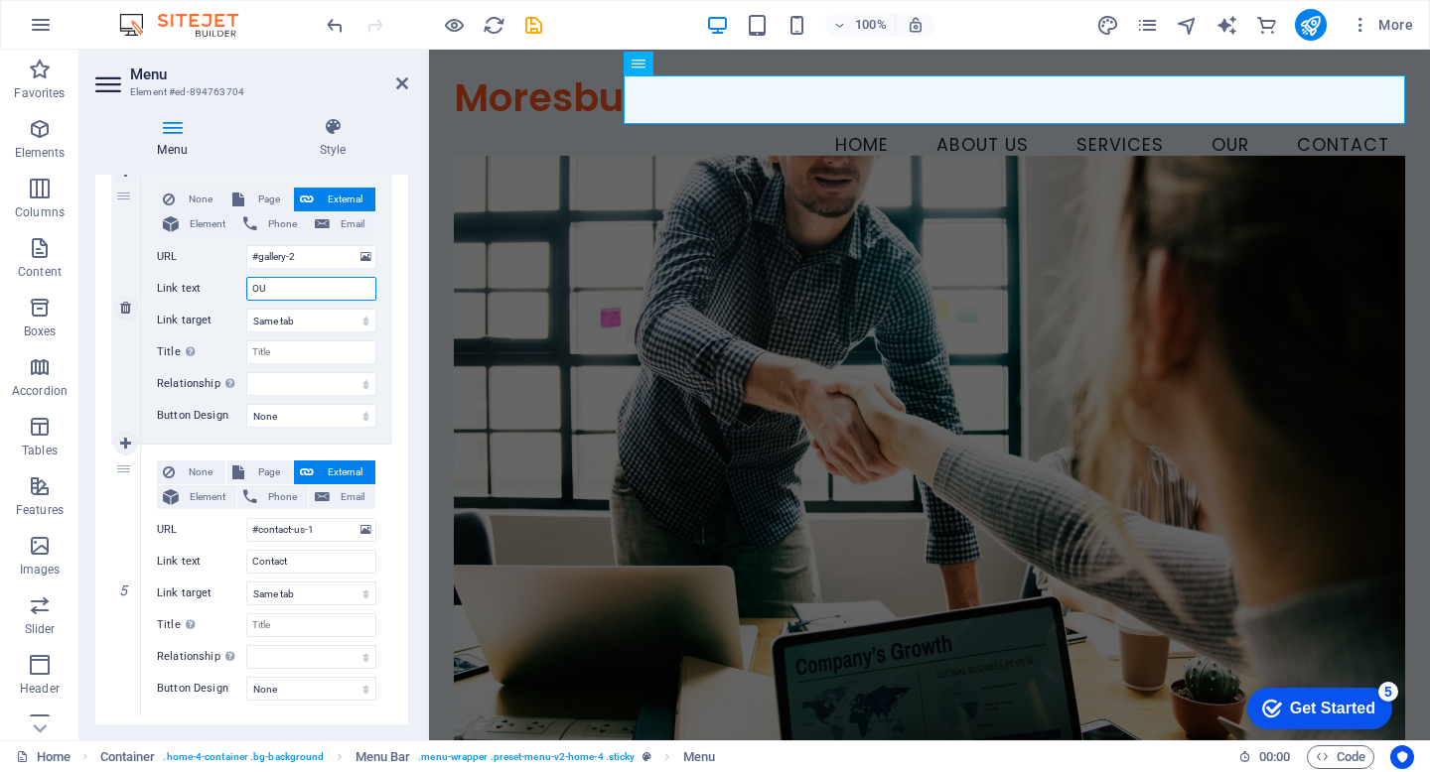
select select
type input "OUR"
select select
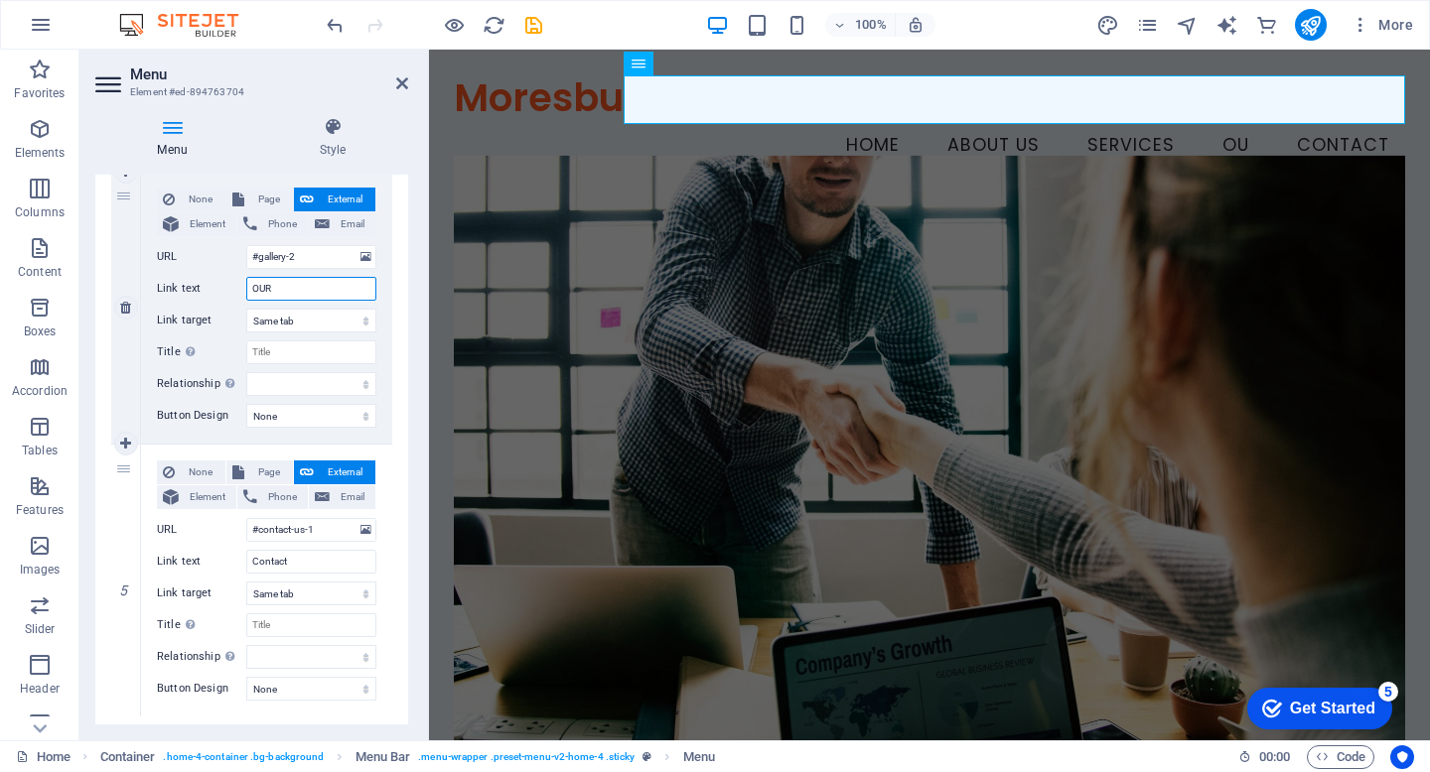
select select
type input "OUR C"
select select
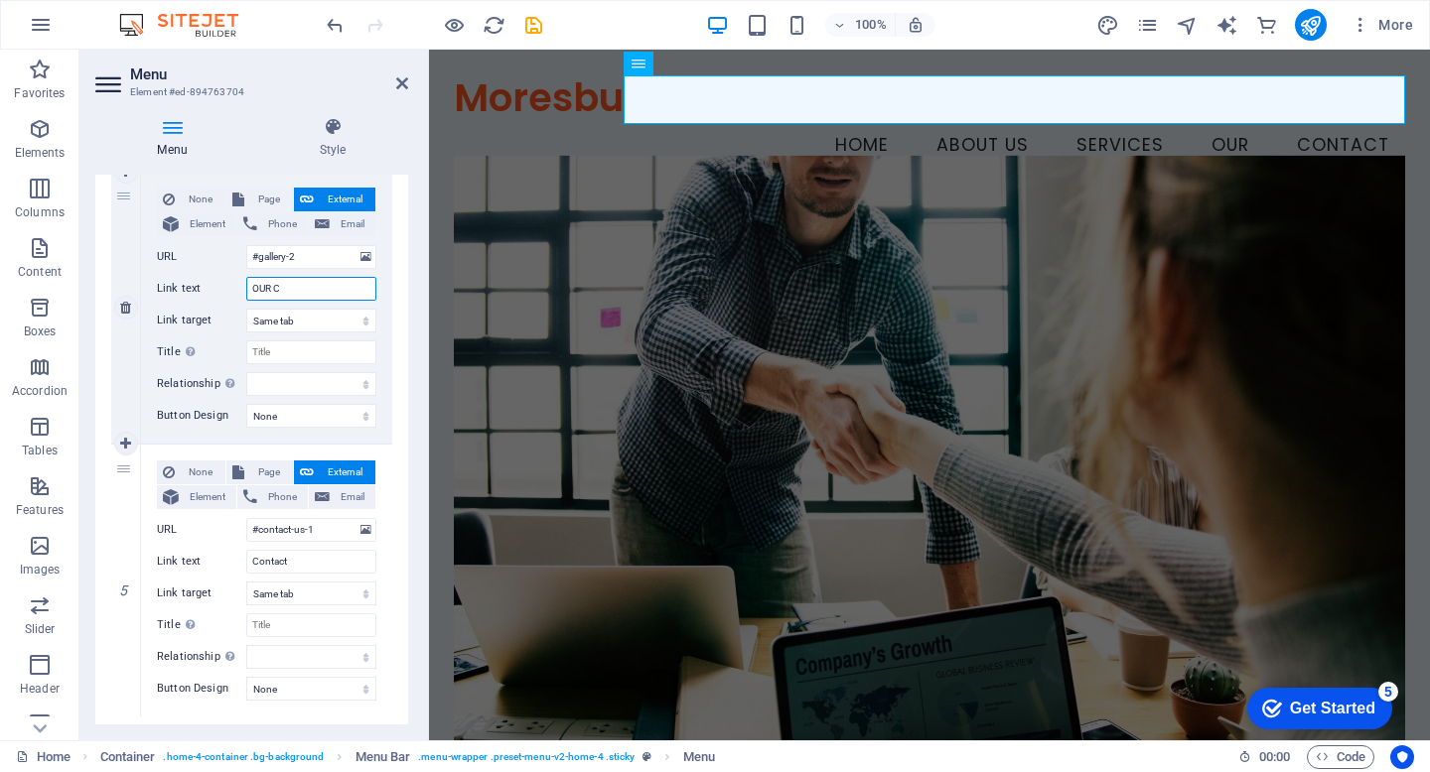
select select
type input "OUR"
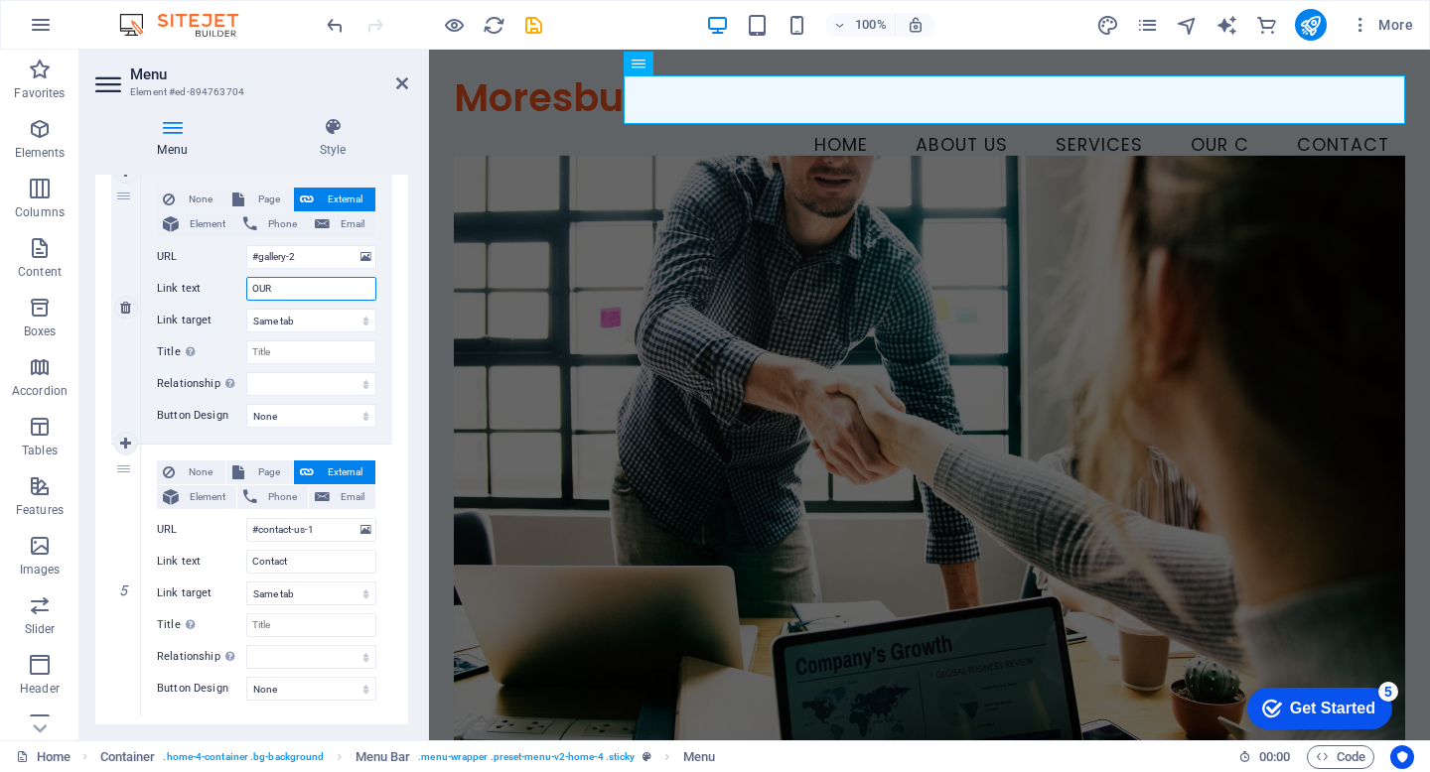
select select
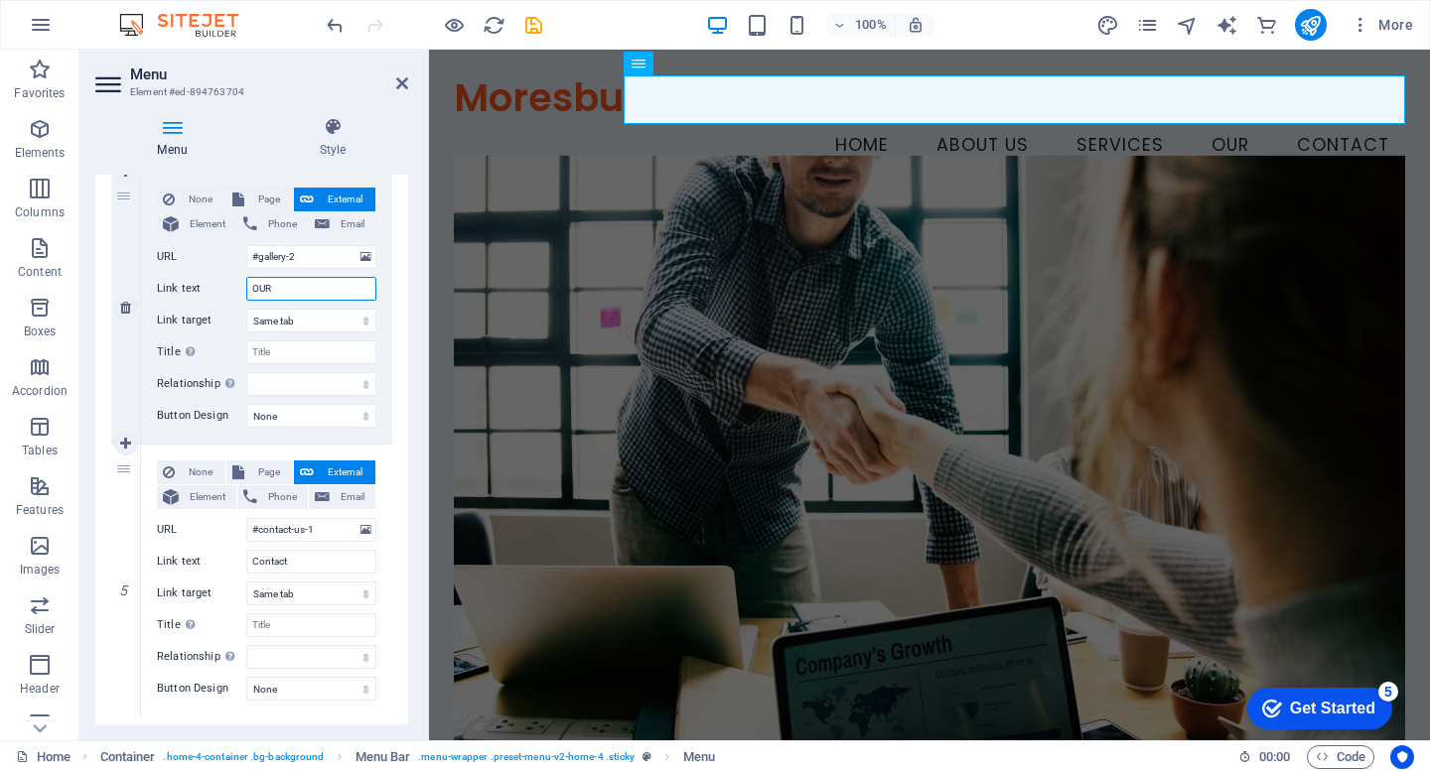
type input "OU"
select select
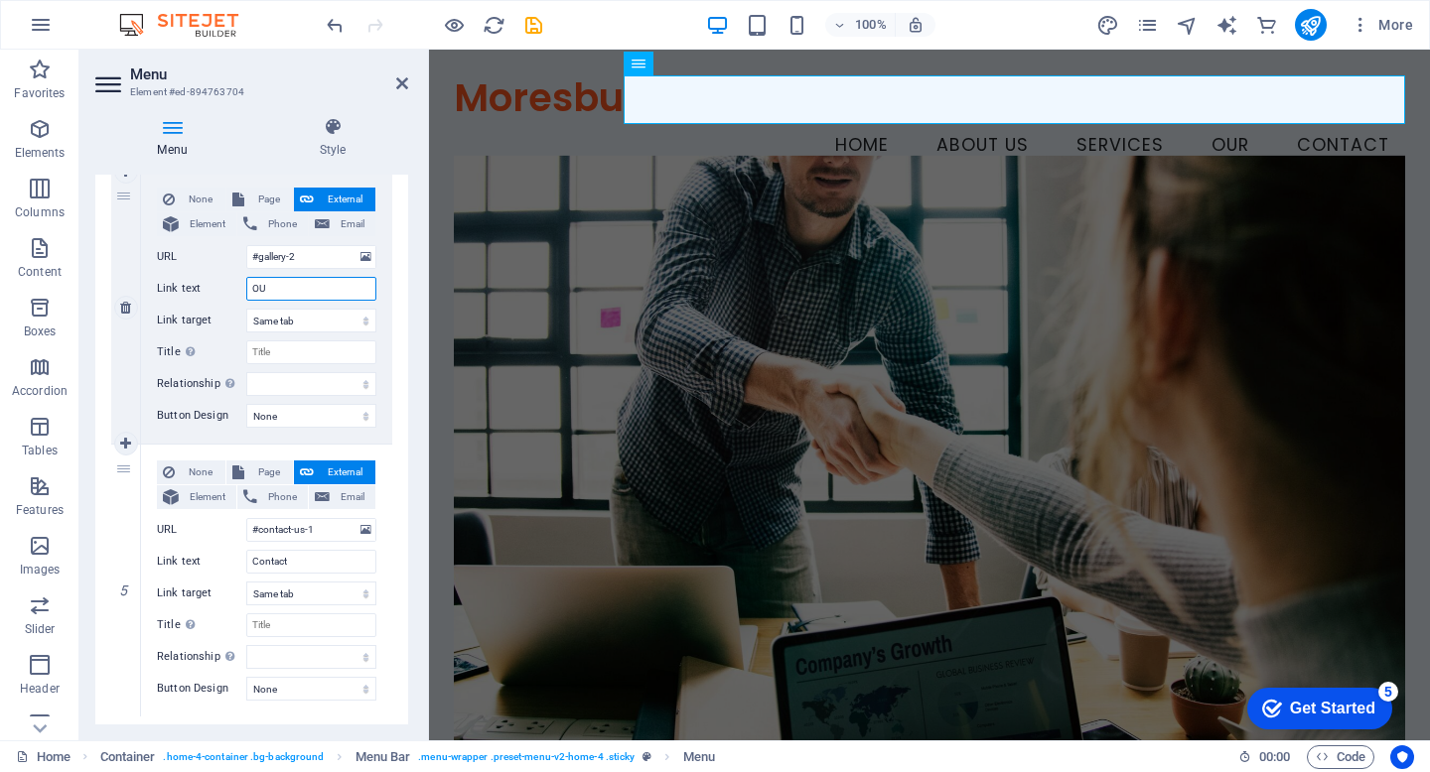
select select
type input "O"
type input "C"
select select
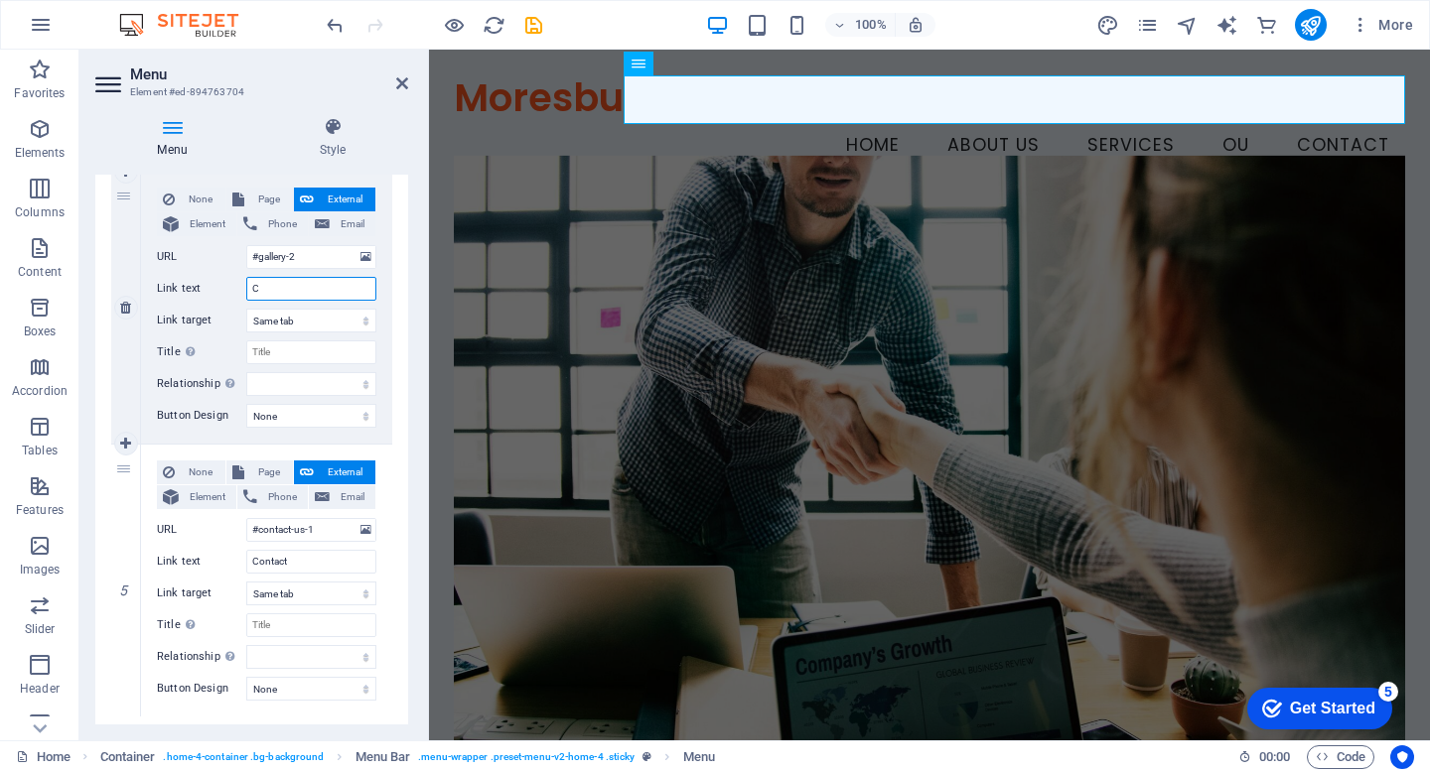
select select
type input "Customer List"
select select
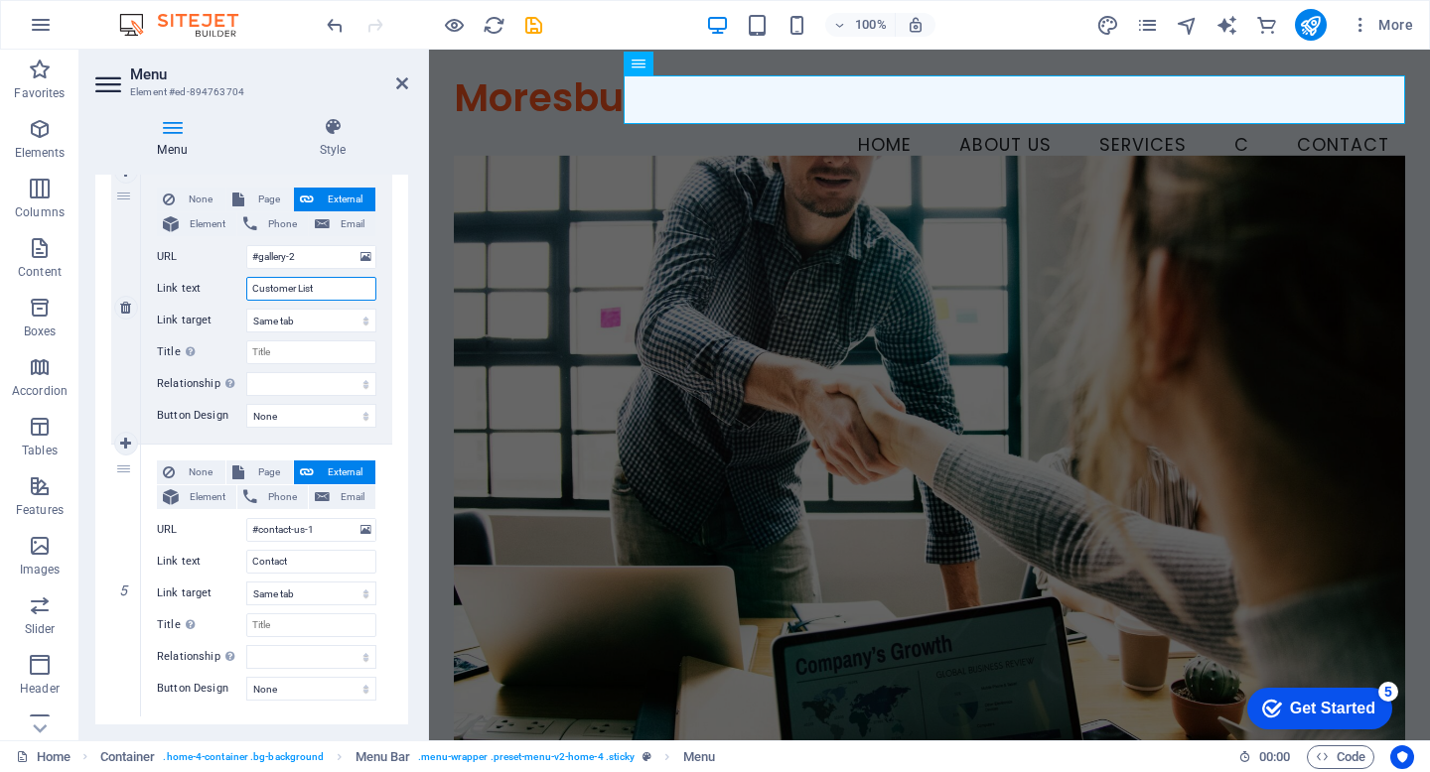
select select
click at [399, 84] on icon at bounding box center [402, 83] width 12 height 16
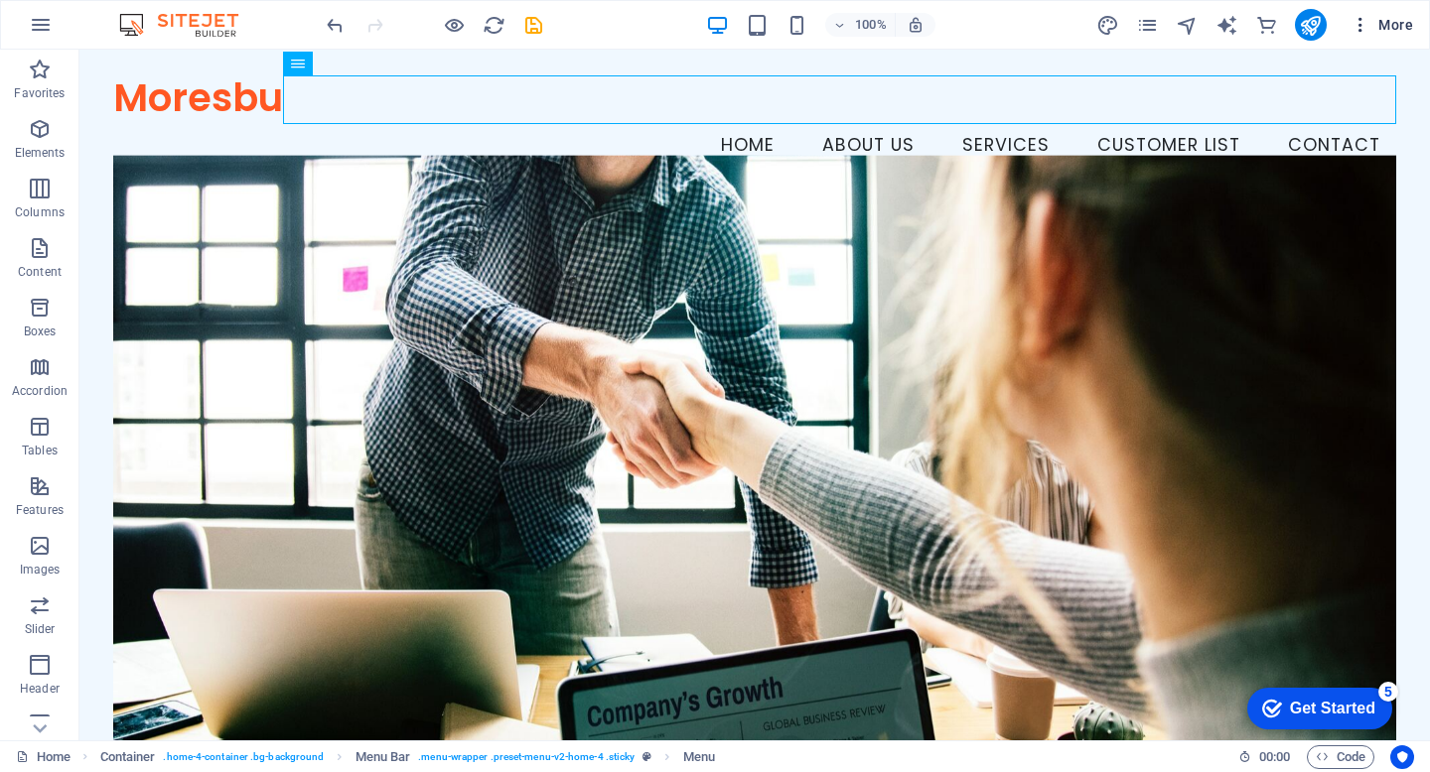
click at [1391, 23] on span "More" at bounding box center [1381, 25] width 63 height 20
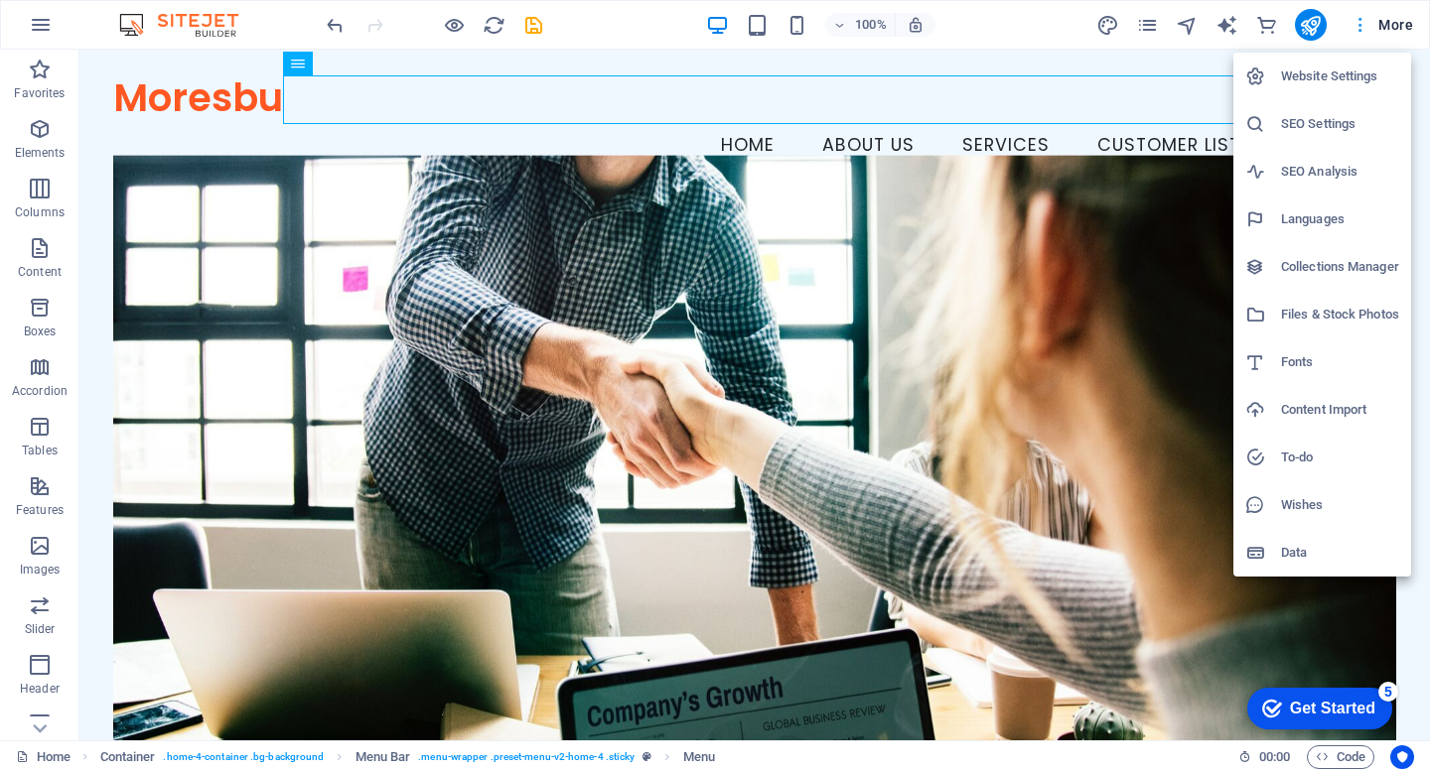
click at [1391, 23] on div at bounding box center [715, 386] width 1430 height 772
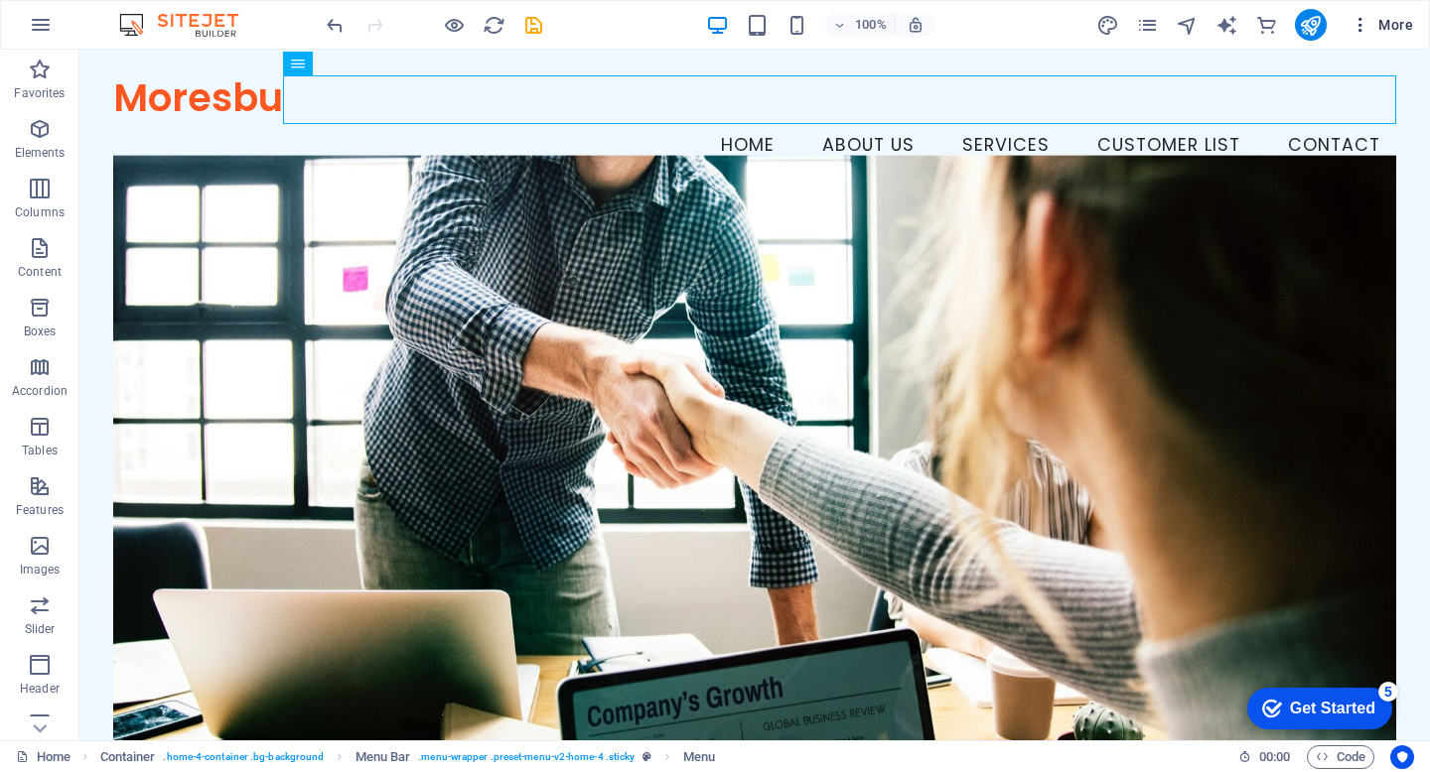
click at [1366, 27] on icon "button" at bounding box center [1360, 25] width 20 height 20
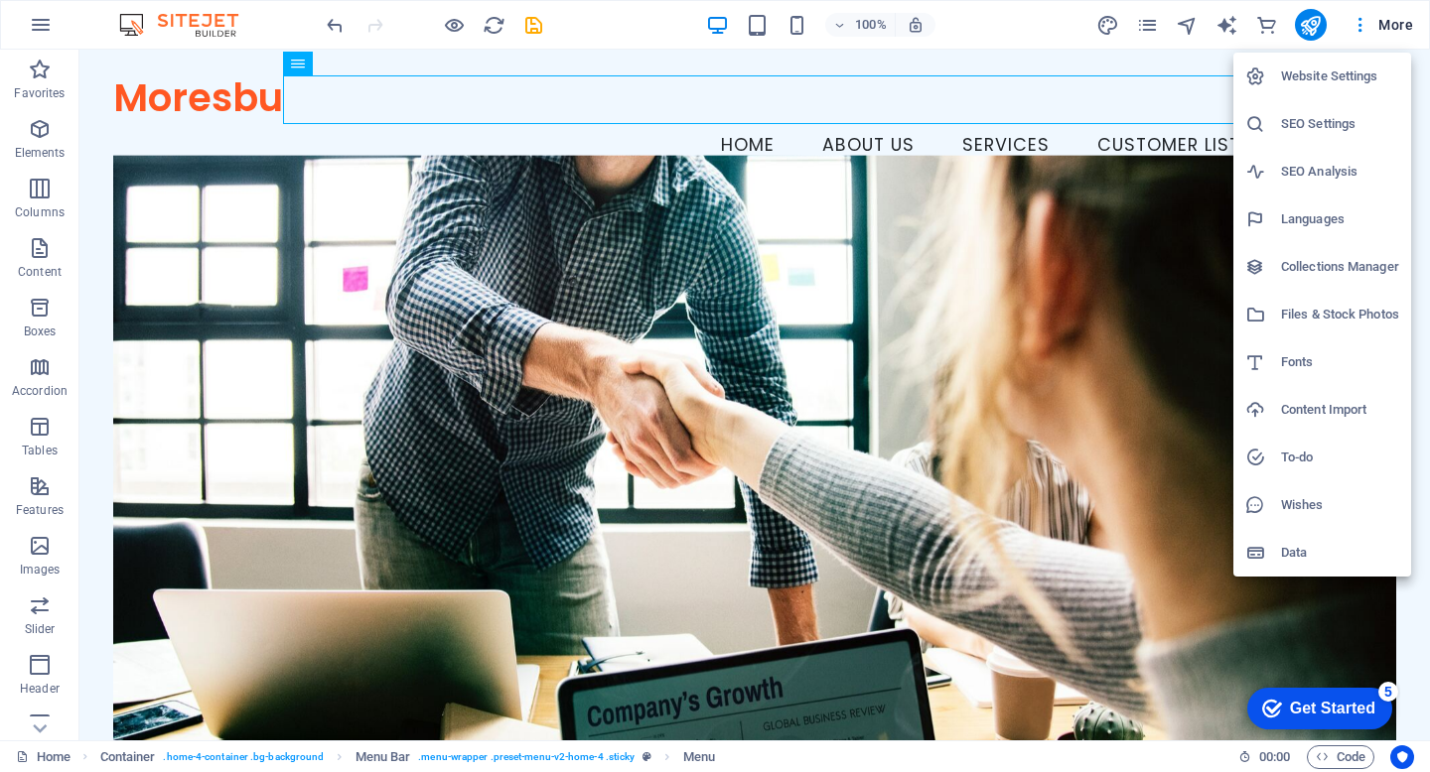
click at [910, 378] on div at bounding box center [715, 386] width 1430 height 772
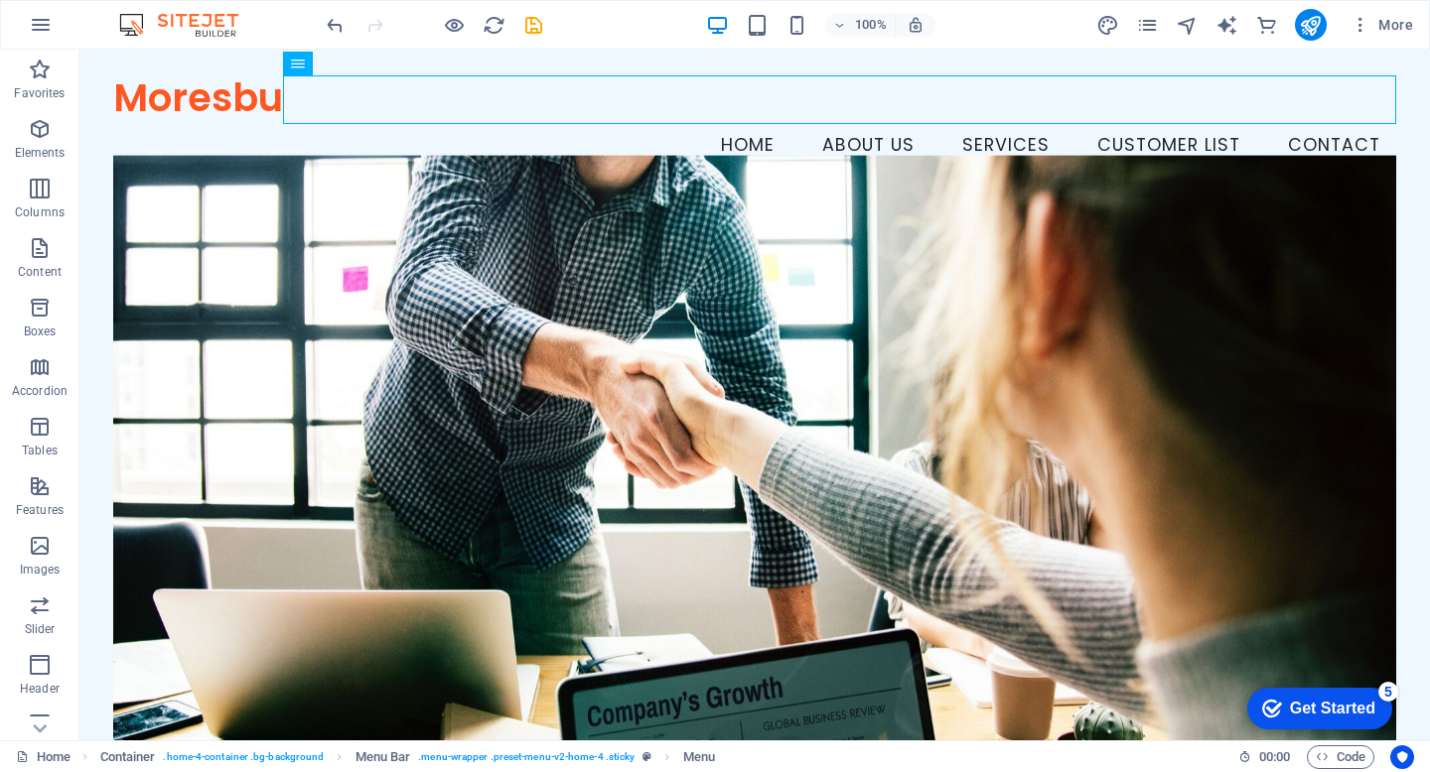
click at [1306, 704] on div "Get Started" at bounding box center [1332, 709] width 85 height 18
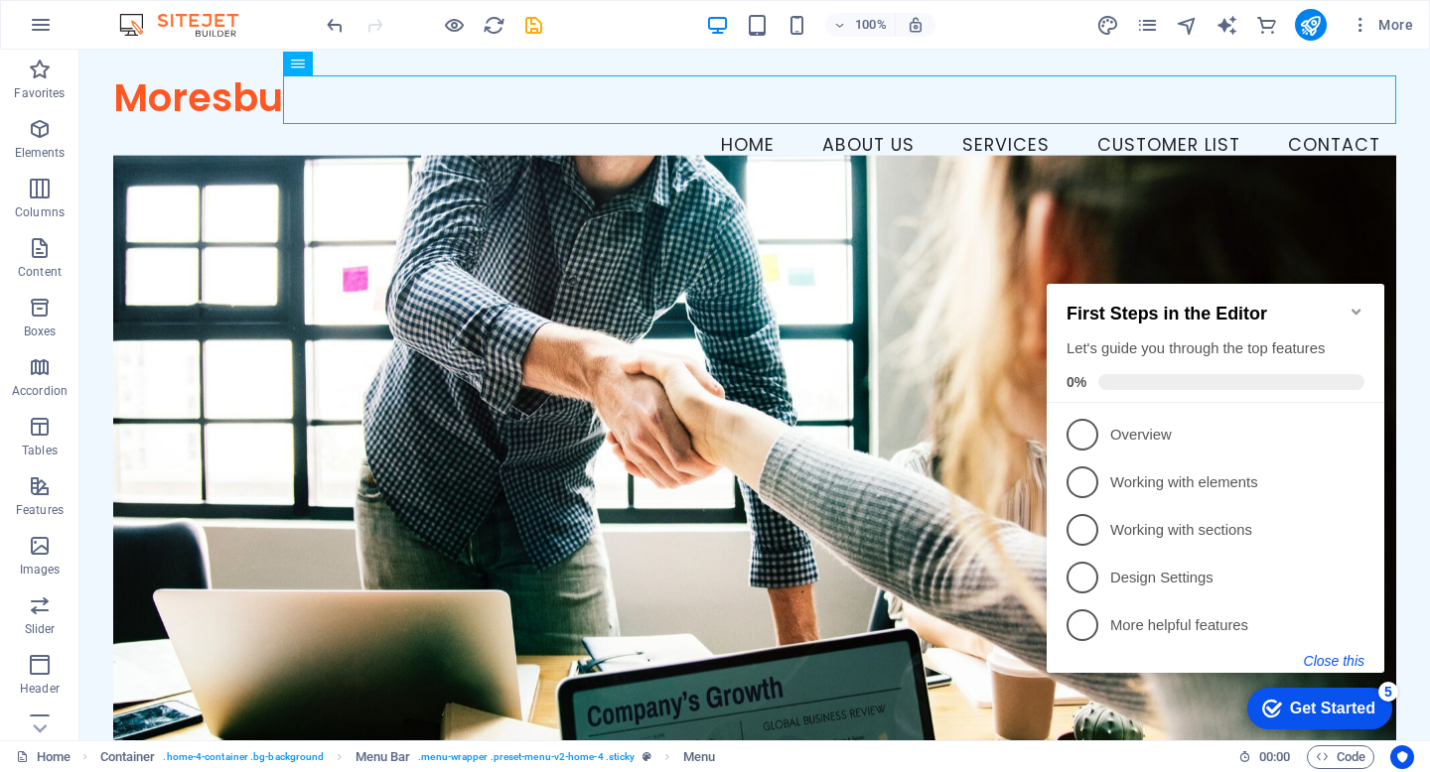
click at [1355, 657] on button "Close this" at bounding box center [1334, 661] width 61 height 16
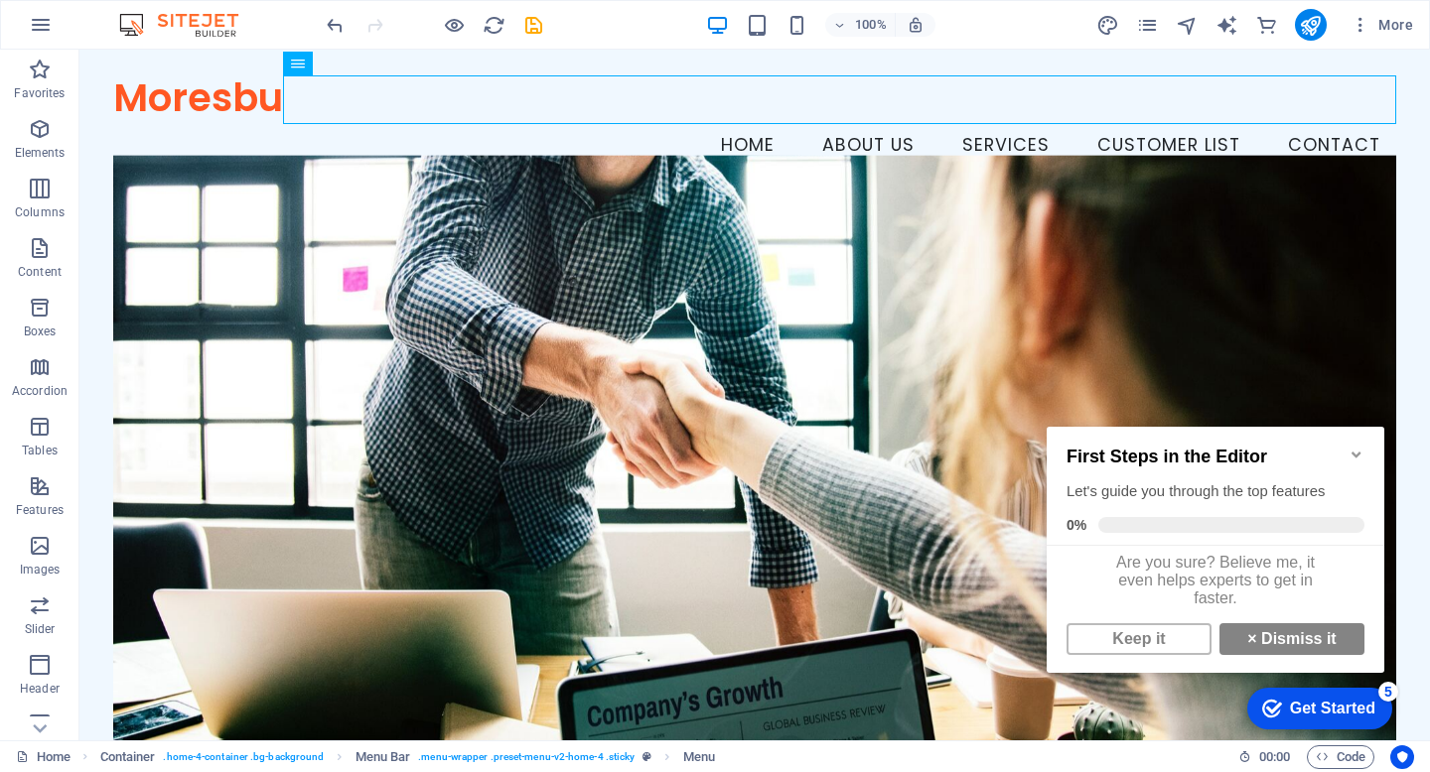
click at [1357, 452] on icon "Minimize checklist" at bounding box center [1355, 455] width 9 height 6
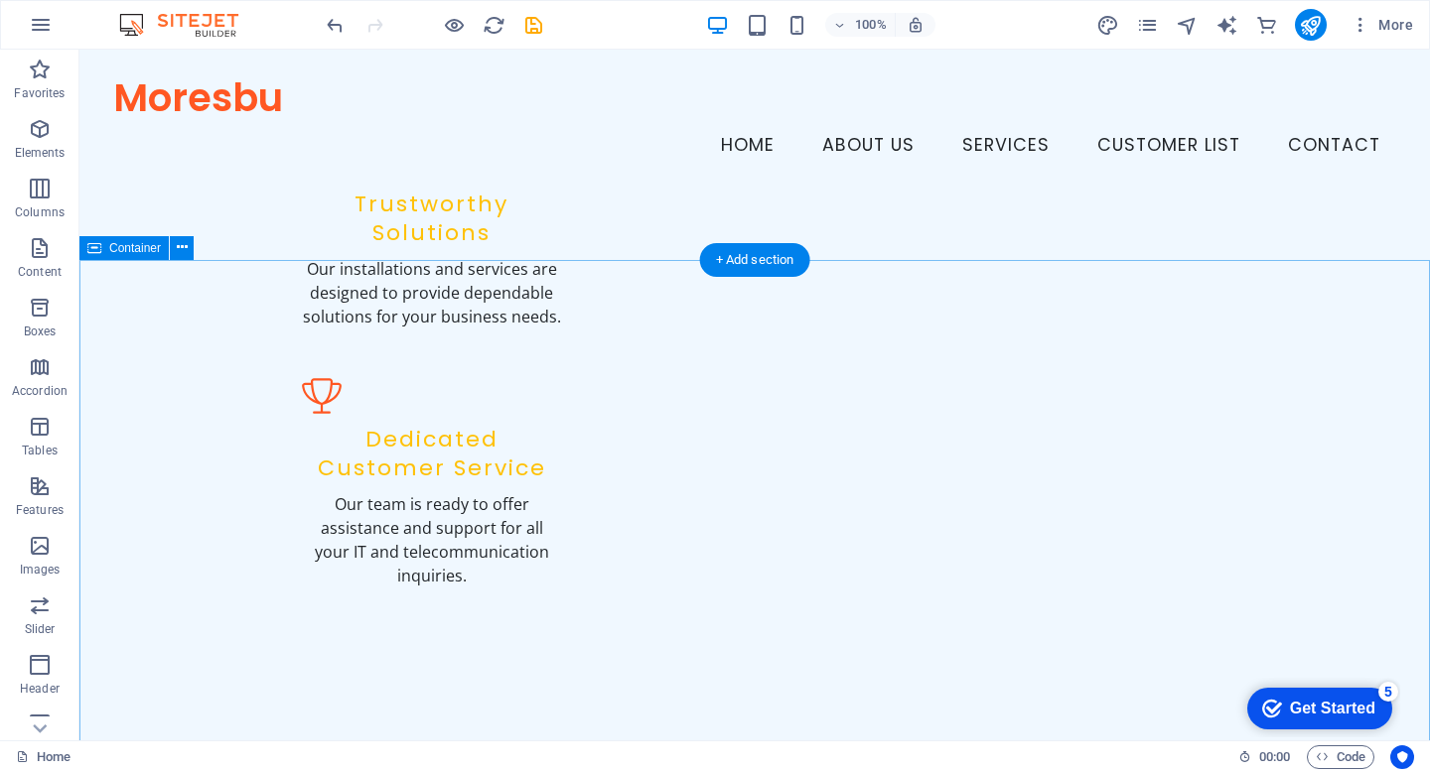
scroll to position [2383, 0]
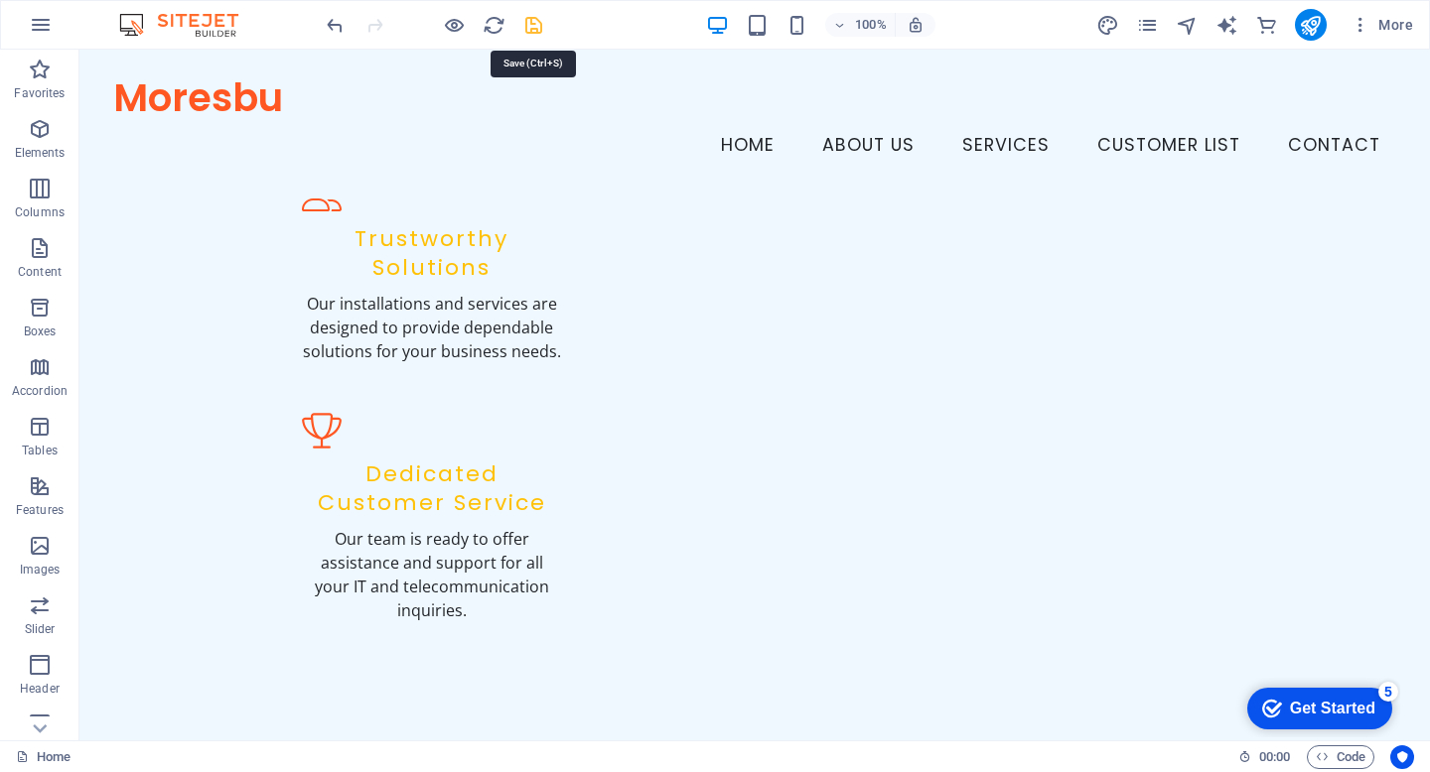
click at [530, 22] on icon "save" at bounding box center [533, 25] width 23 height 23
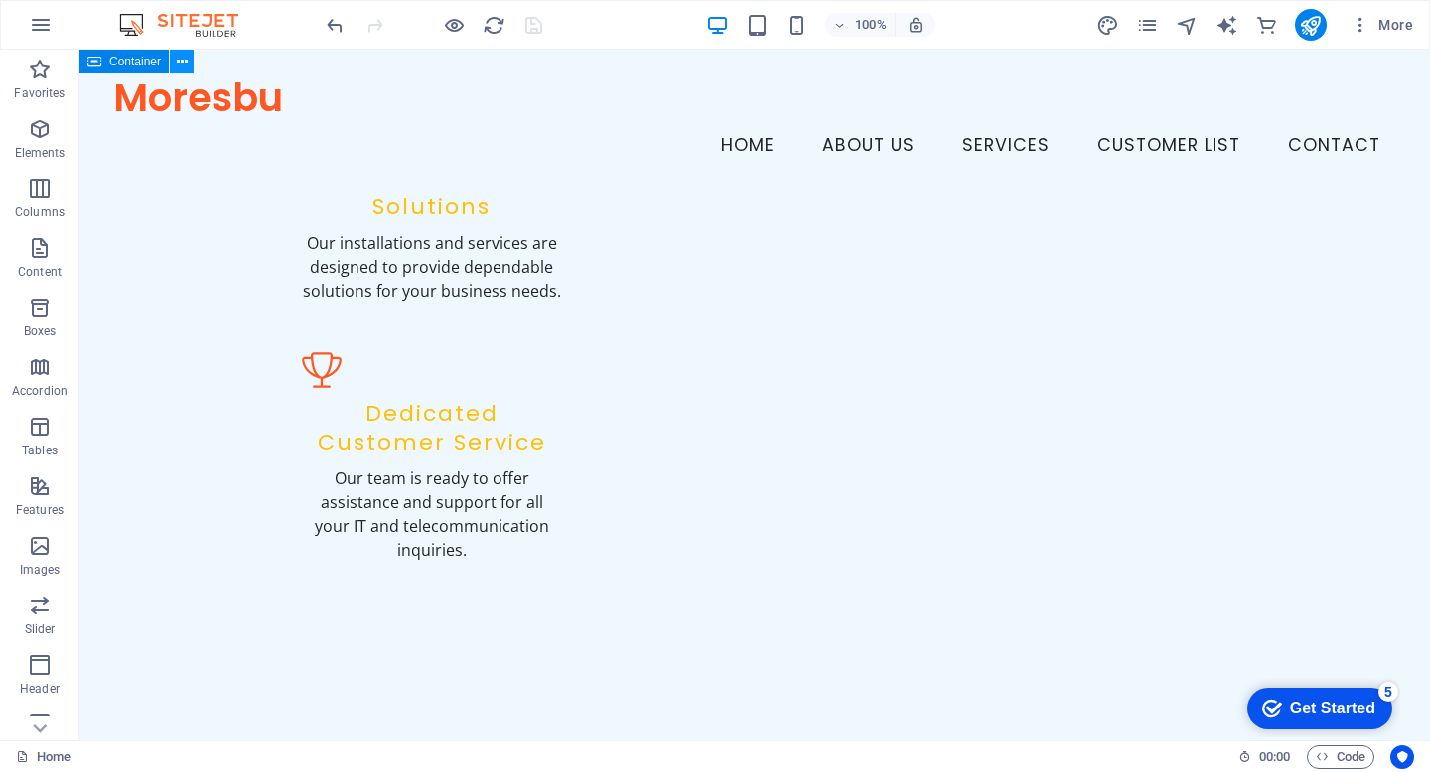
click at [185, 64] on icon at bounding box center [182, 62] width 11 height 21
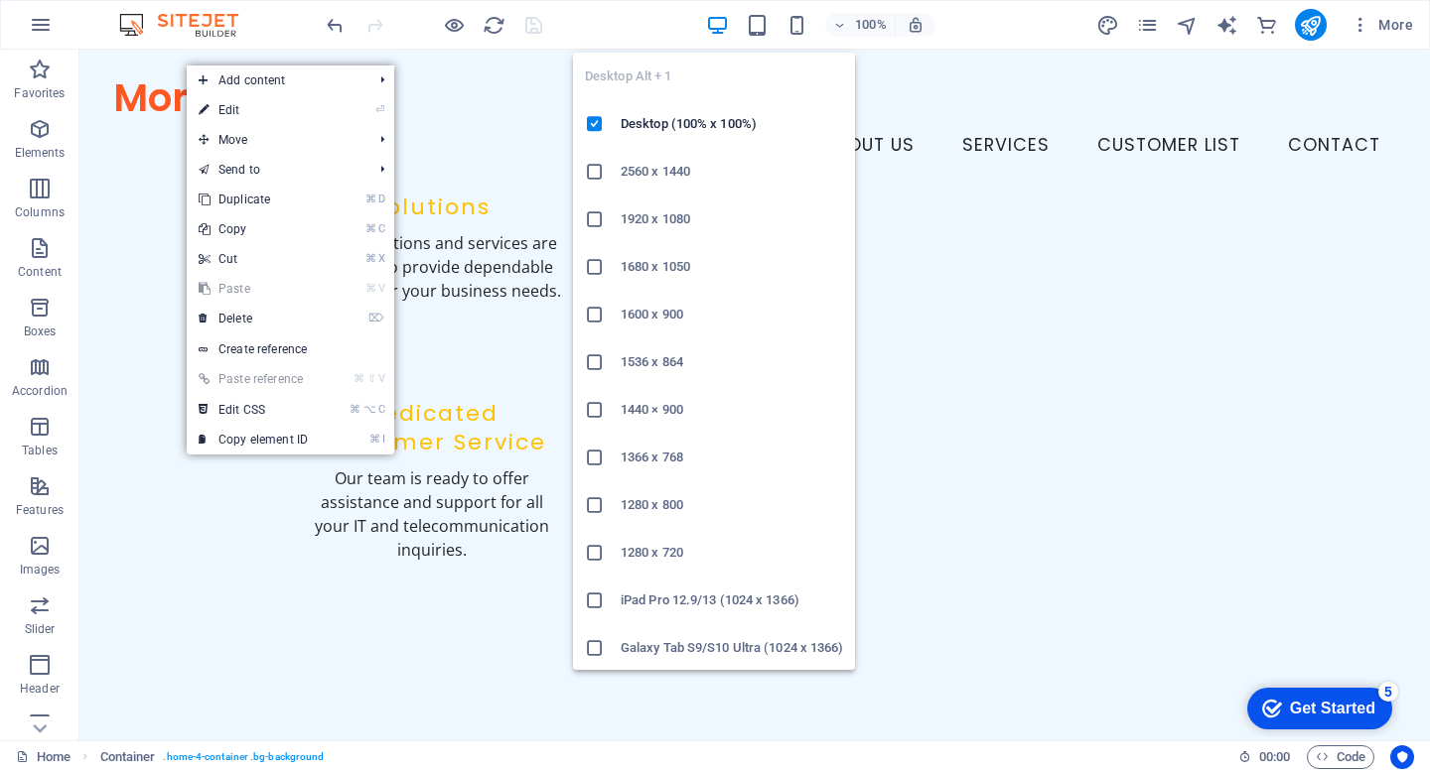
click at [721, 23] on icon "button" at bounding box center [717, 25] width 23 height 23
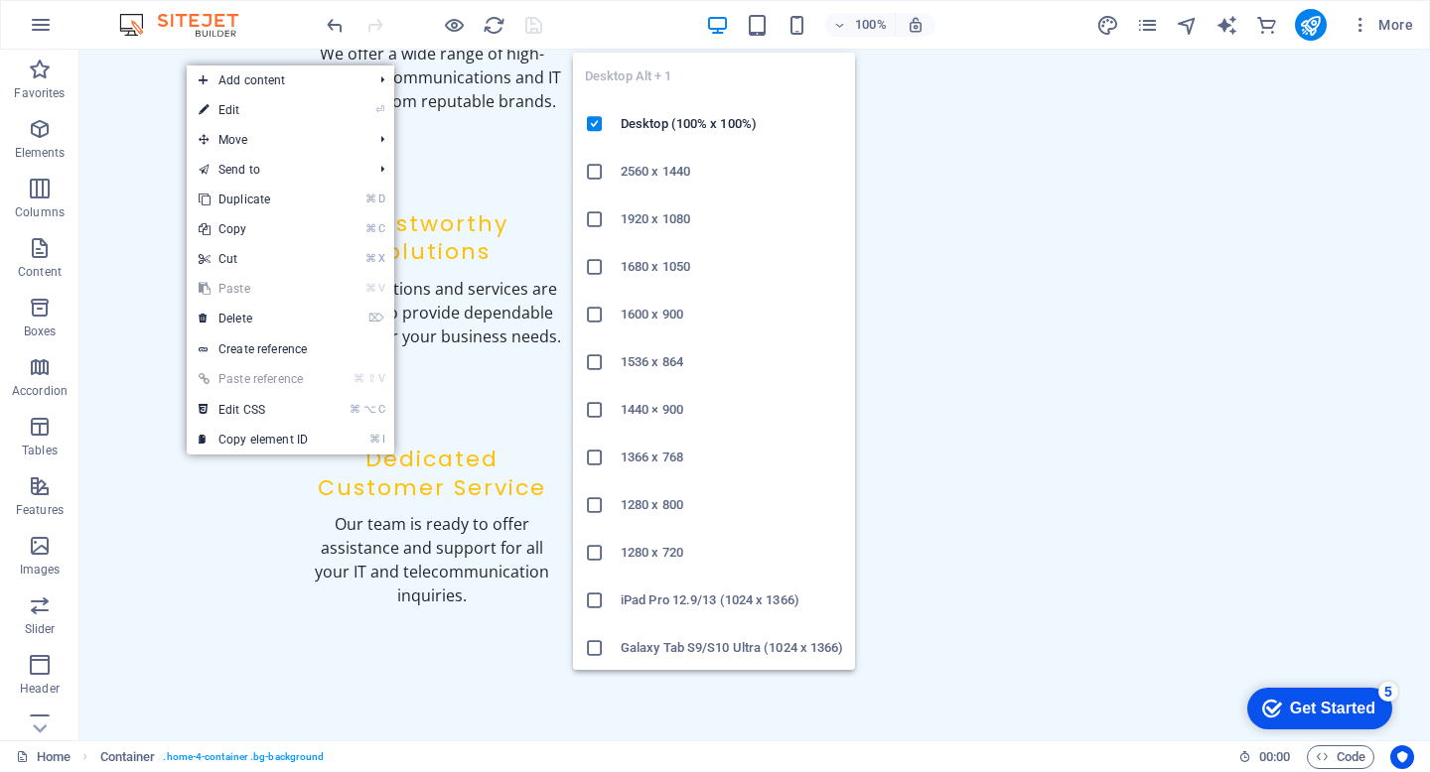
scroll to position [0, 0]
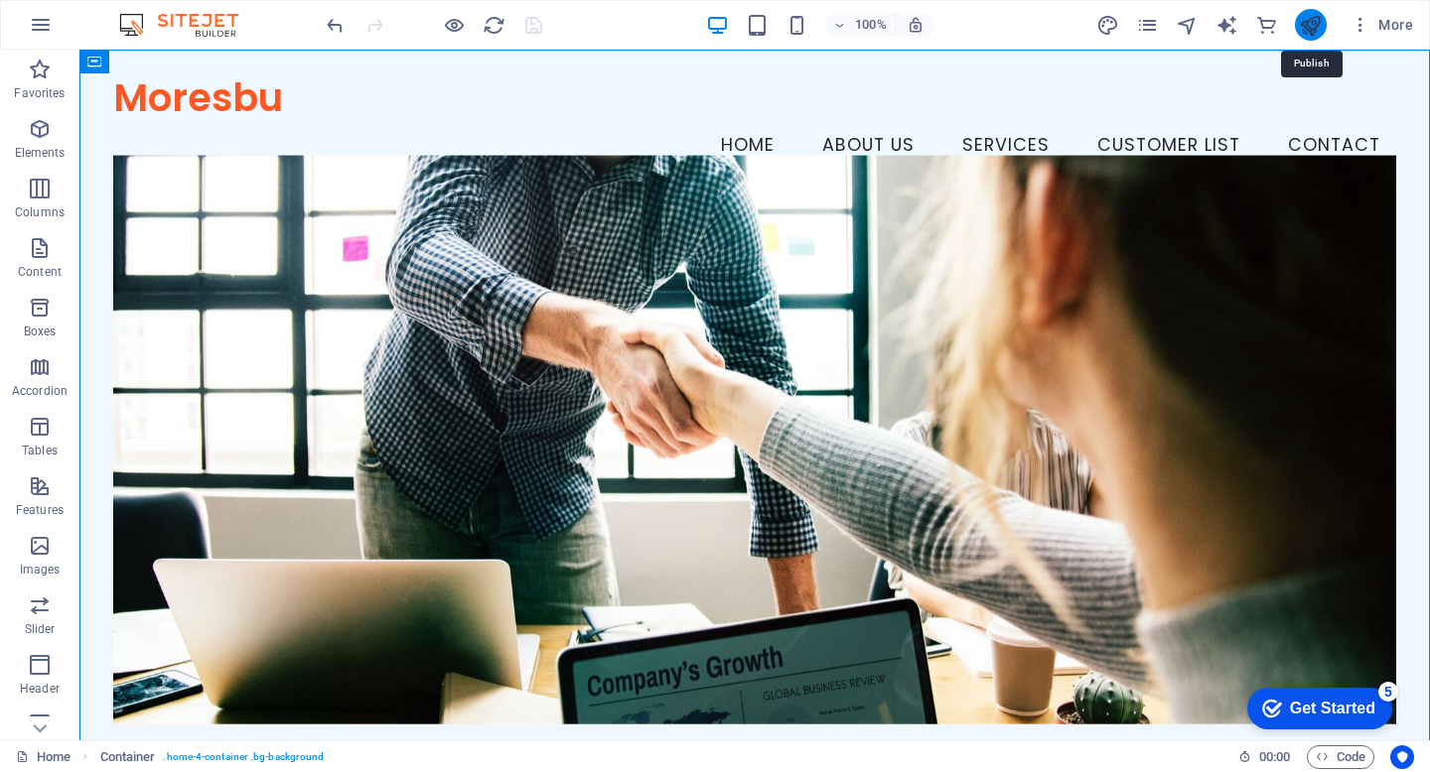
click at [1314, 17] on icon "publish" at bounding box center [1310, 25] width 23 height 23
